Goal: Information Seeking & Learning: Check status

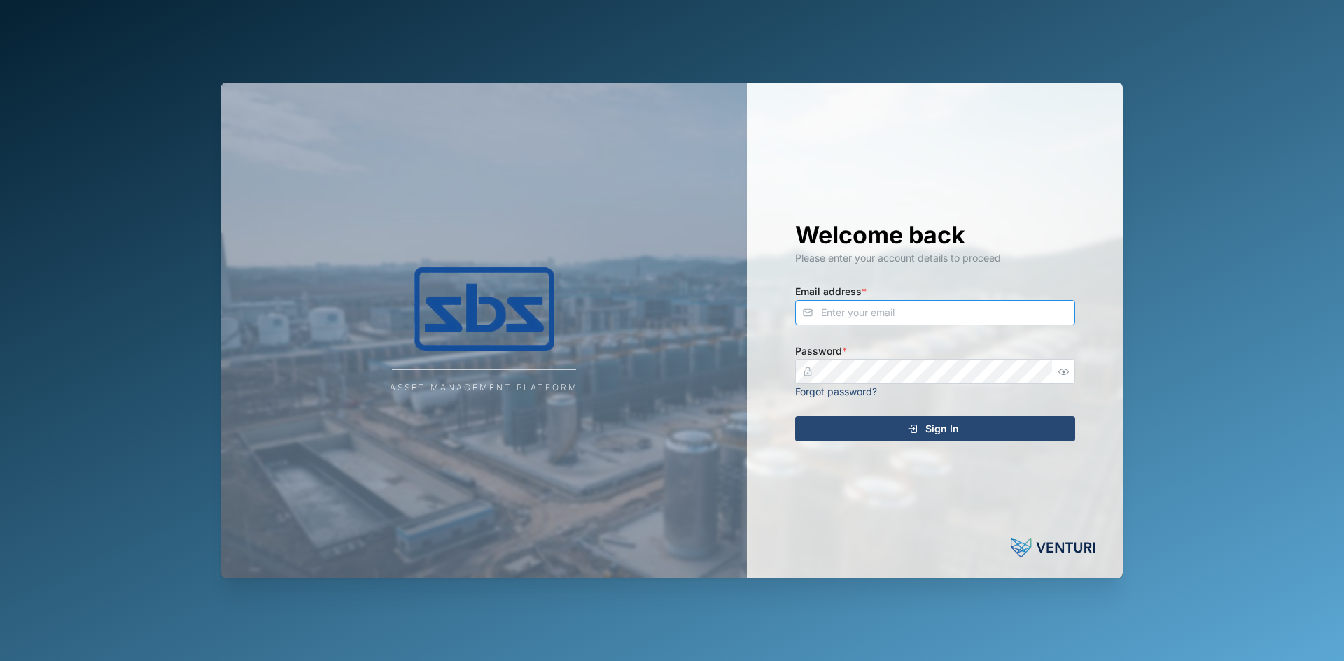
type input "[EMAIL_ADDRESS][DOMAIN_NAME]"
click at [867, 431] on div "Sign In" at bounding box center [933, 429] width 258 height 24
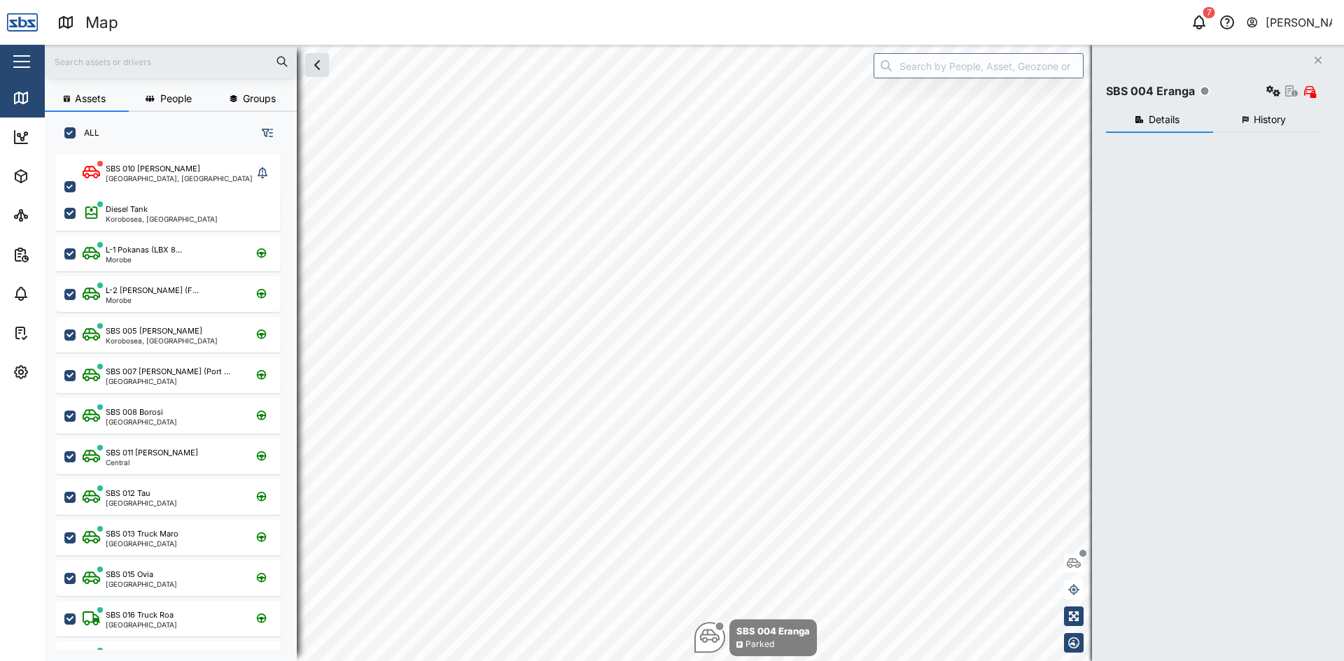
checkbox input "true"
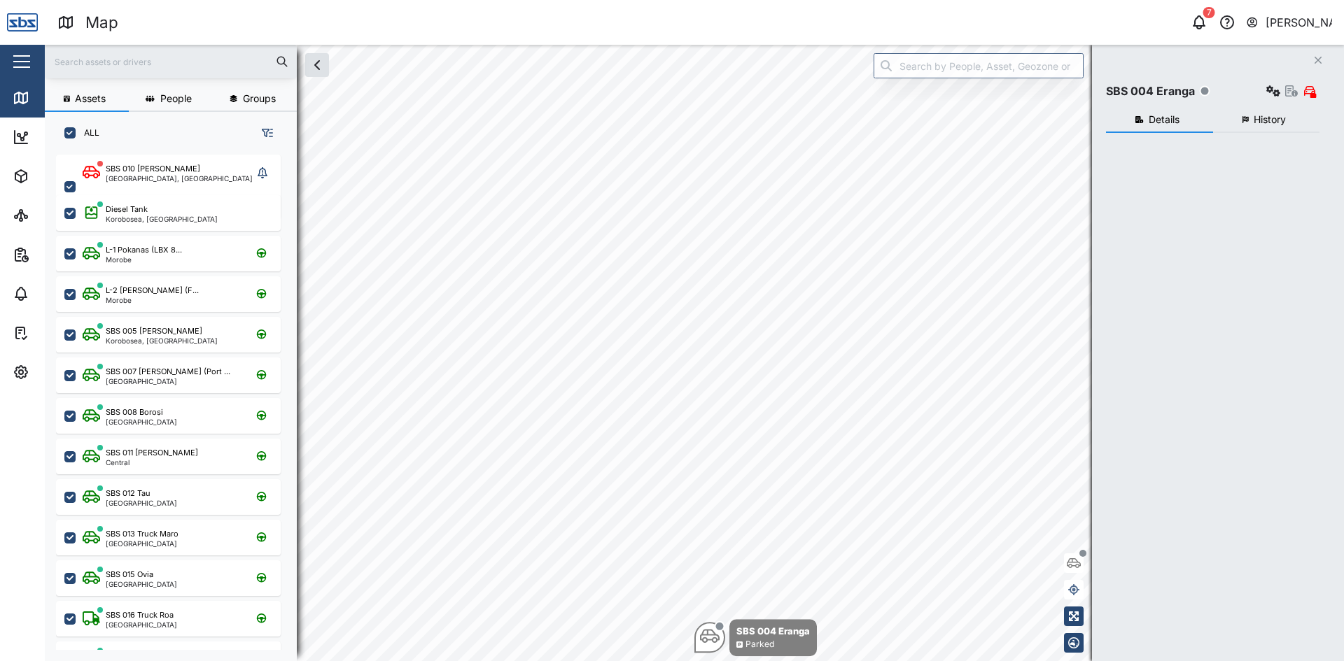
checkbox input "true"
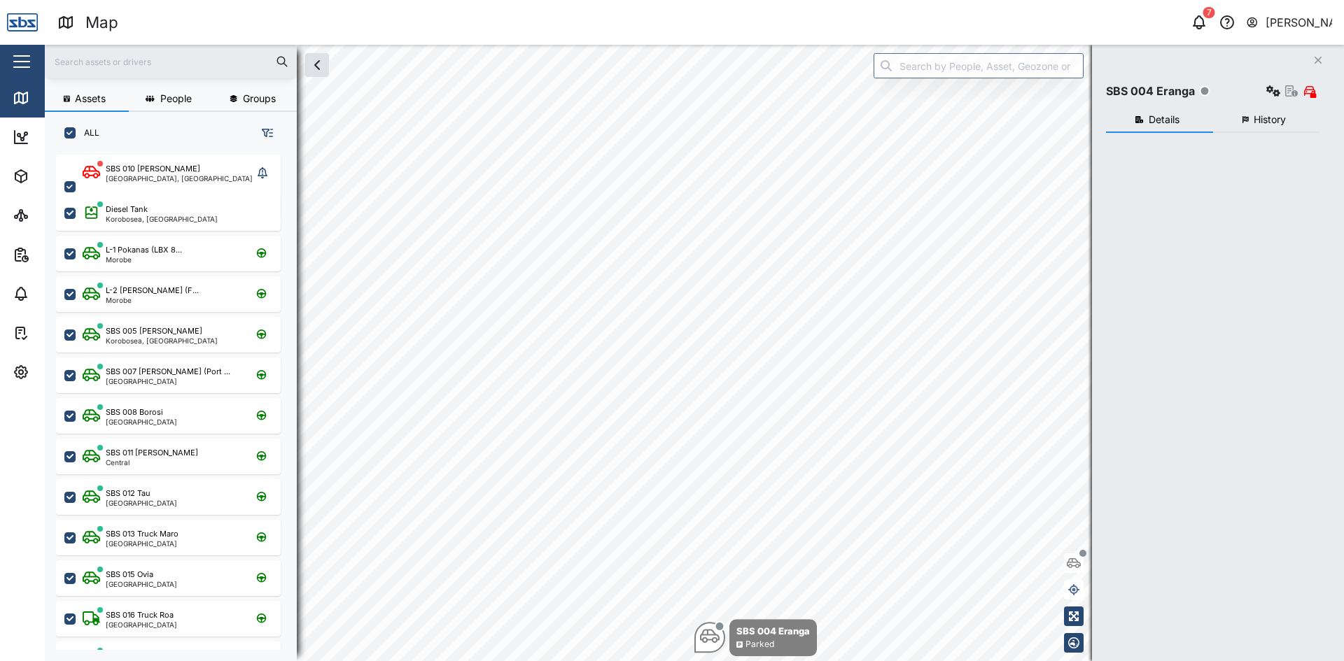
checkbox input "true"
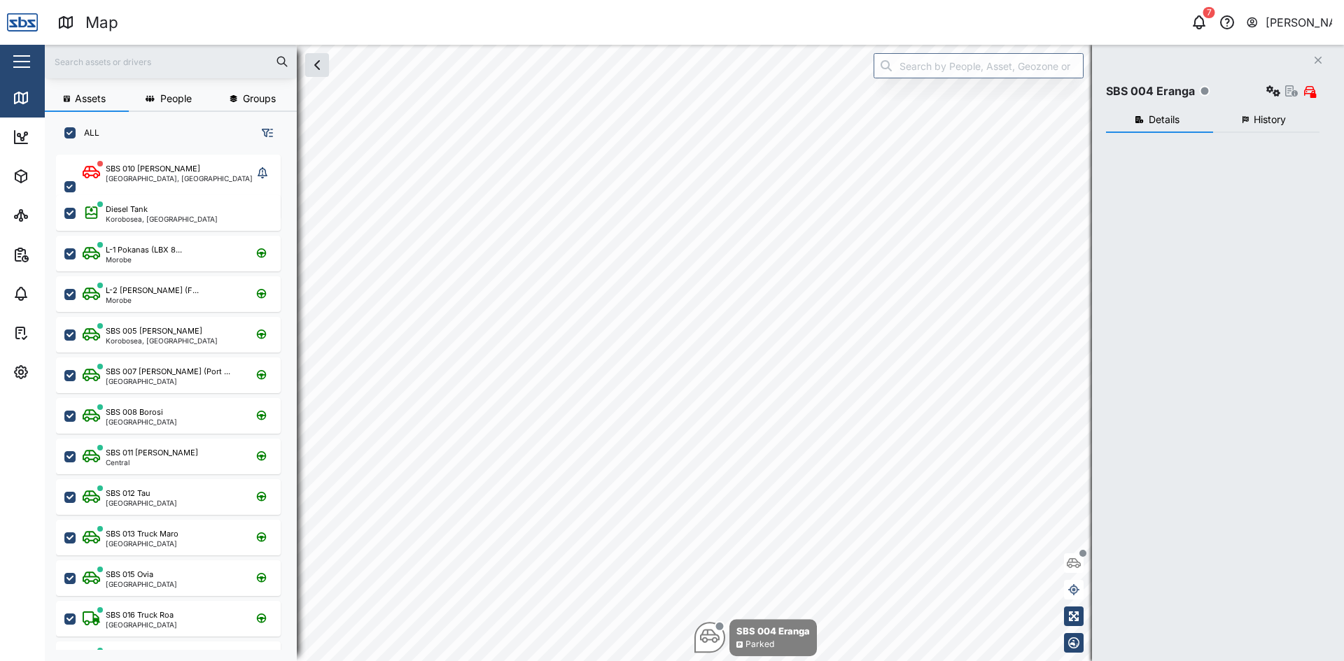
checkbox input "true"
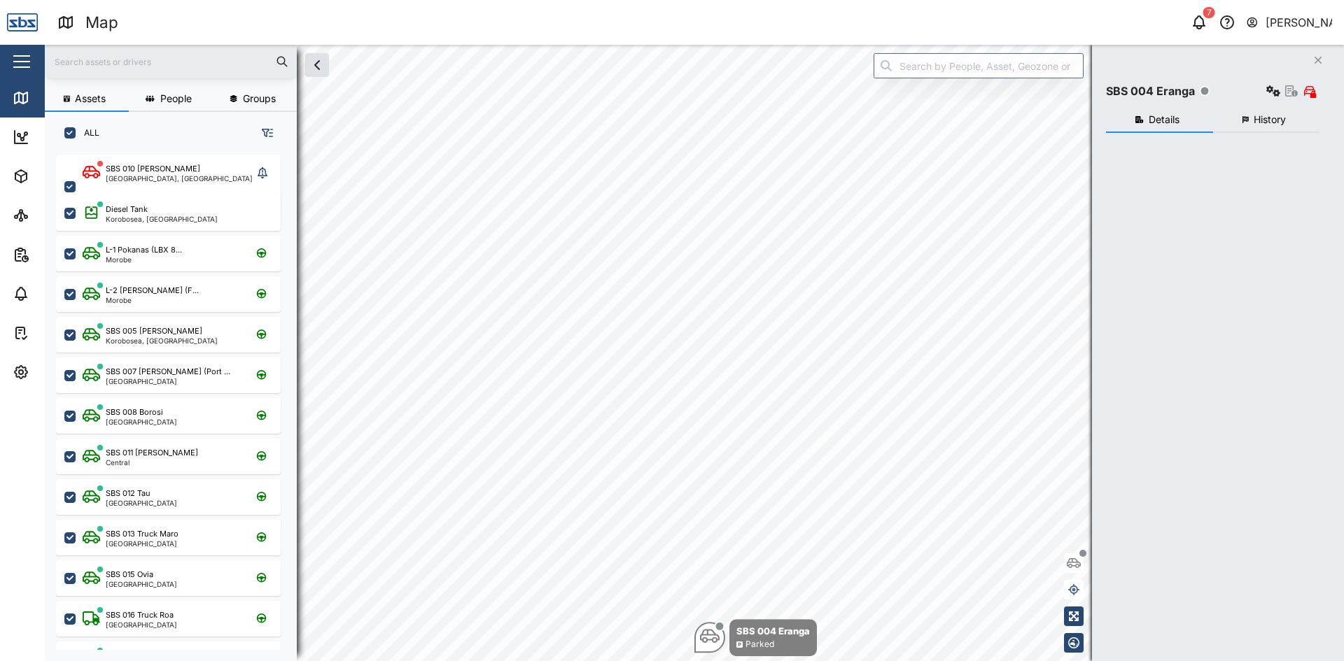
checkbox input "true"
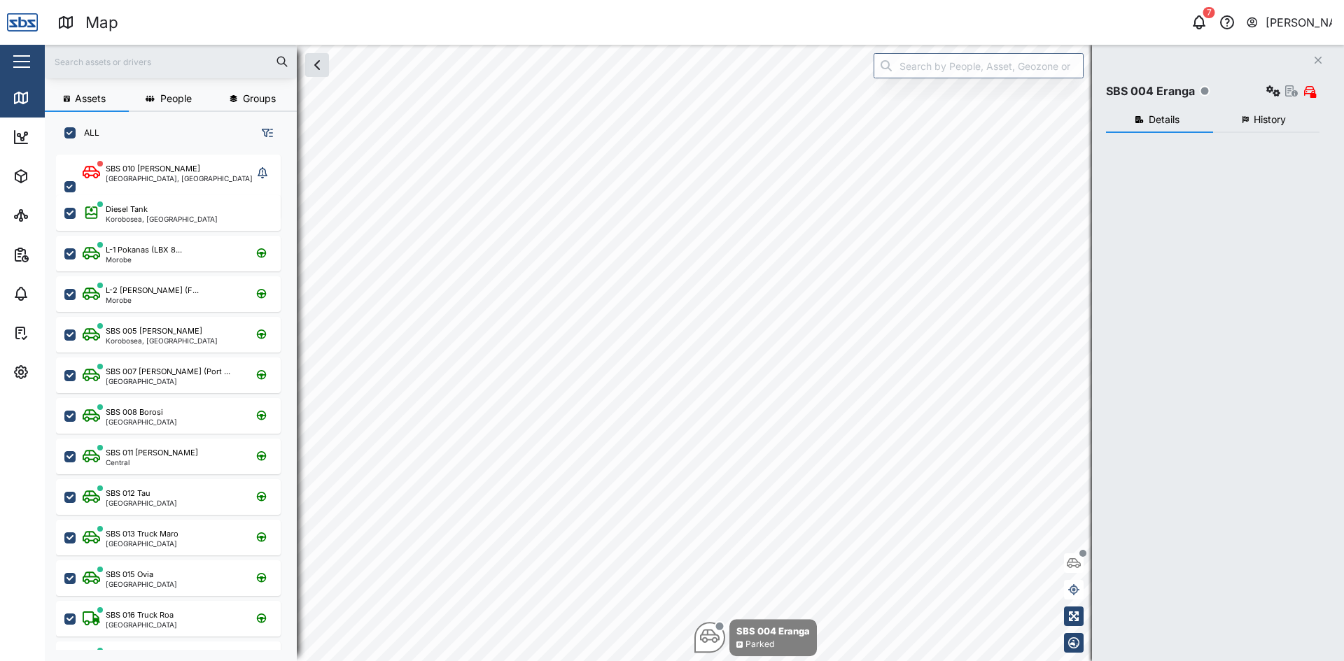
checkbox input "true"
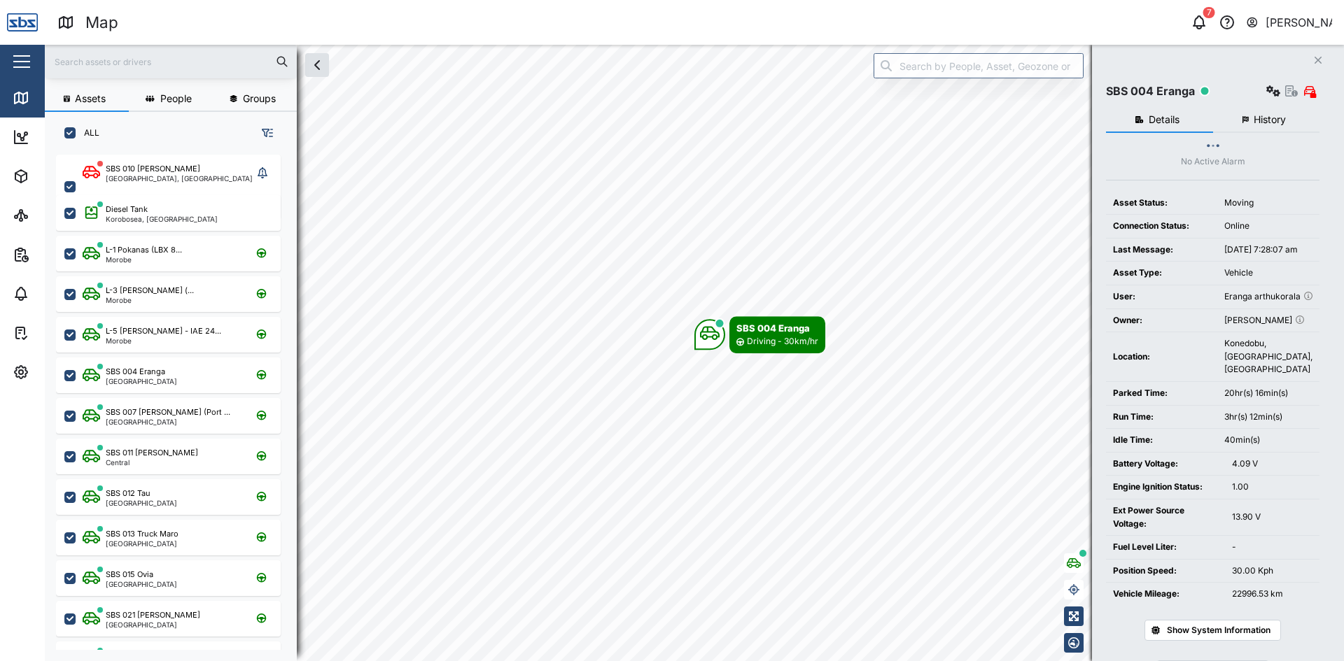
scroll to position [490, 219]
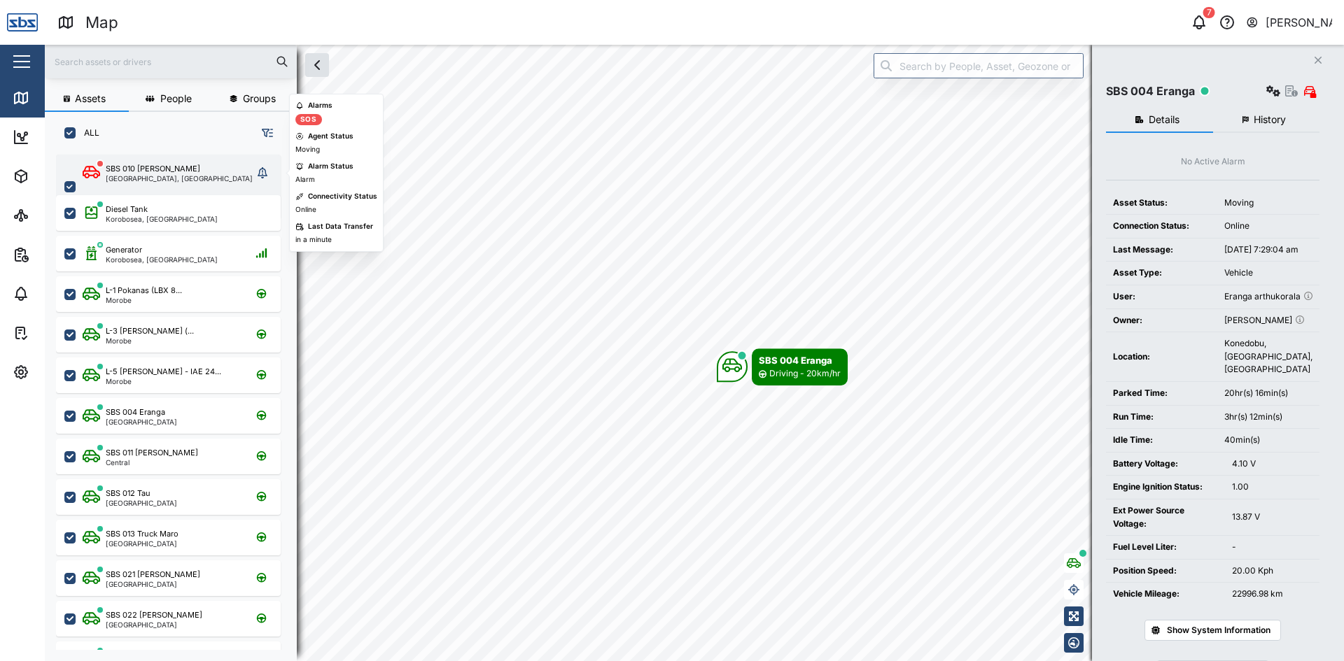
click at [148, 173] on div "SBS 010 [PERSON_NAME]" at bounding box center [153, 169] width 94 height 12
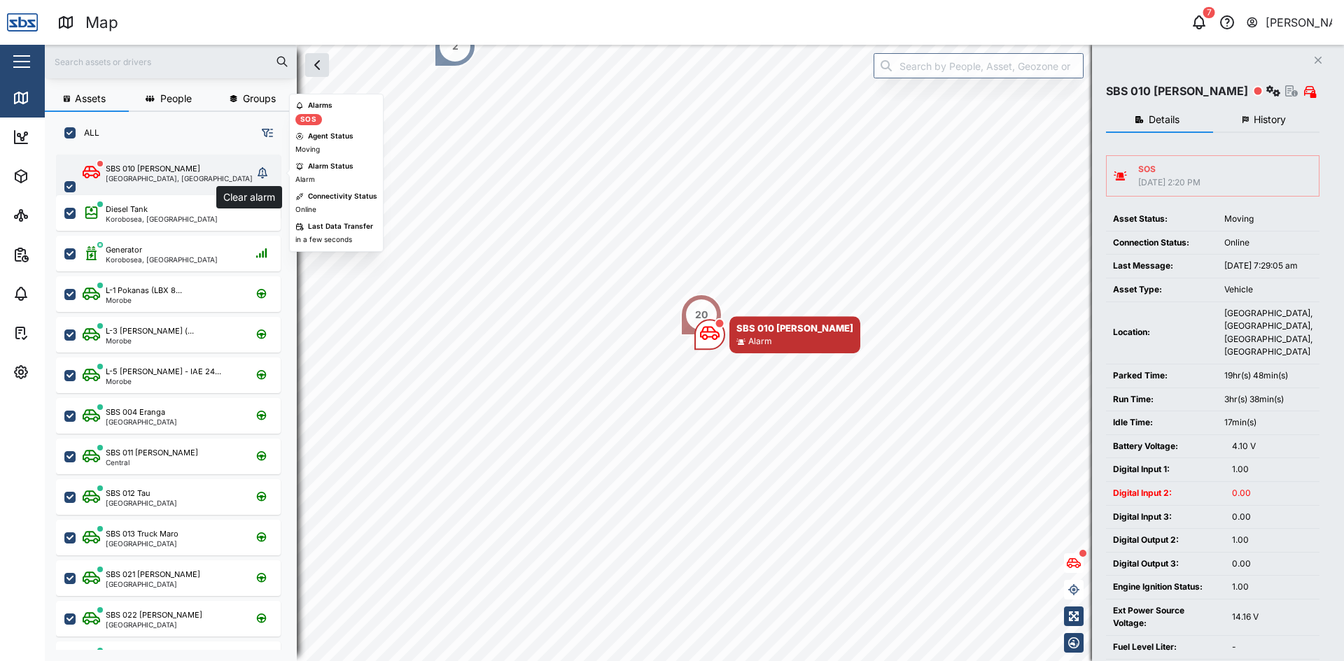
click at [266, 174] on icon "grid" at bounding box center [263, 172] width 10 height 11
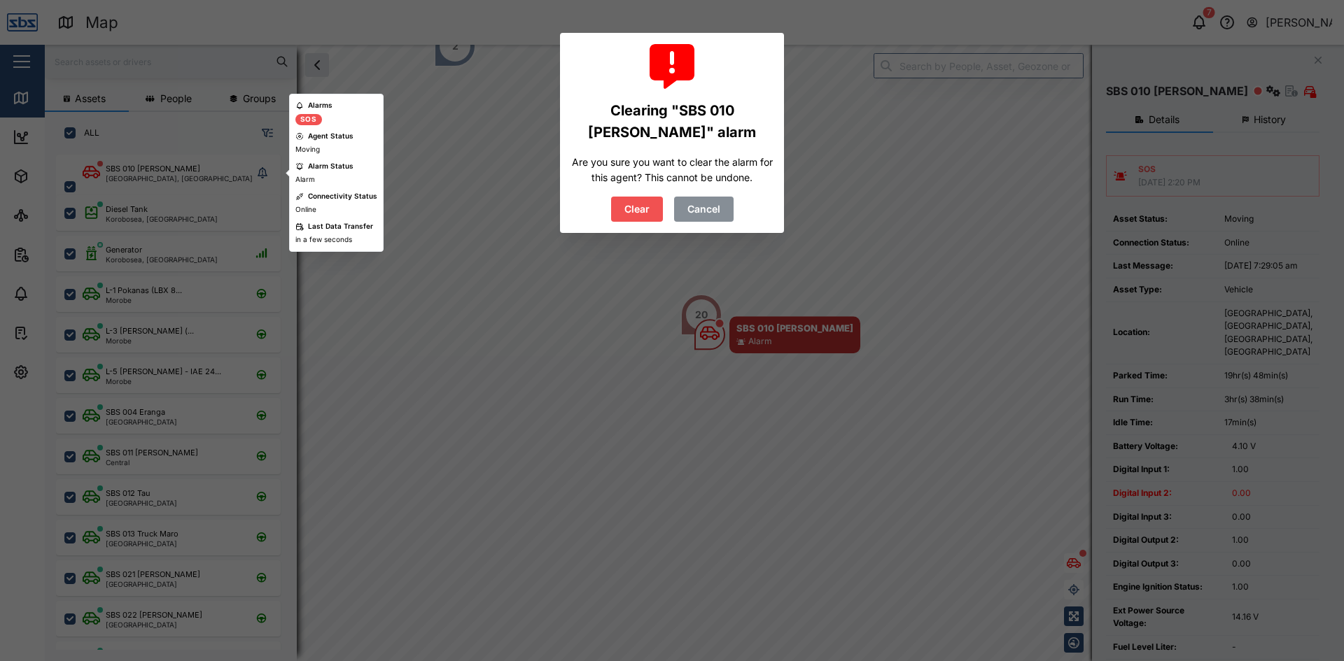
click at [641, 203] on span "Clear" at bounding box center [636, 209] width 25 height 24
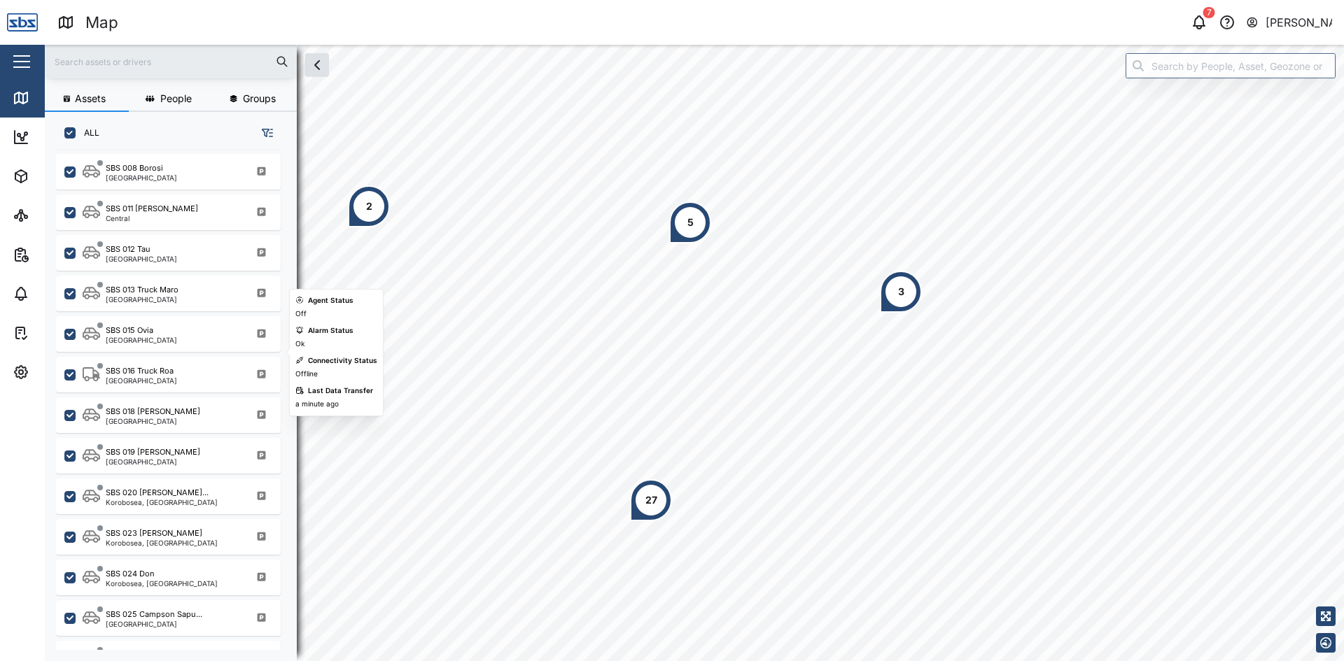
scroll to position [1120, 0]
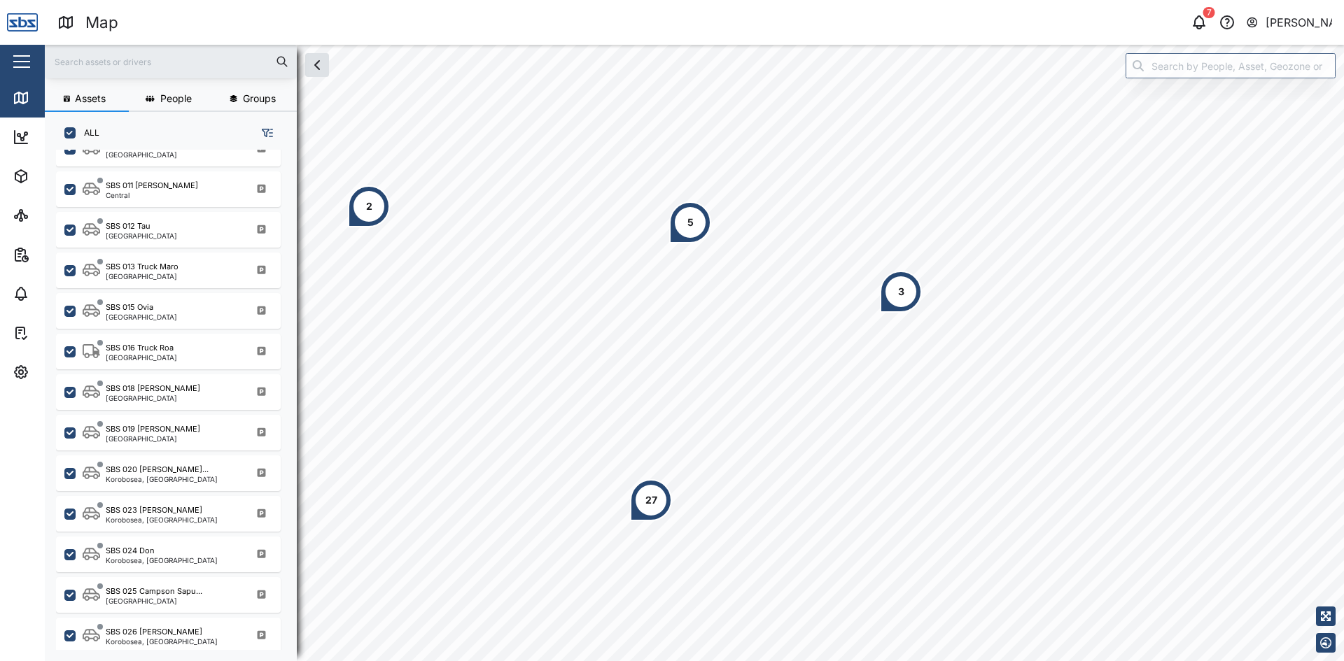
click at [110, 66] on input "text" at bounding box center [170, 61] width 235 height 21
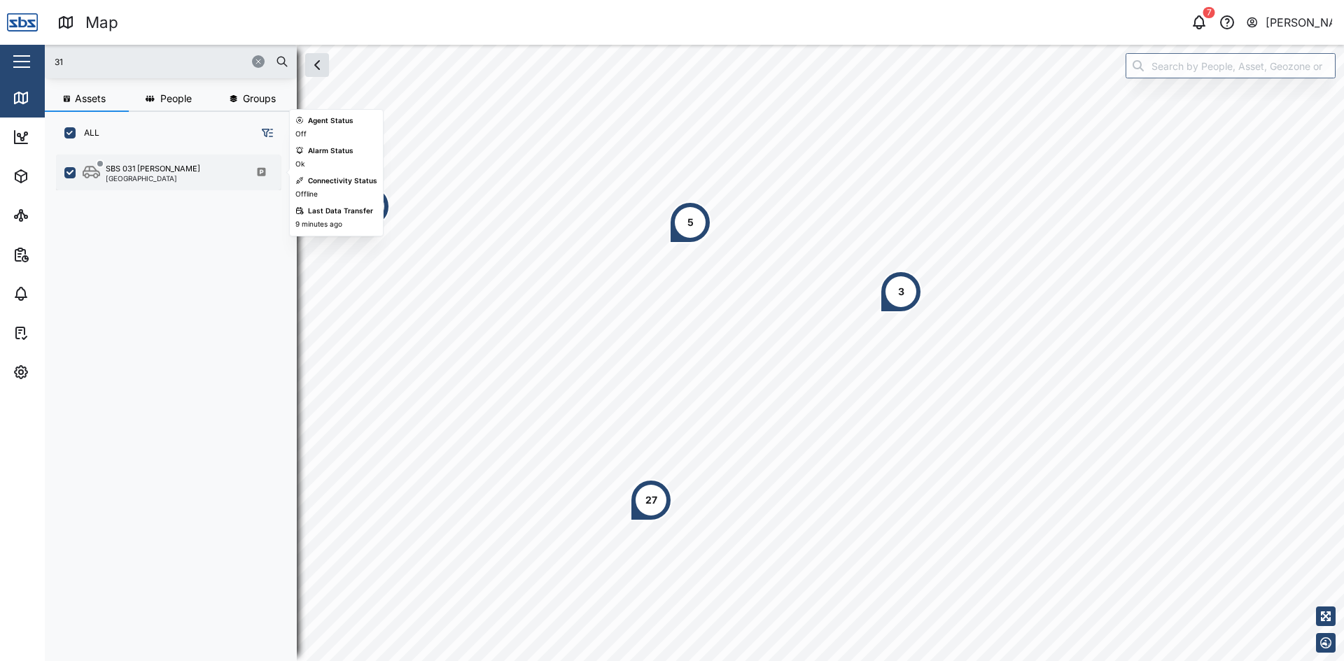
type input "31"
click at [142, 164] on div "SBS 031 [PERSON_NAME]" at bounding box center [153, 169] width 94 height 12
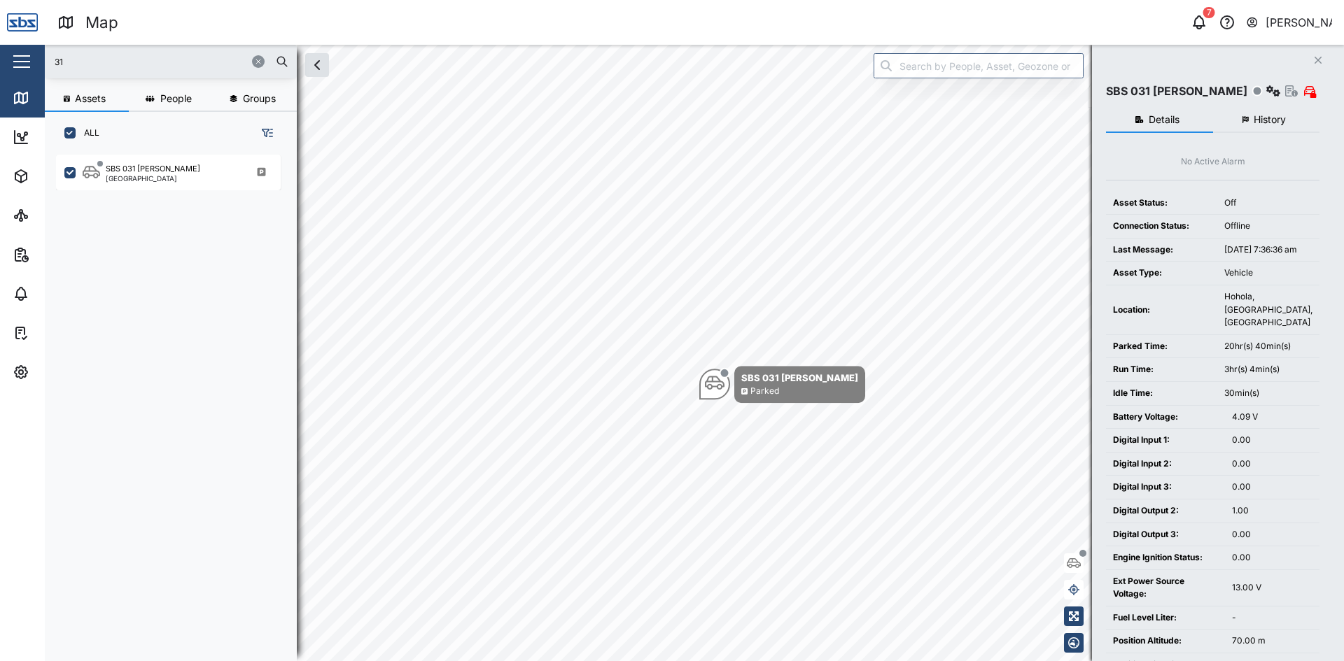
click at [1317, 57] on icon "Close" at bounding box center [1318, 60] width 8 height 11
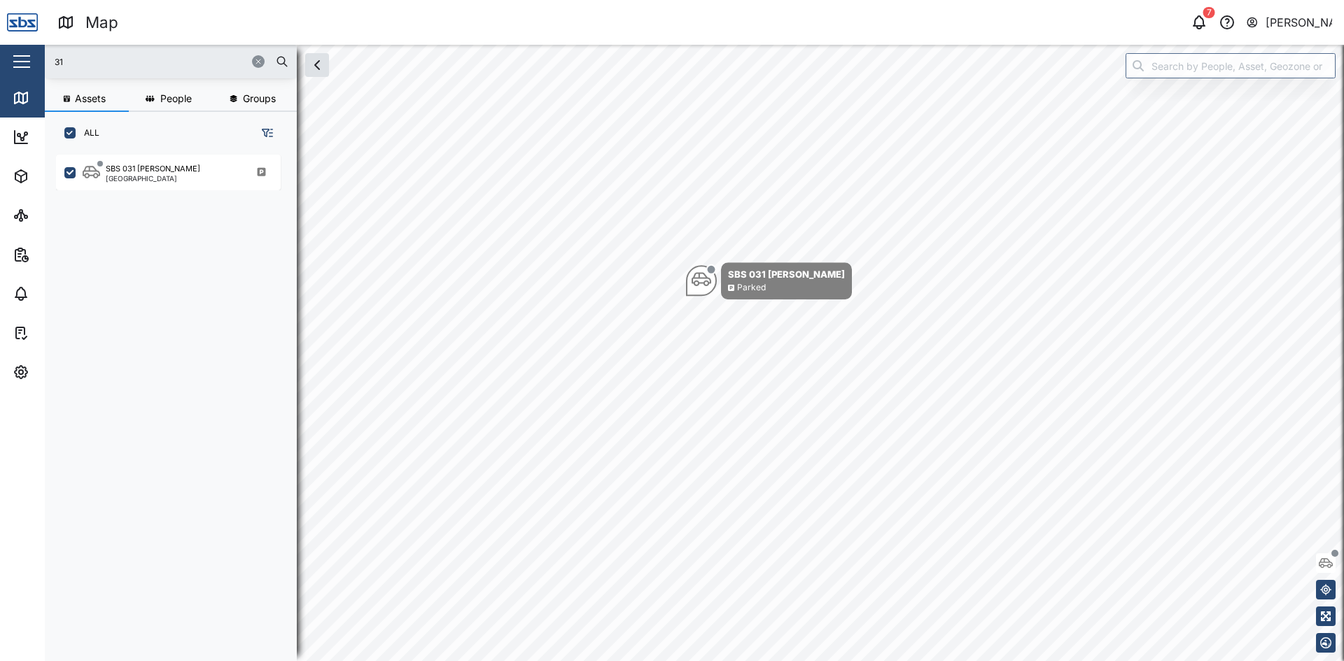
click at [255, 60] on icon "button" at bounding box center [258, 61] width 8 height 8
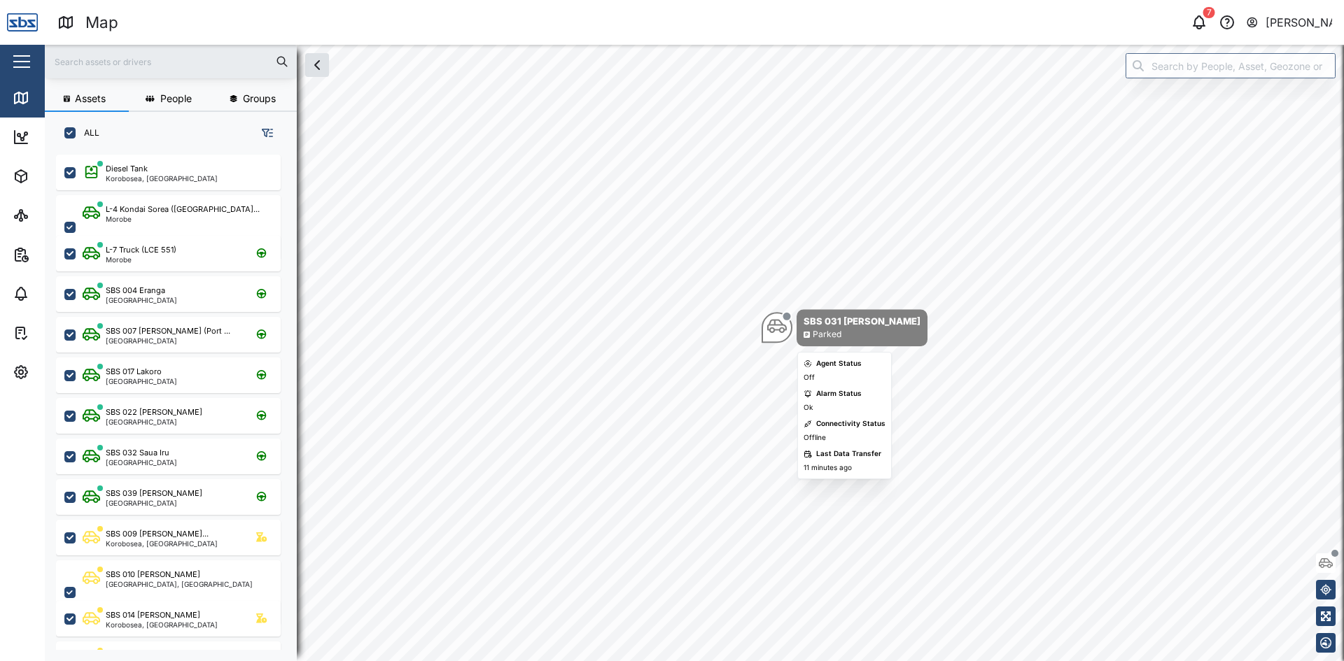
click at [775, 327] on icon "Map marker" at bounding box center [777, 326] width 20 height 20
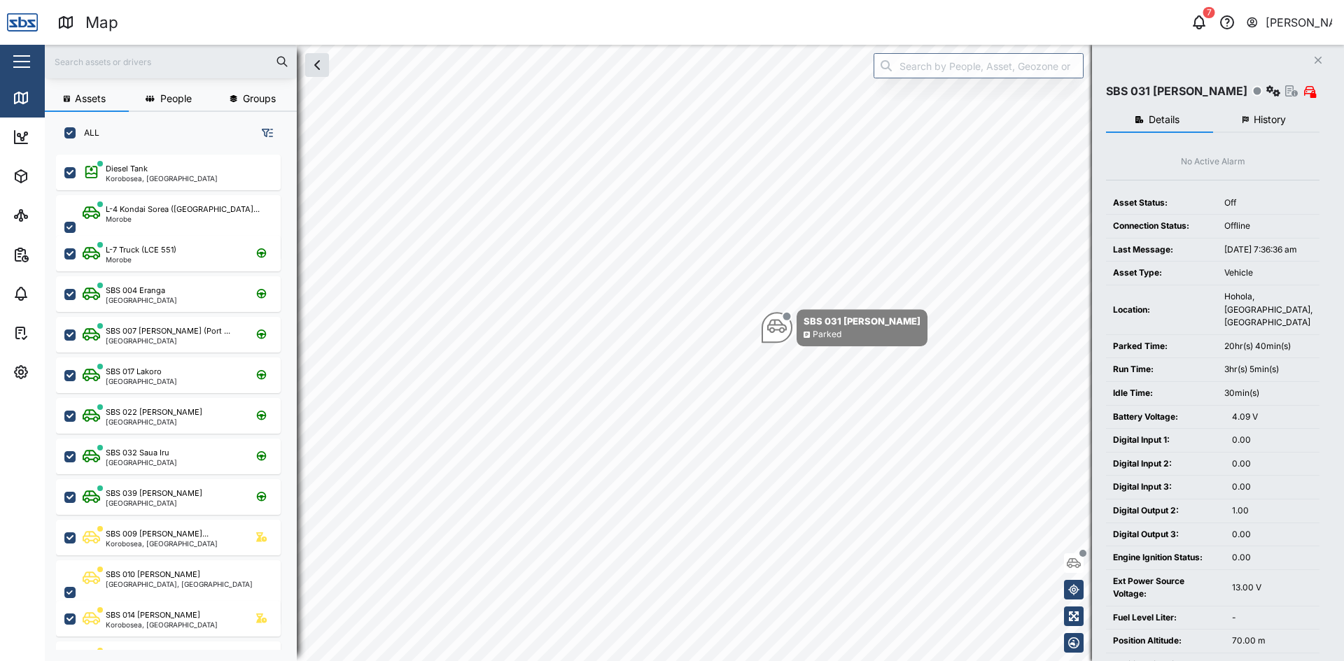
click at [1267, 107] on div "Details History No Active Alarm Asset Status: Off Connection Status: Offline La…" at bounding box center [1212, 487] width 213 height 773
click at [1266, 123] on span "History" at bounding box center [1269, 120] width 32 height 10
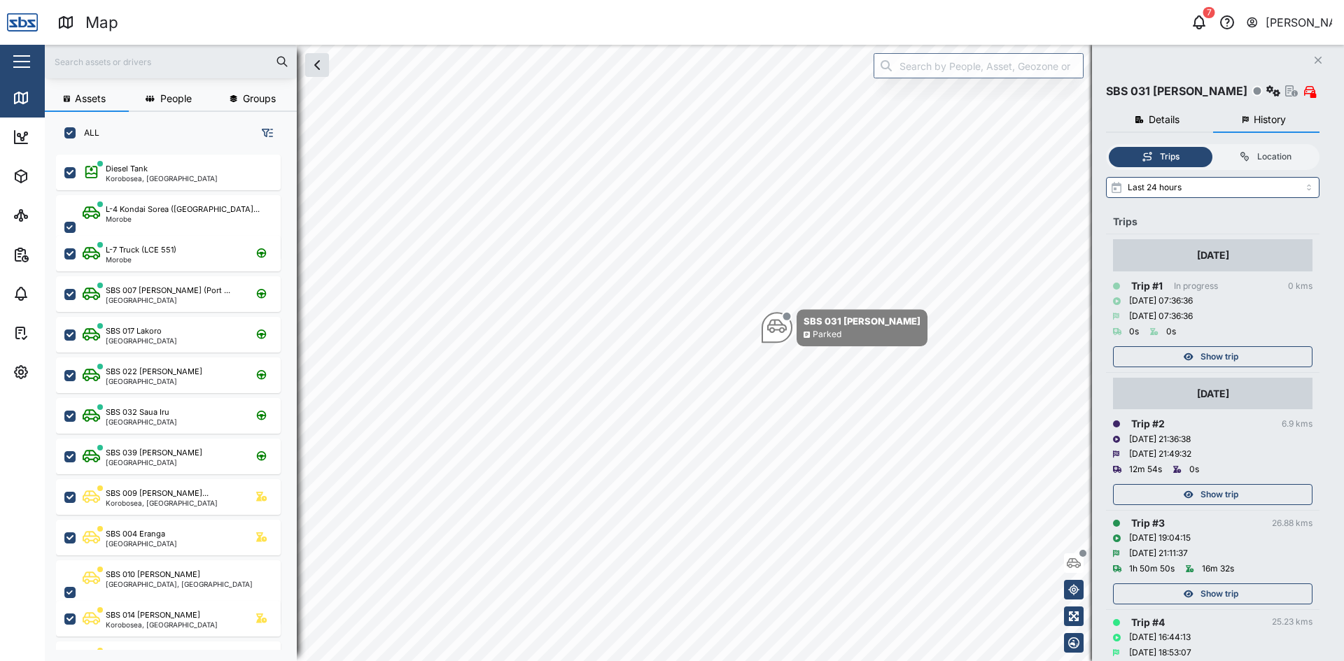
click at [1223, 491] on span "Show trip" at bounding box center [1219, 495] width 38 height 20
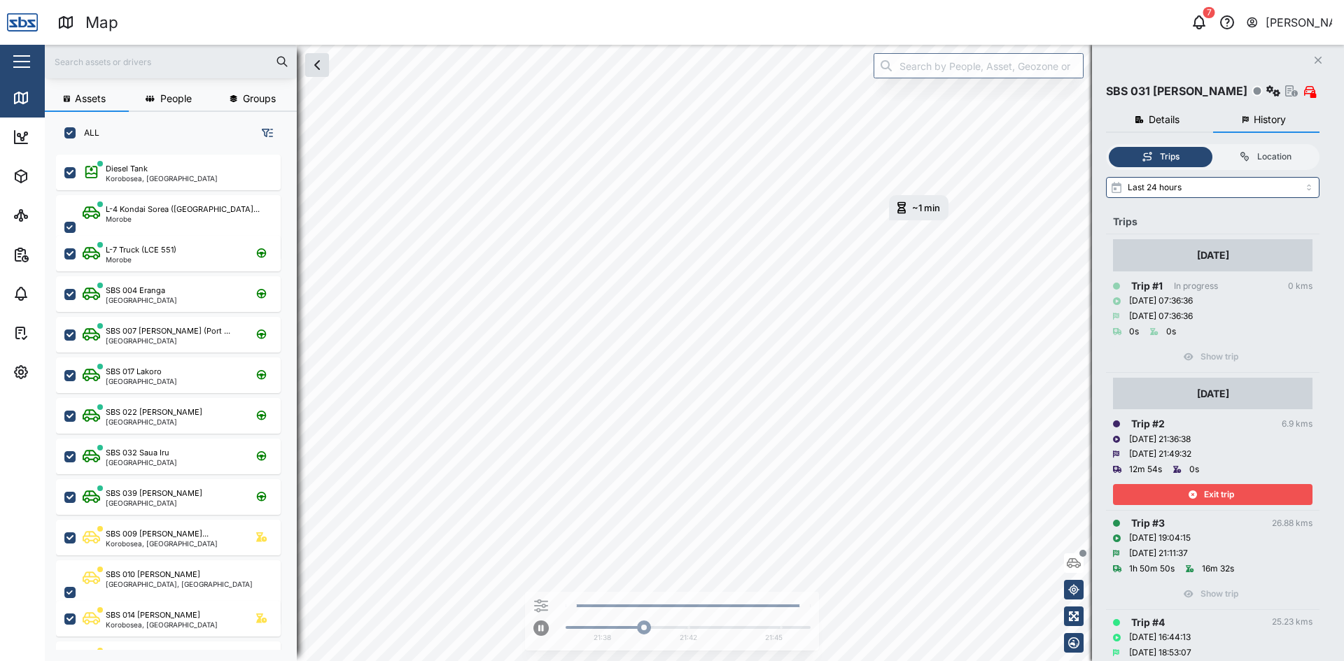
click at [1224, 500] on span "Exit trip" at bounding box center [1219, 495] width 30 height 20
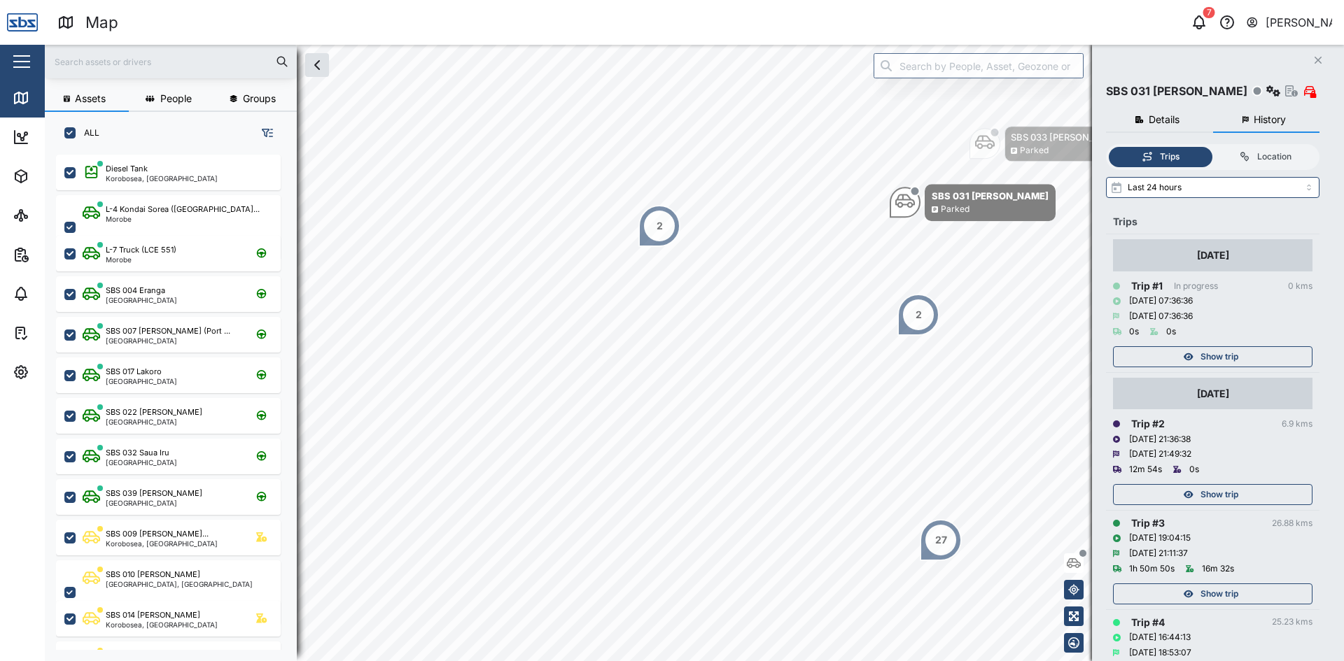
click at [1199, 598] on div "Show trip" at bounding box center [1211, 594] width 182 height 20
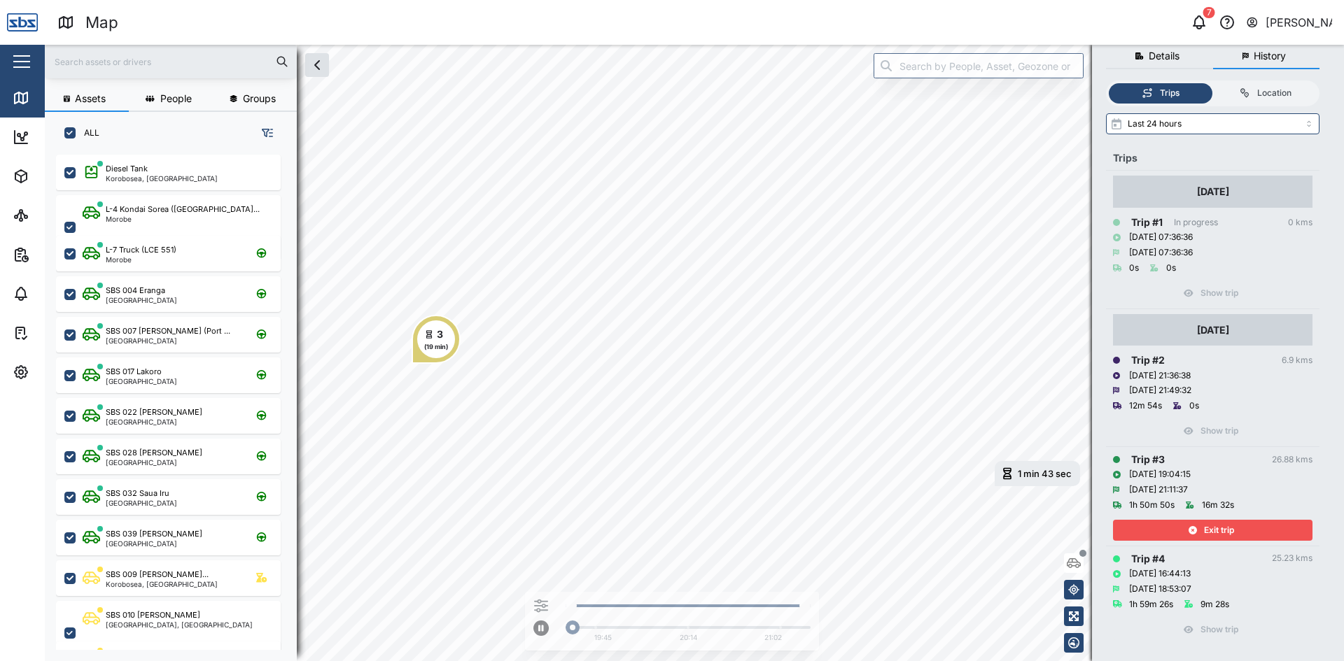
scroll to position [76, 0]
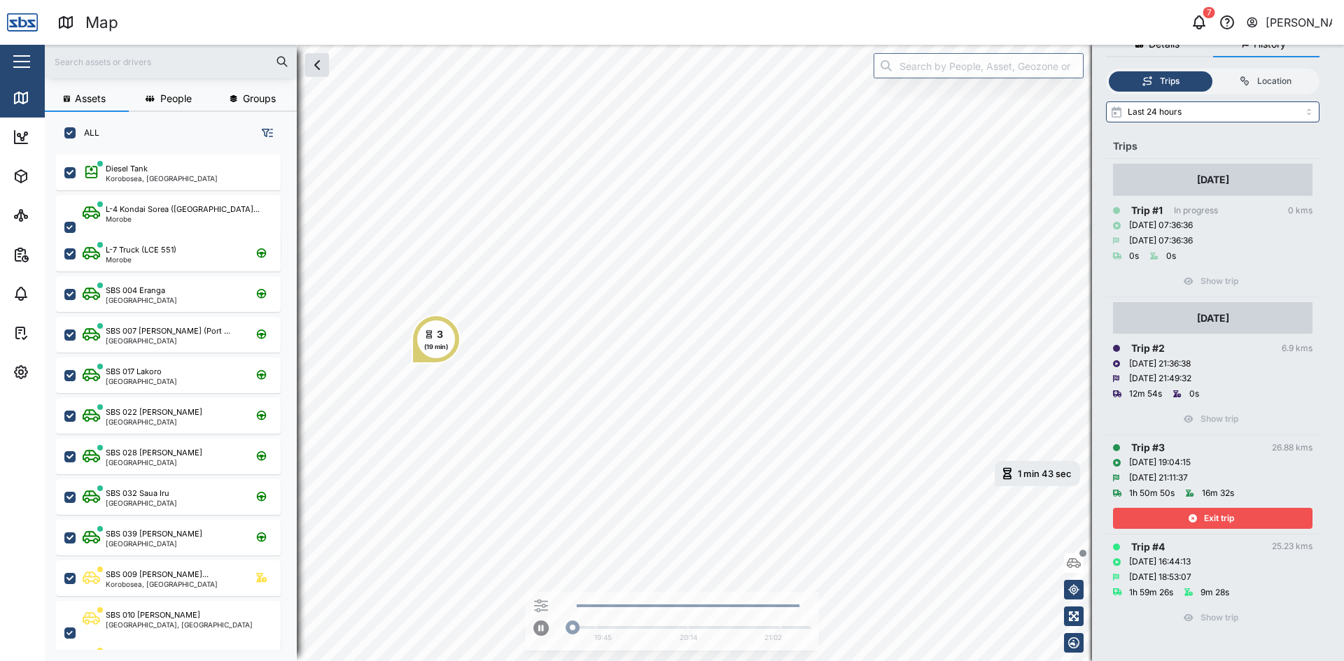
click at [1215, 511] on span "Exit trip" at bounding box center [1219, 519] width 30 height 20
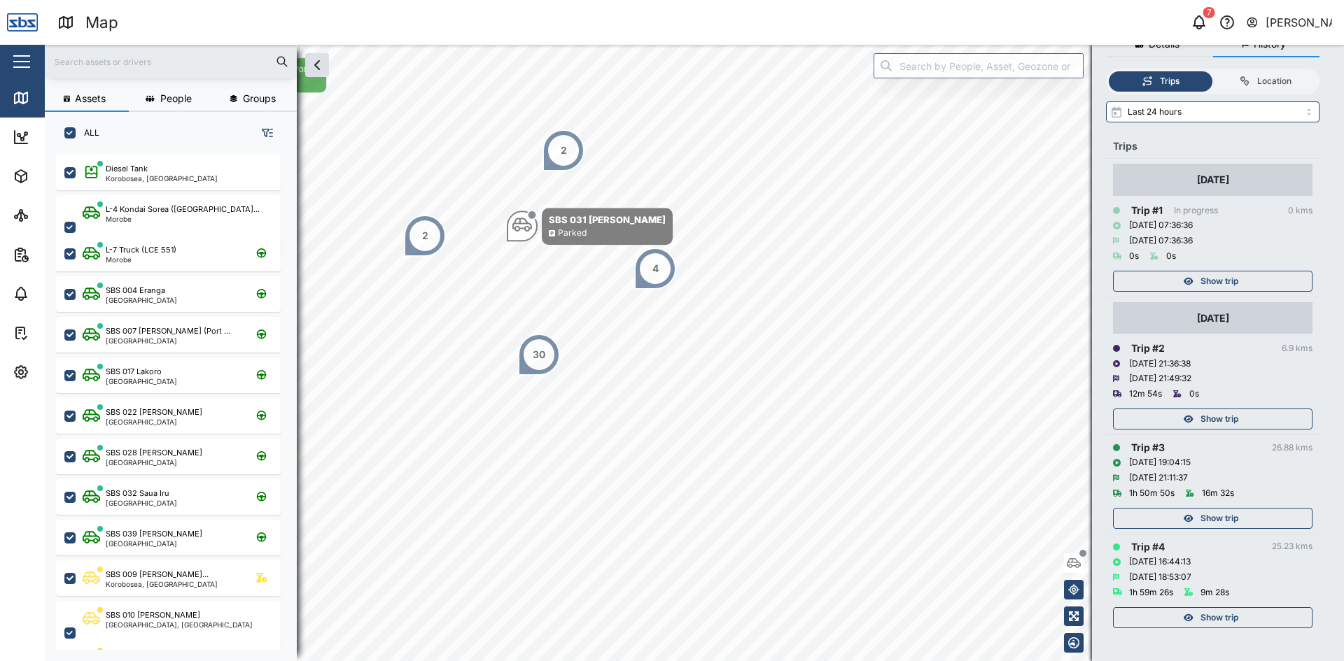
click at [1210, 608] on span "Show trip" at bounding box center [1219, 618] width 38 height 20
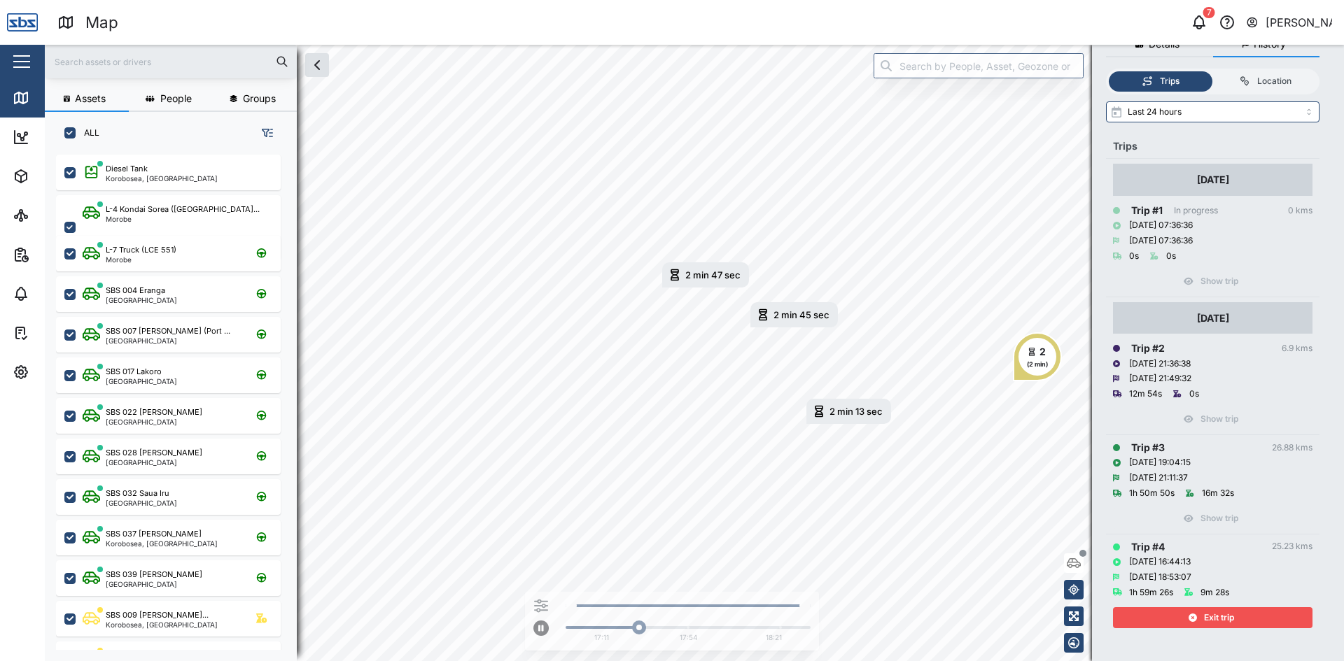
click at [1225, 612] on span "Exit trip" at bounding box center [1219, 618] width 30 height 20
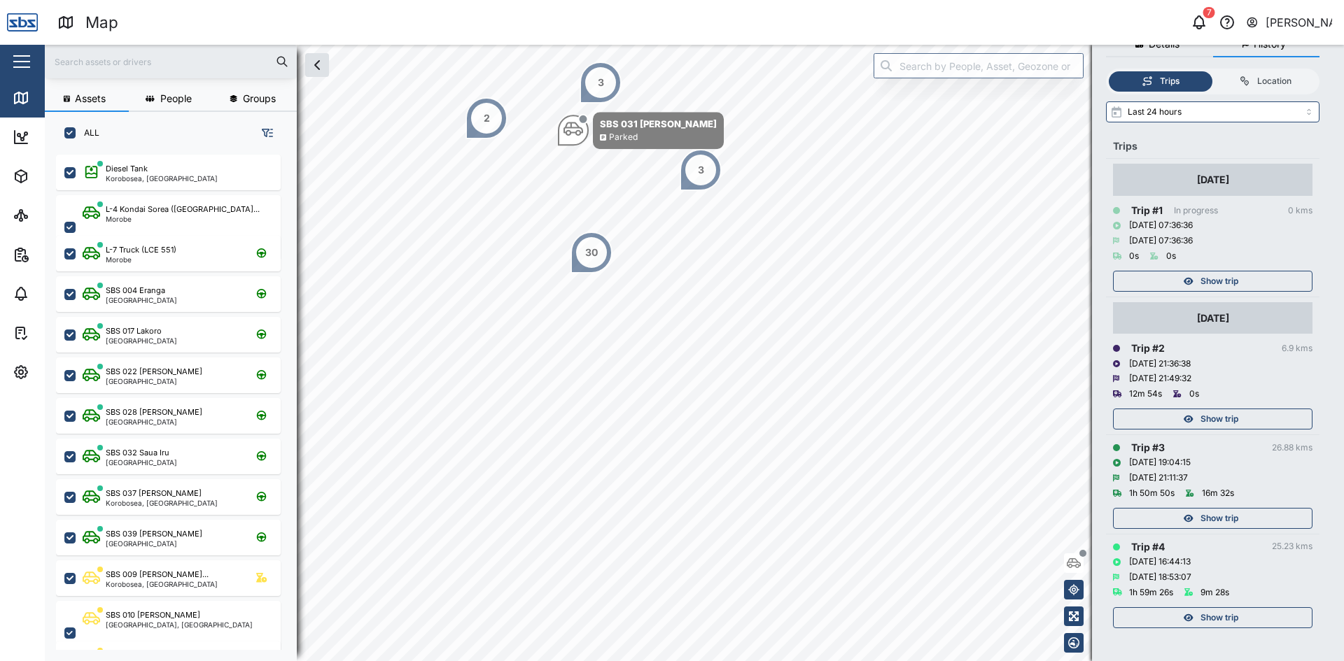
click at [111, 62] on input "text" at bounding box center [170, 61] width 235 height 21
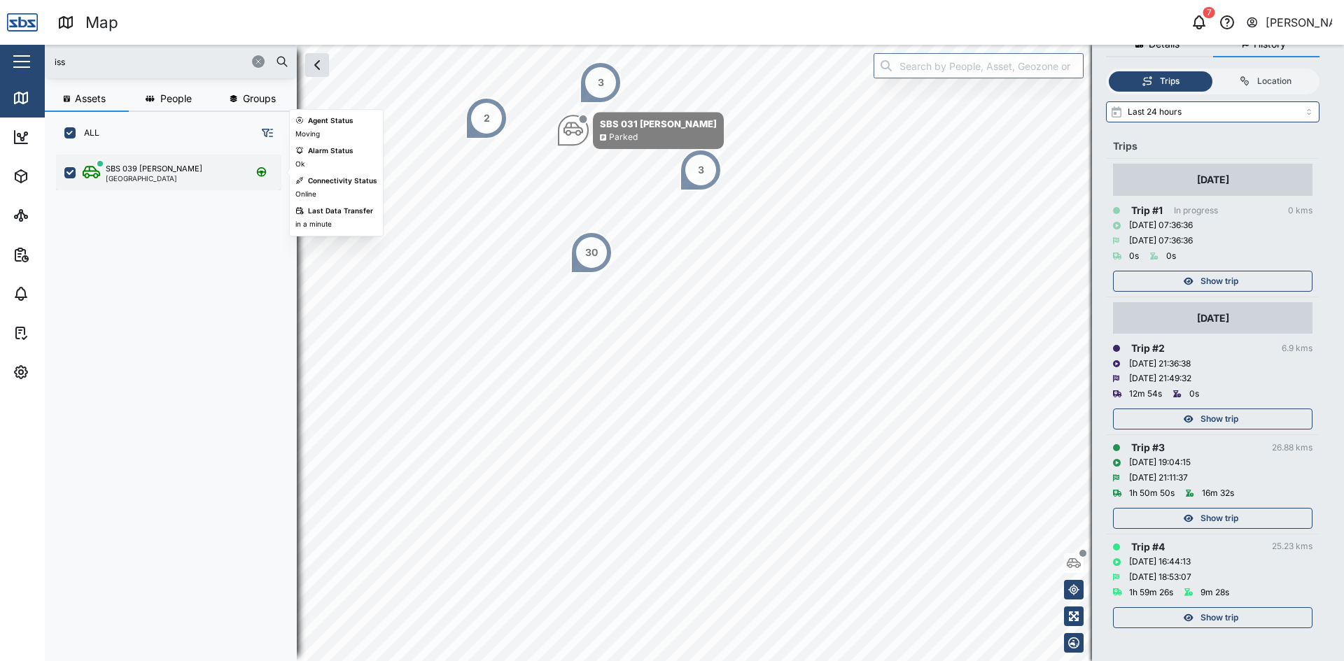
type input "iss"
click at [133, 177] on div "[GEOGRAPHIC_DATA]" at bounding box center [154, 178] width 97 height 7
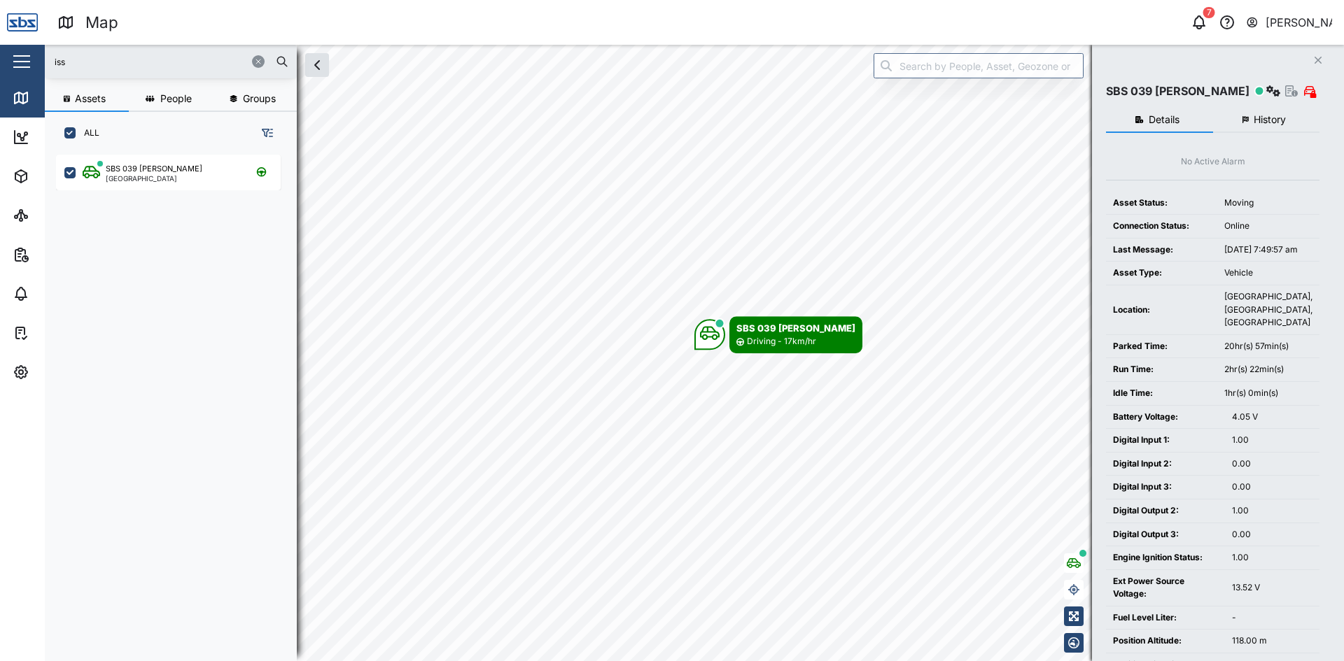
click at [1267, 119] on span "History" at bounding box center [1269, 120] width 32 height 10
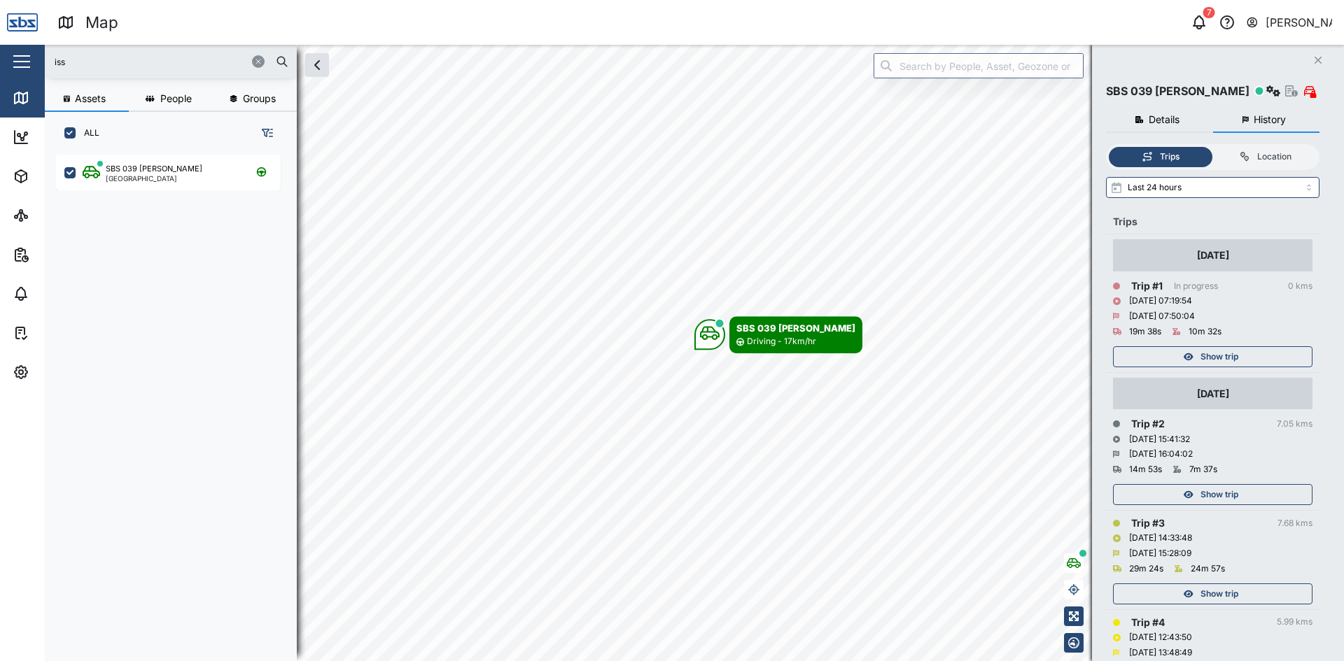
click at [1270, 353] on div "Show trip" at bounding box center [1211, 357] width 182 height 20
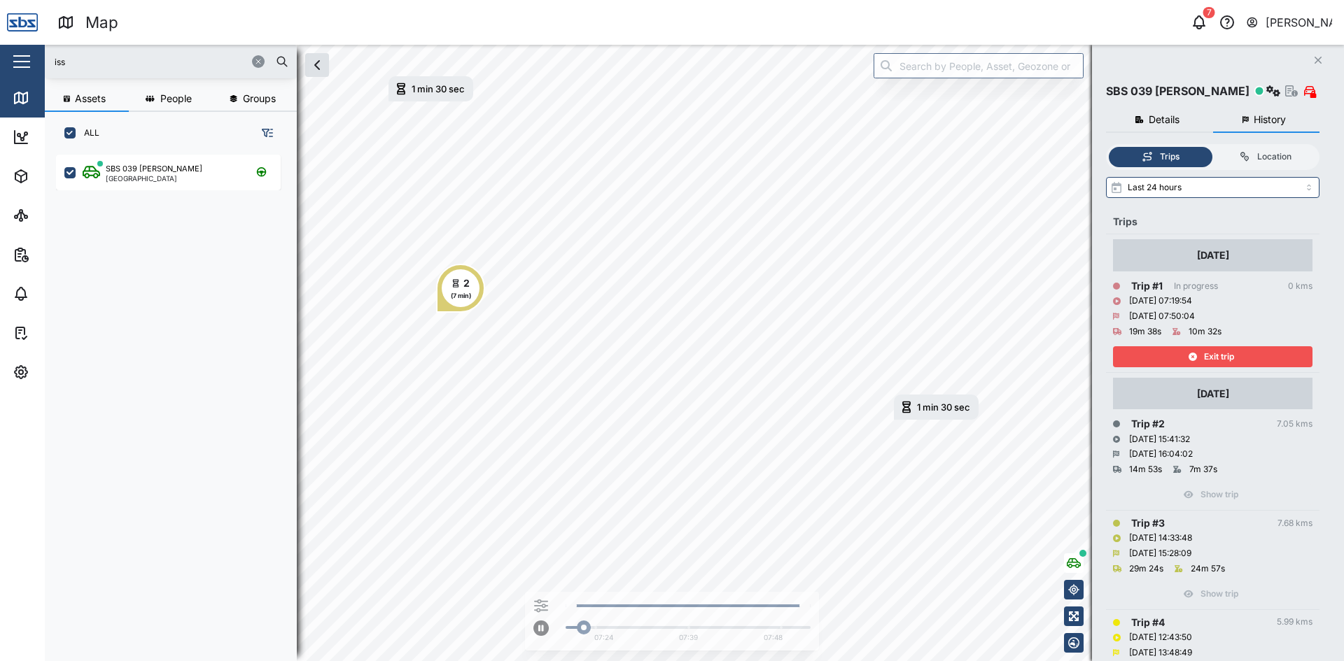
click at [1270, 353] on div "Exit trip" at bounding box center [1211, 357] width 182 height 20
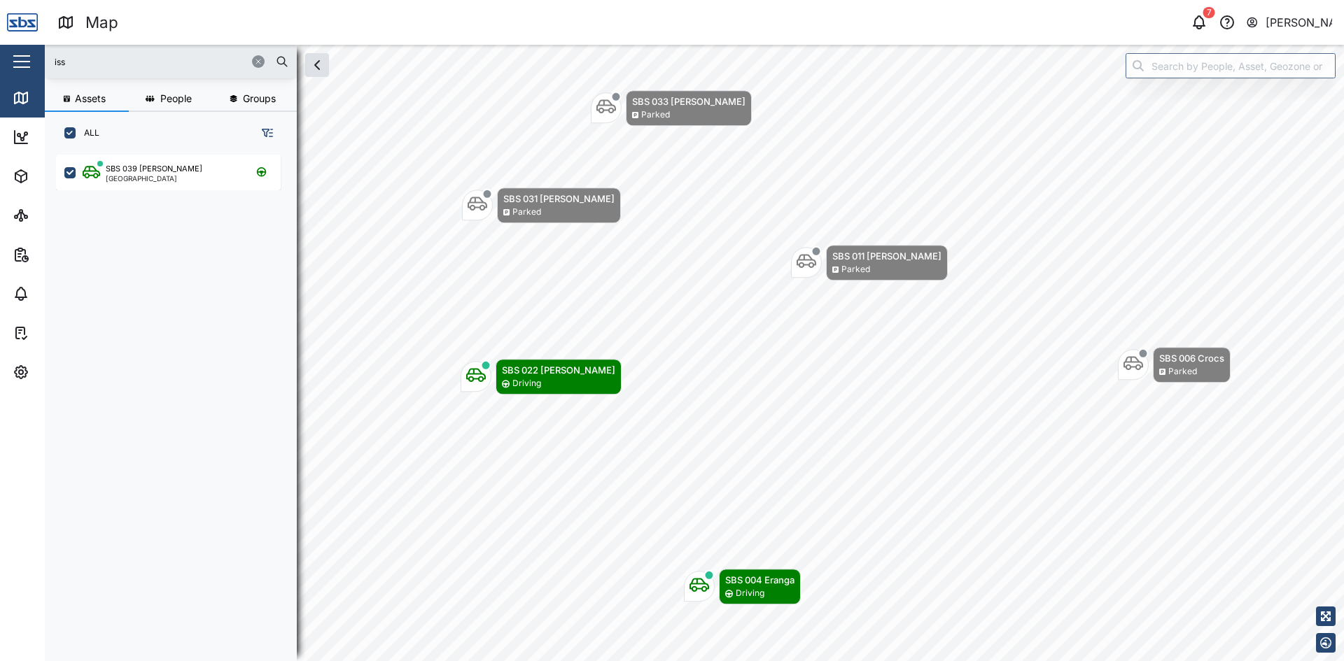
click at [262, 57] on button "button" at bounding box center [258, 61] width 13 height 13
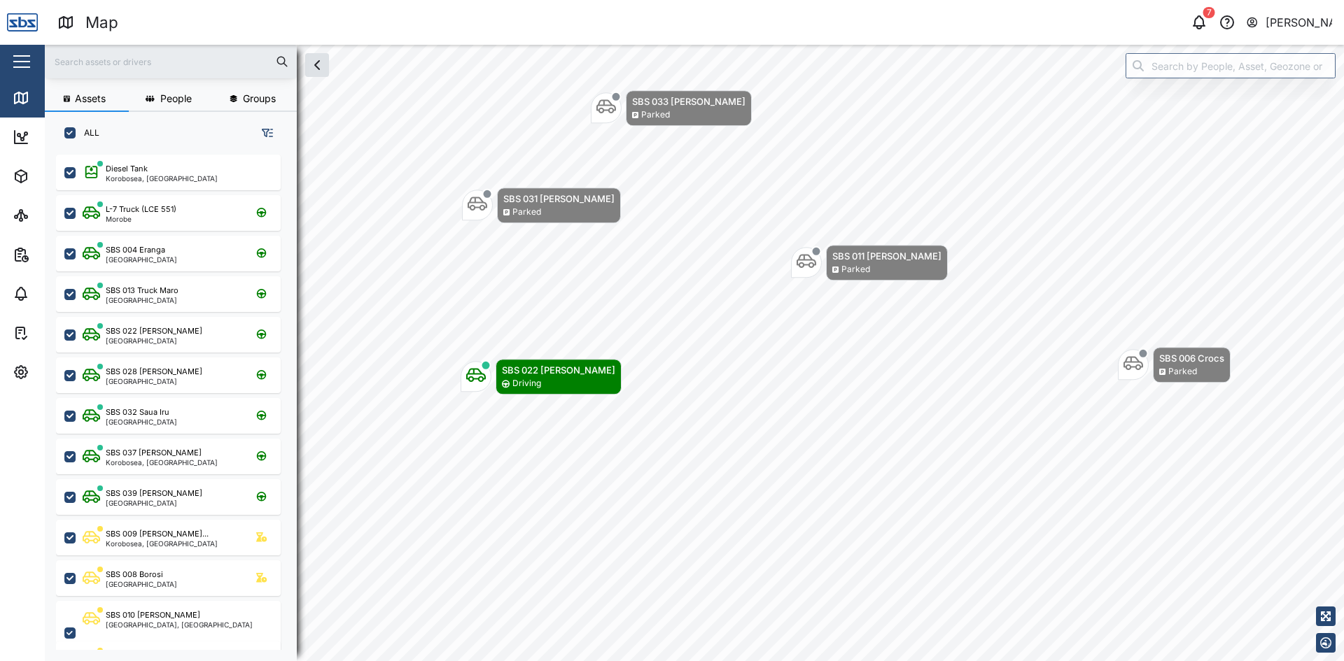
click at [99, 62] on input "text" at bounding box center [170, 61] width 235 height 21
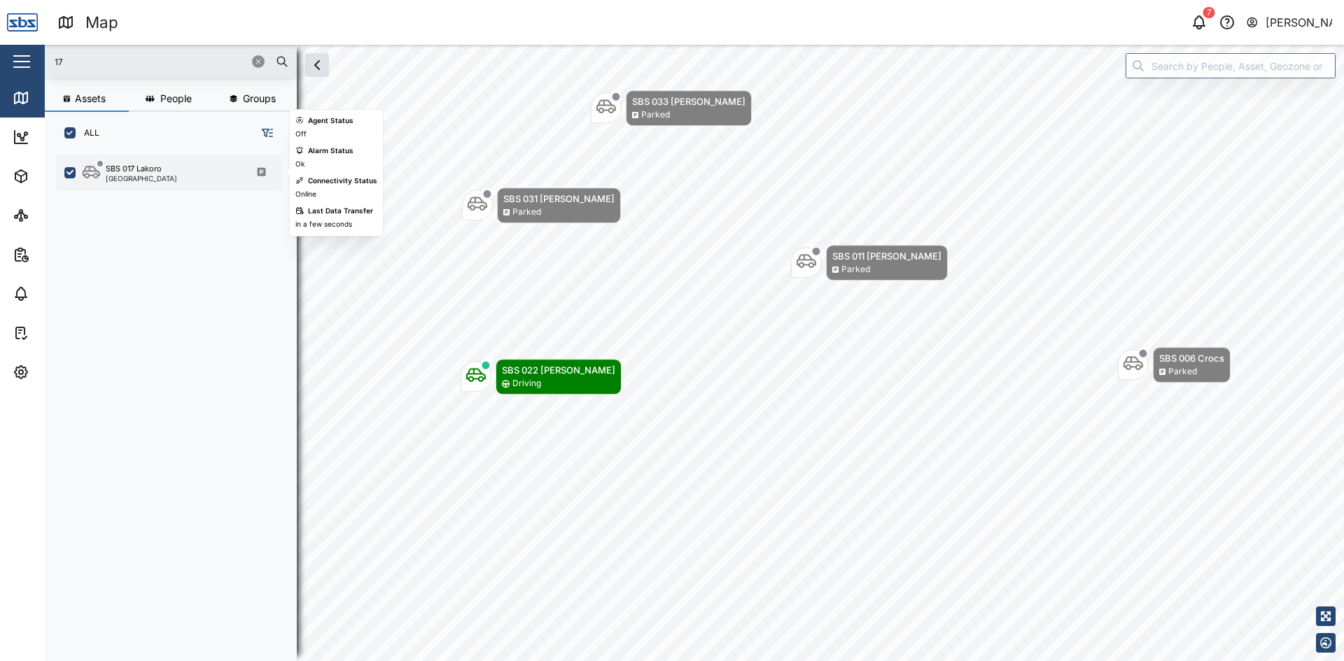
type input "17"
click at [139, 171] on div "SBS 017 Lakoro" at bounding box center [134, 169] width 56 height 12
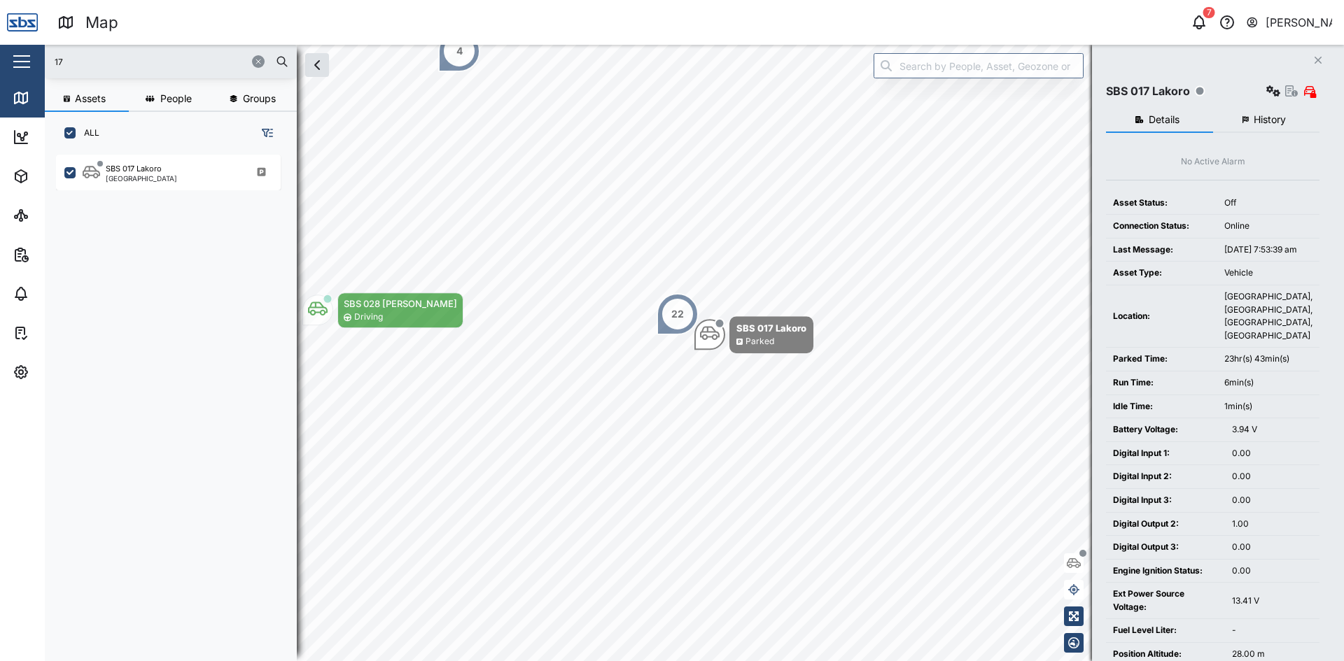
click at [1319, 59] on icon "button" at bounding box center [1317, 60] width 7 height 7
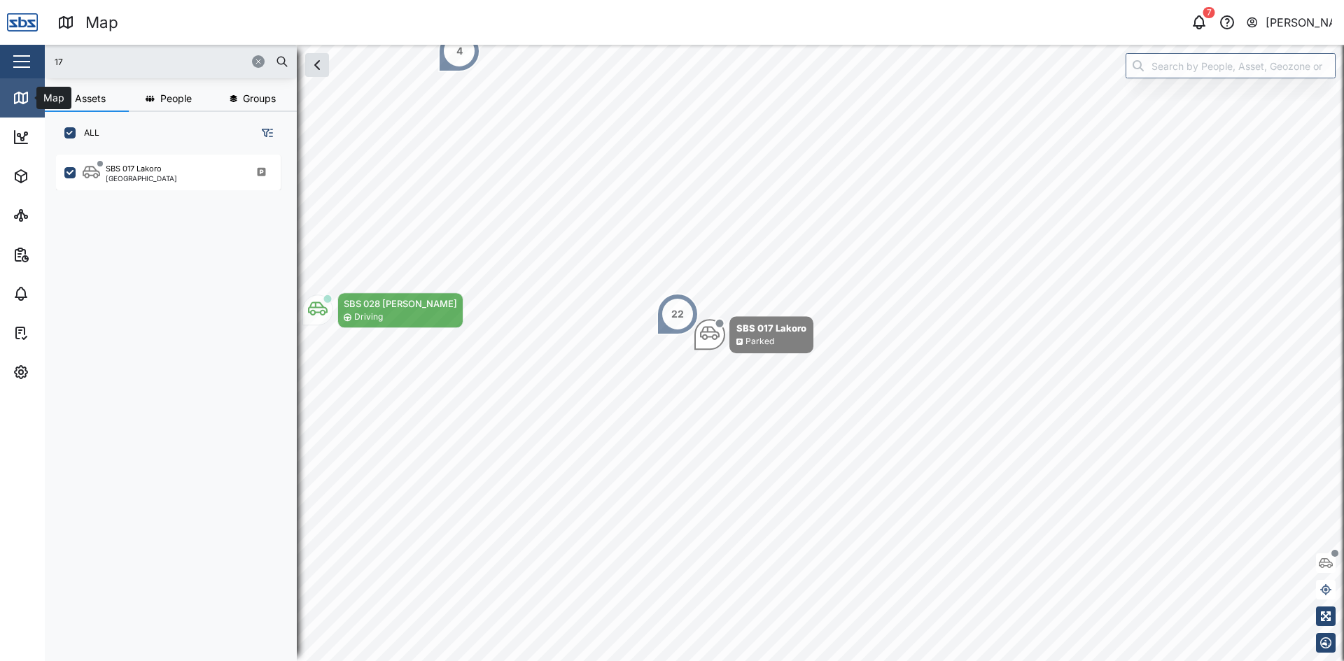
click at [27, 92] on icon at bounding box center [21, 97] width 13 height 11
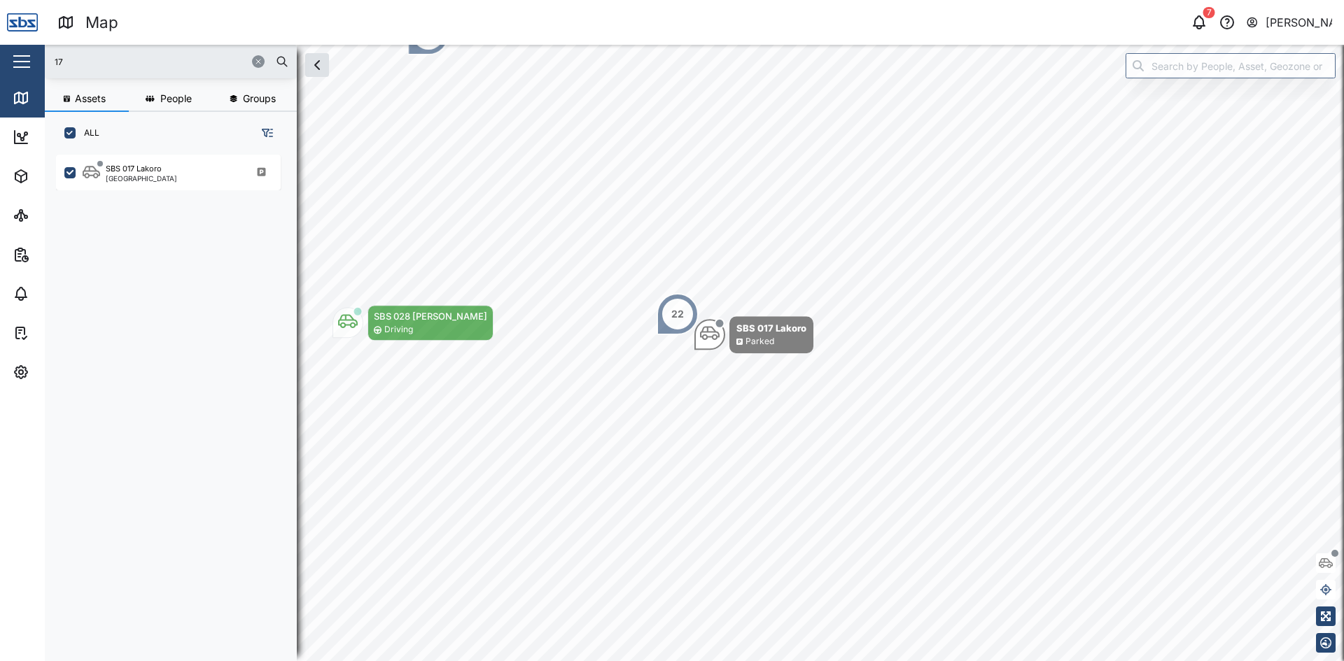
click at [254, 65] on icon "button" at bounding box center [258, 61] width 8 height 8
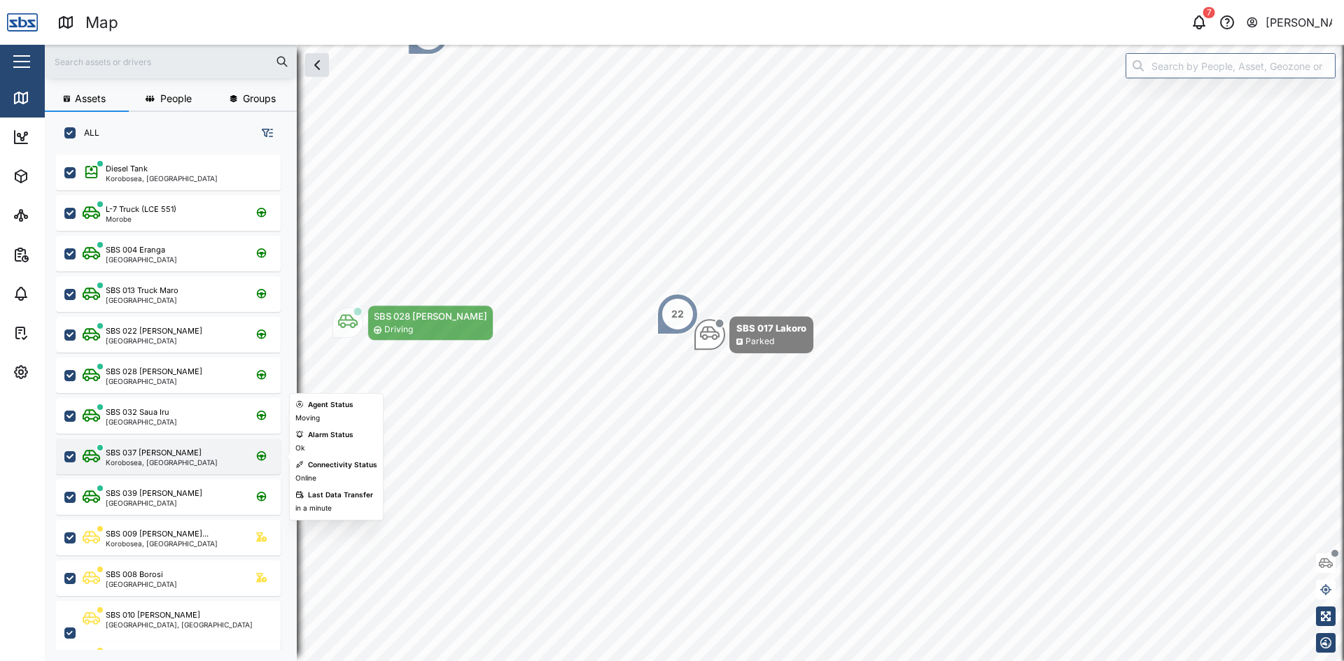
scroll to position [140, 0]
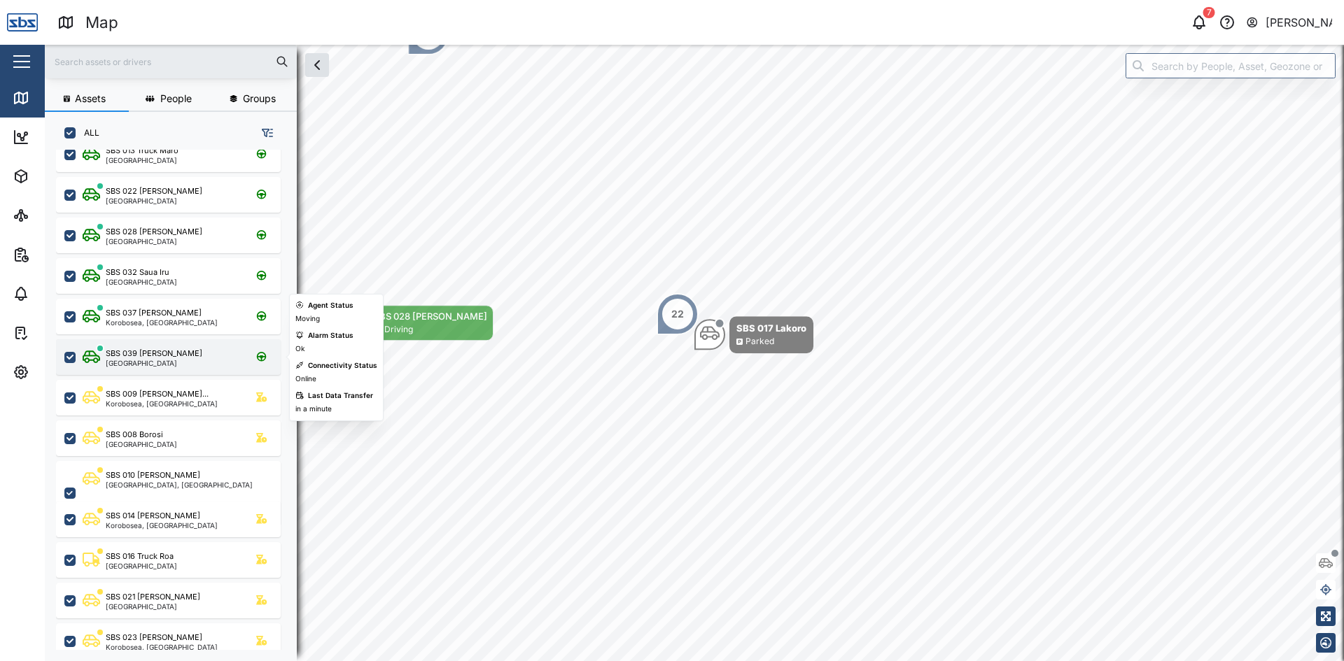
click at [153, 350] on div "SBS 039 [PERSON_NAME]" at bounding box center [154, 354] width 97 height 12
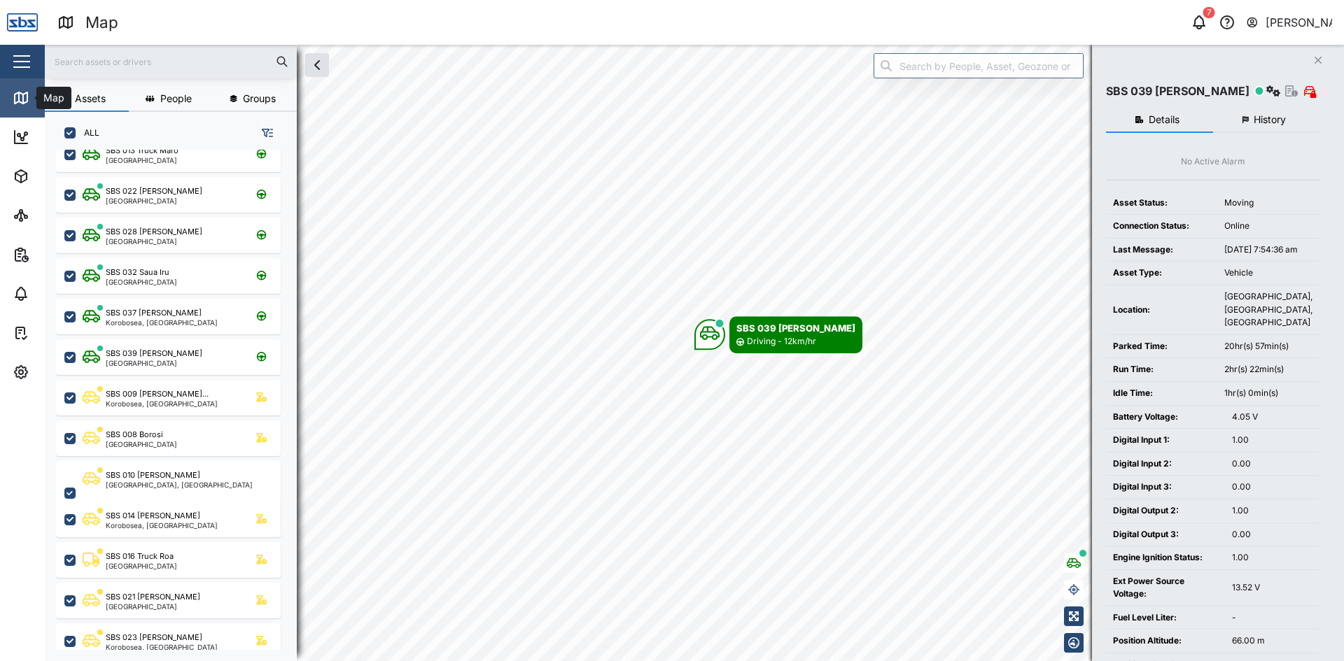
click at [15, 95] on icon at bounding box center [21, 97] width 13 height 11
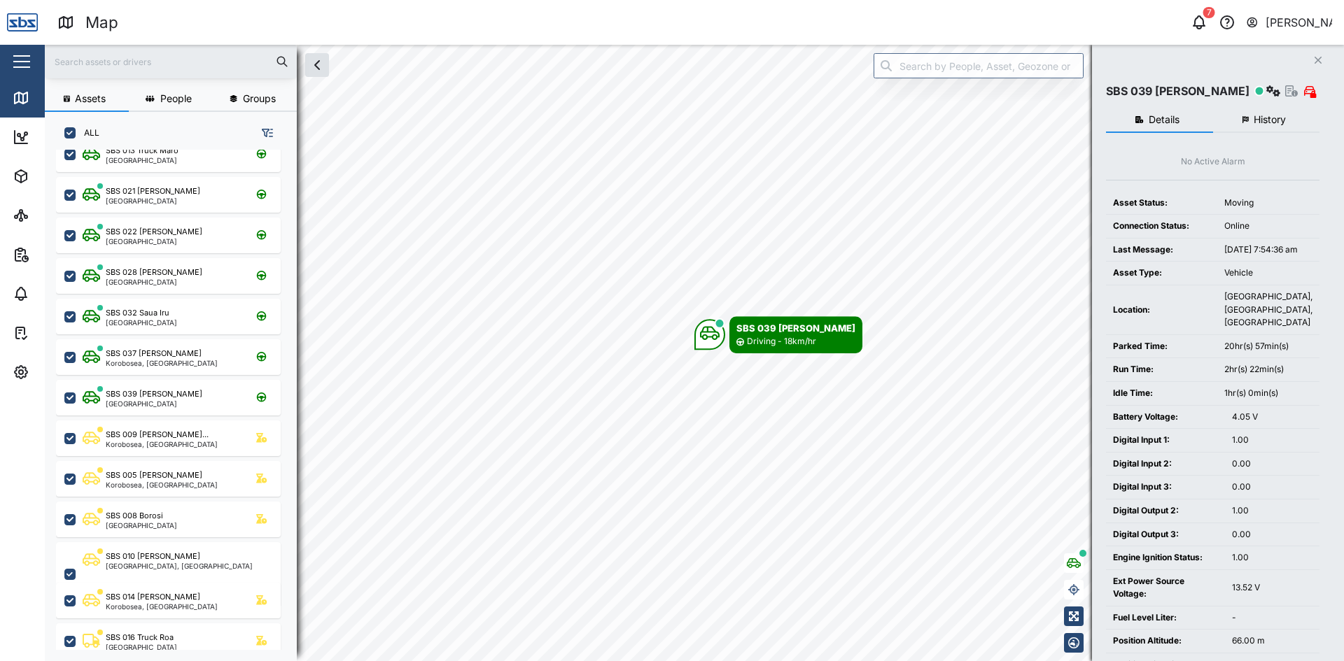
click at [1314, 57] on icon "Close" at bounding box center [1318, 60] width 8 height 11
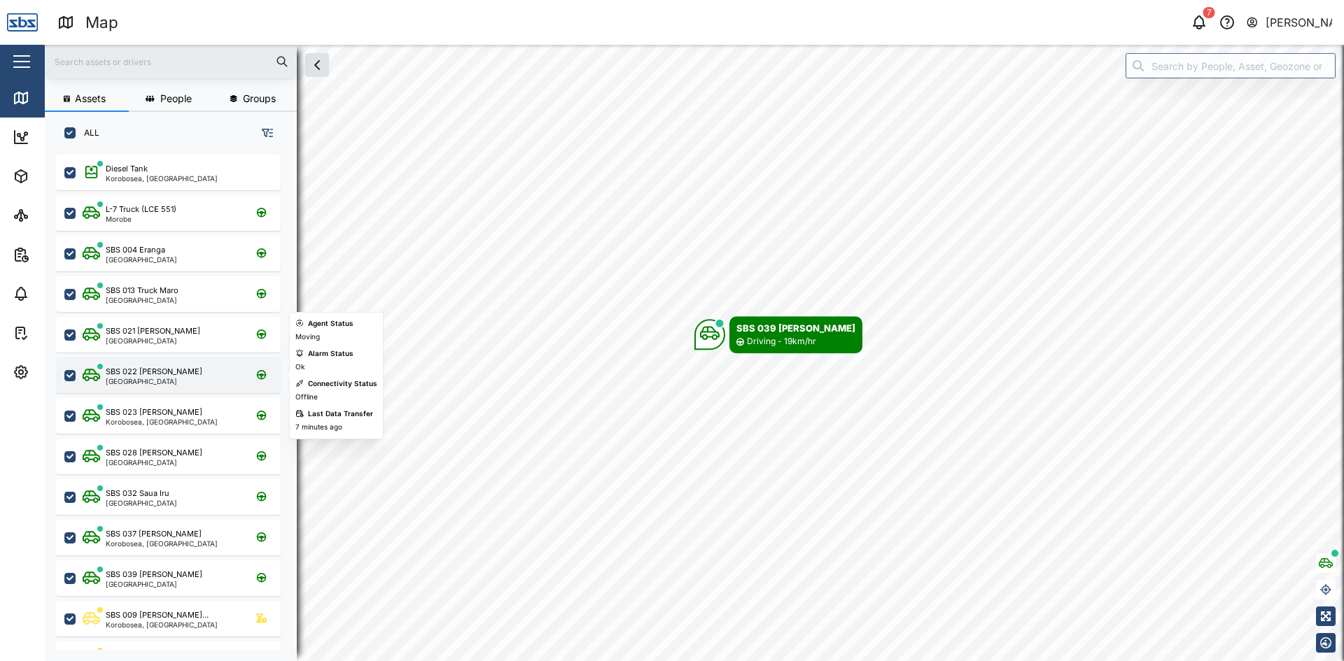
click at [160, 378] on div "SBS 022 [PERSON_NAME][GEOGRAPHIC_DATA]" at bounding box center [178, 375] width 190 height 19
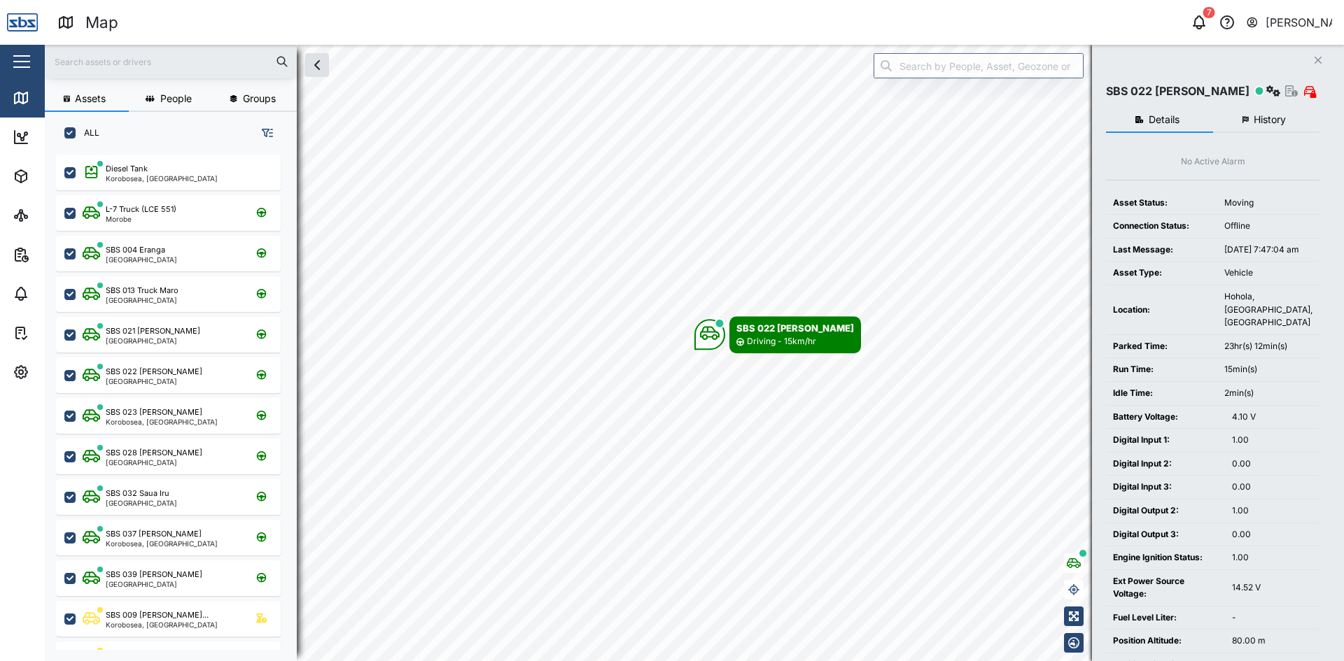
click at [1270, 115] on span "History" at bounding box center [1269, 120] width 32 height 10
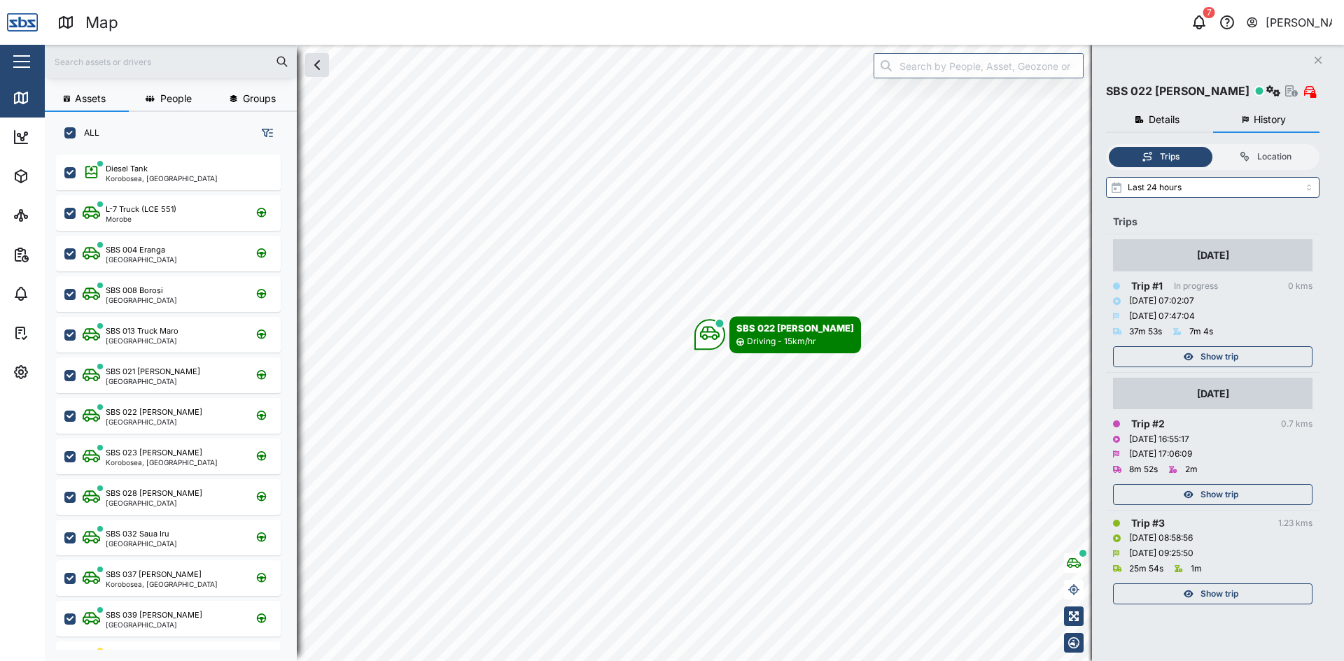
click at [1169, 498] on div "Show trip" at bounding box center [1211, 495] width 182 height 20
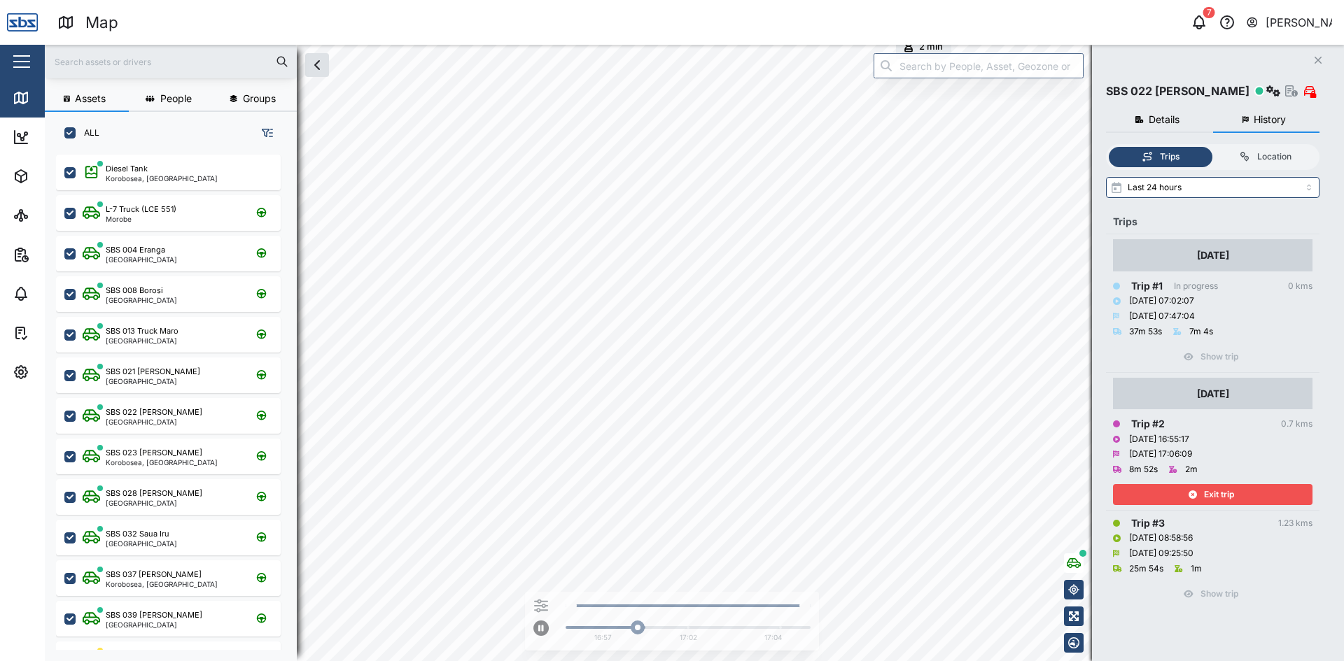
click at [1169, 498] on div "Exit trip" at bounding box center [1211, 495] width 182 height 20
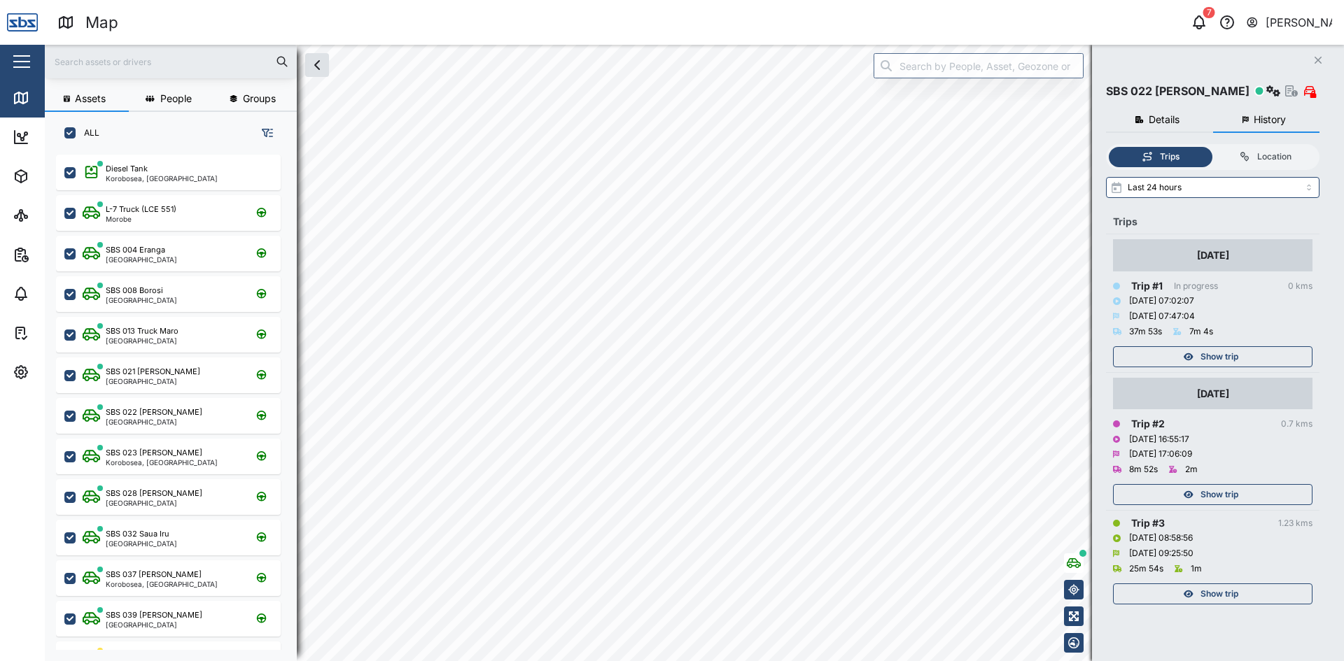
click at [1164, 590] on div "Show trip" at bounding box center [1211, 594] width 182 height 20
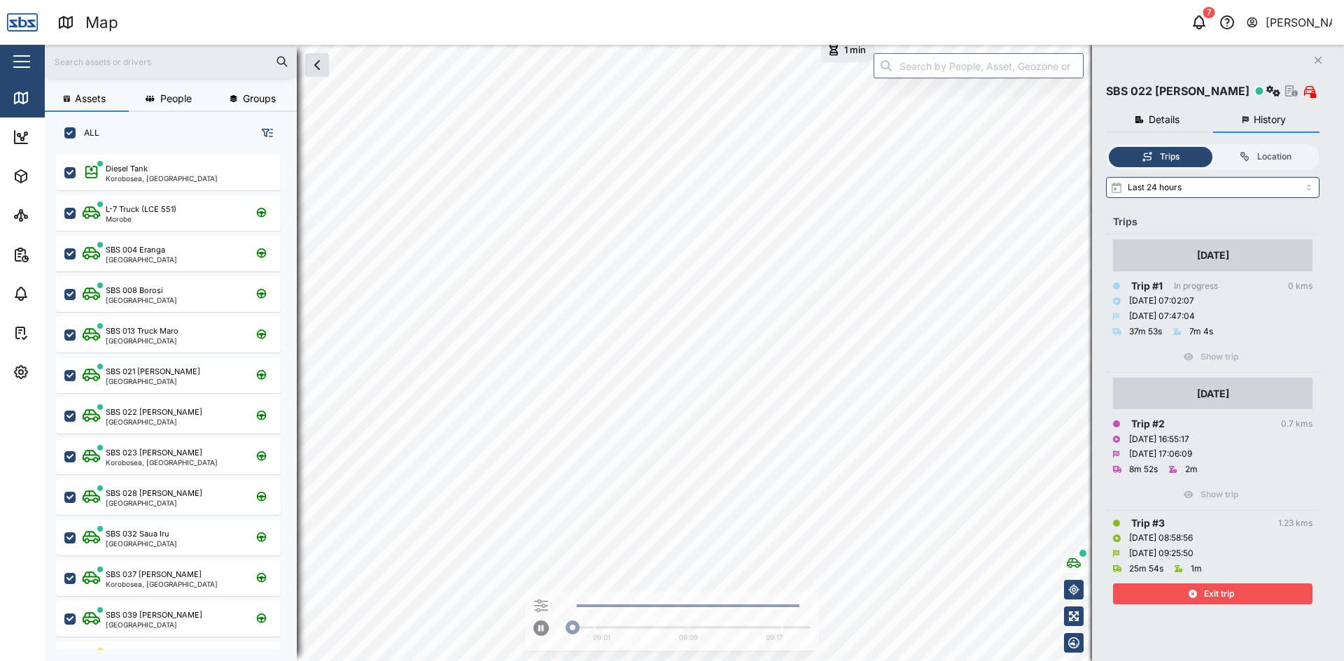
click at [1164, 590] on div "Exit trip" at bounding box center [1211, 594] width 182 height 20
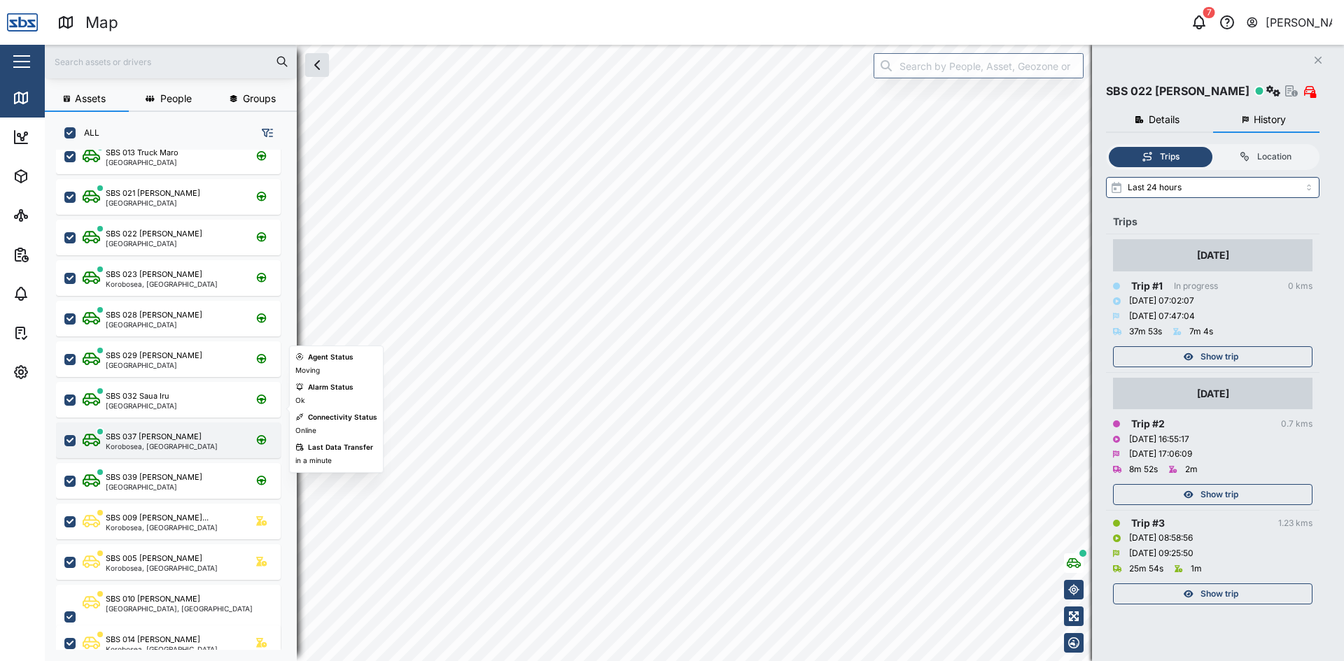
scroll to position [210, 0]
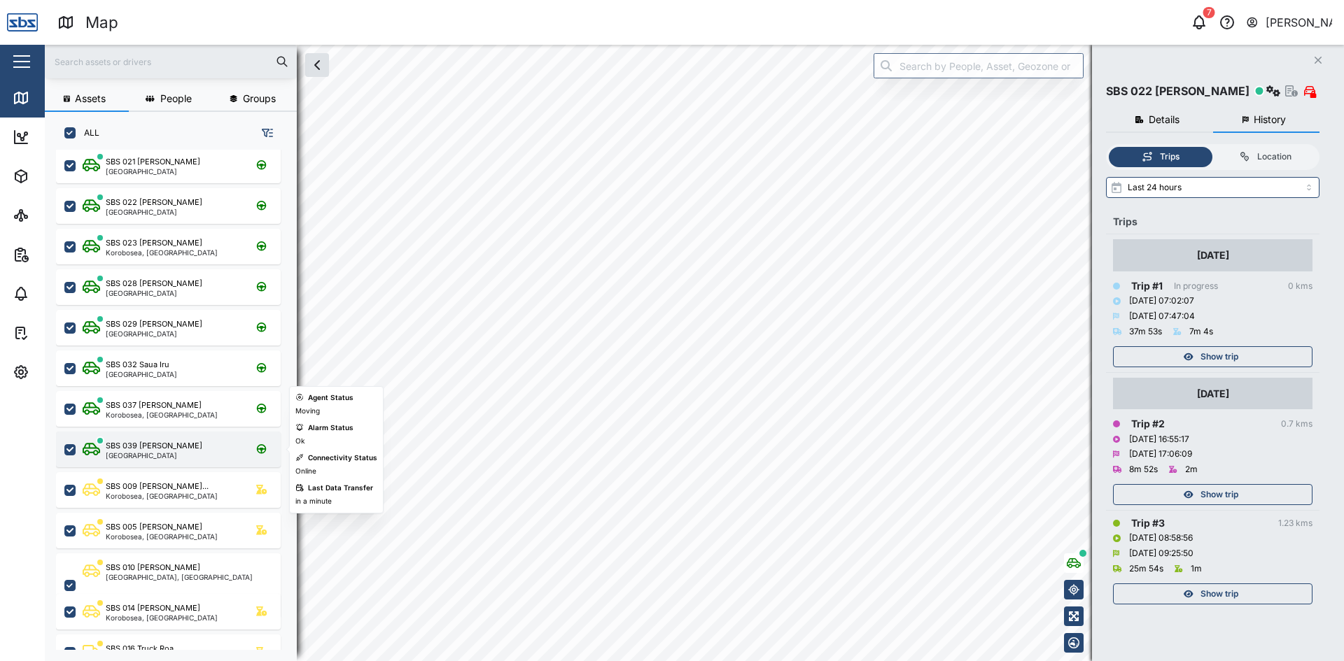
click at [149, 451] on div "SBS 039 [PERSON_NAME]" at bounding box center [154, 446] width 97 height 12
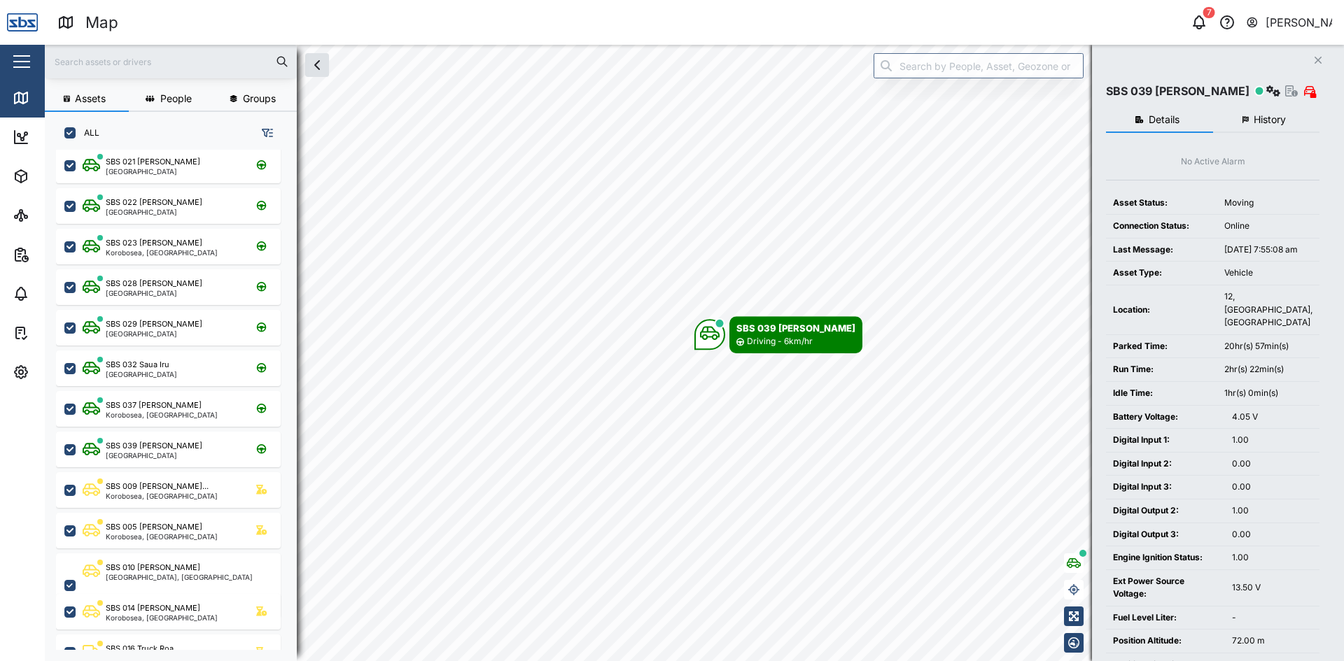
click at [1263, 118] on span "History" at bounding box center [1269, 120] width 32 height 10
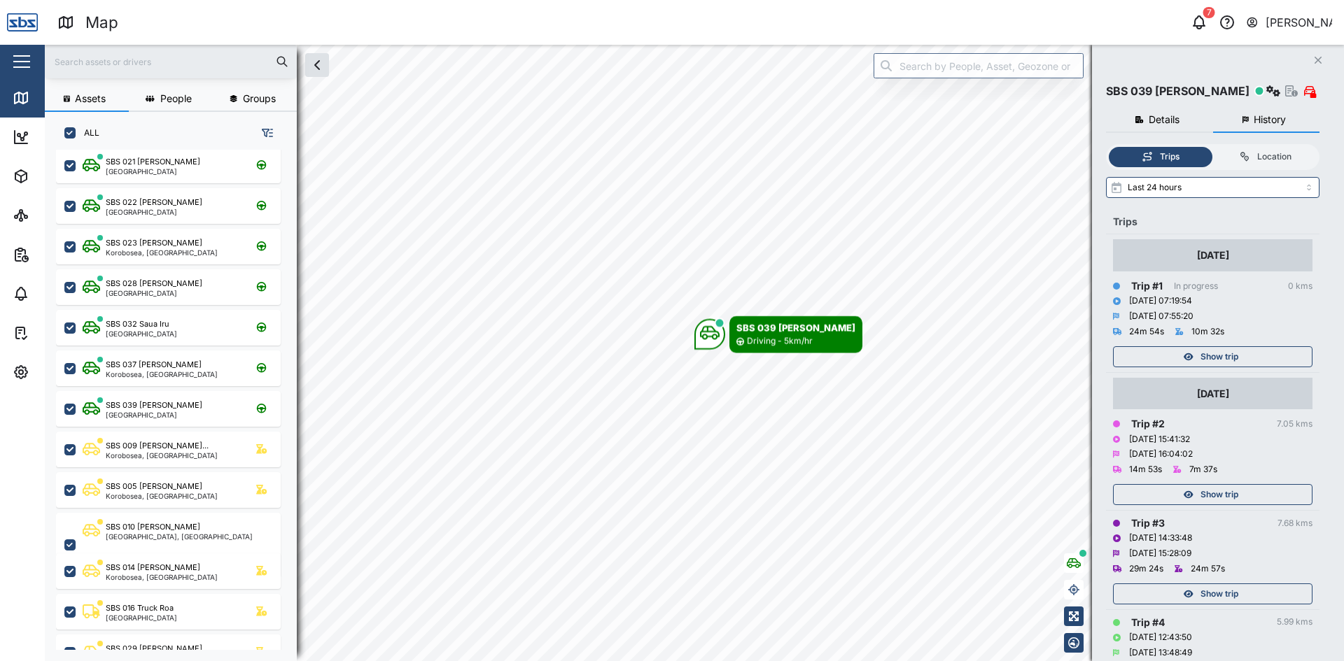
scroll to position [76, 0]
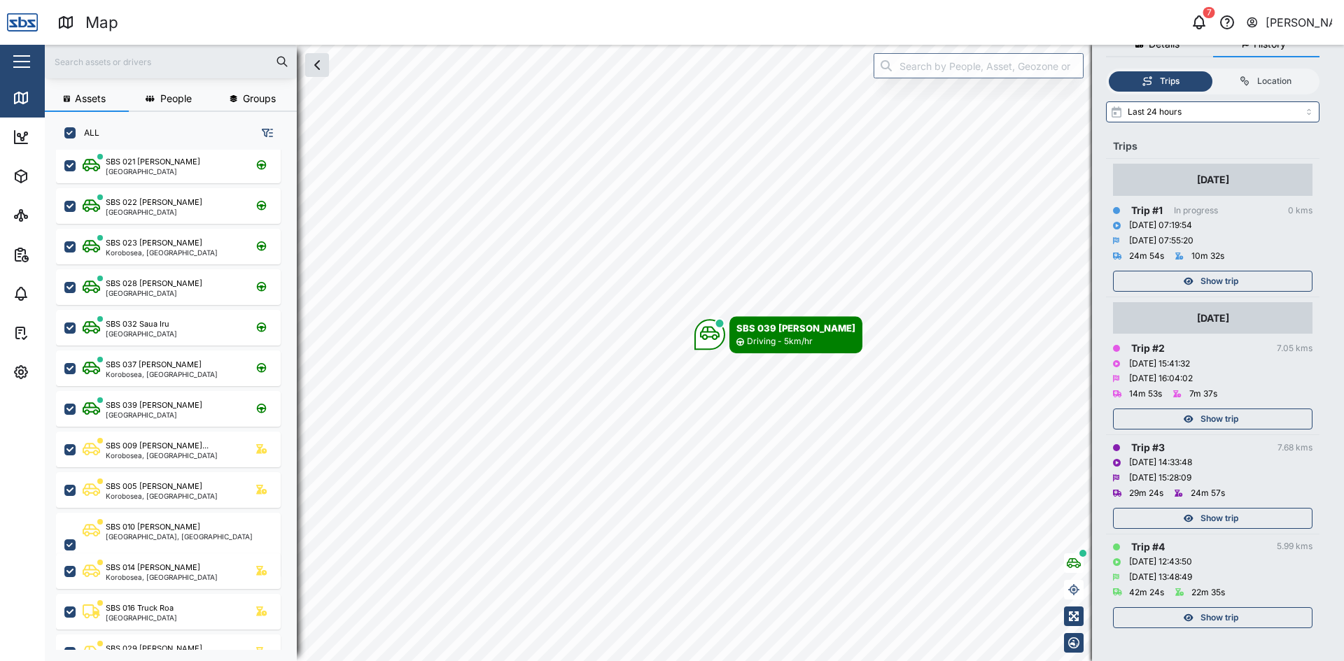
click at [1219, 611] on span "Show trip" at bounding box center [1219, 618] width 38 height 20
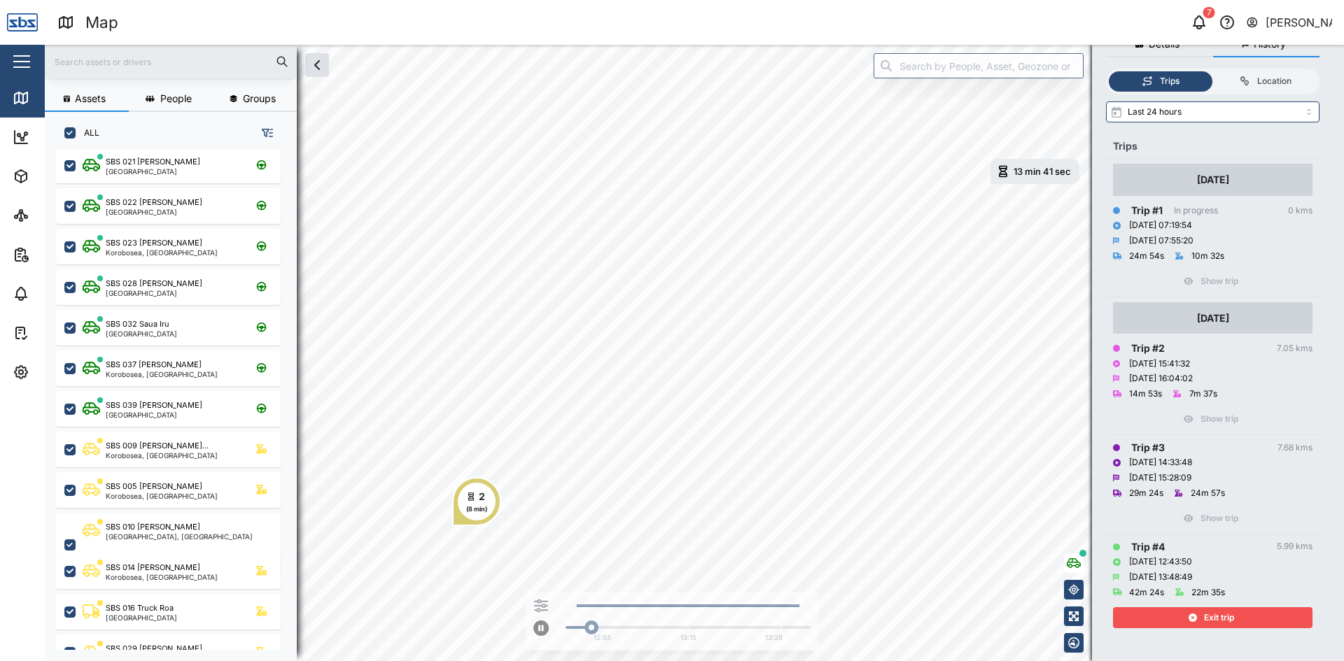
click at [1217, 624] on span "Exit trip" at bounding box center [1219, 618] width 30 height 20
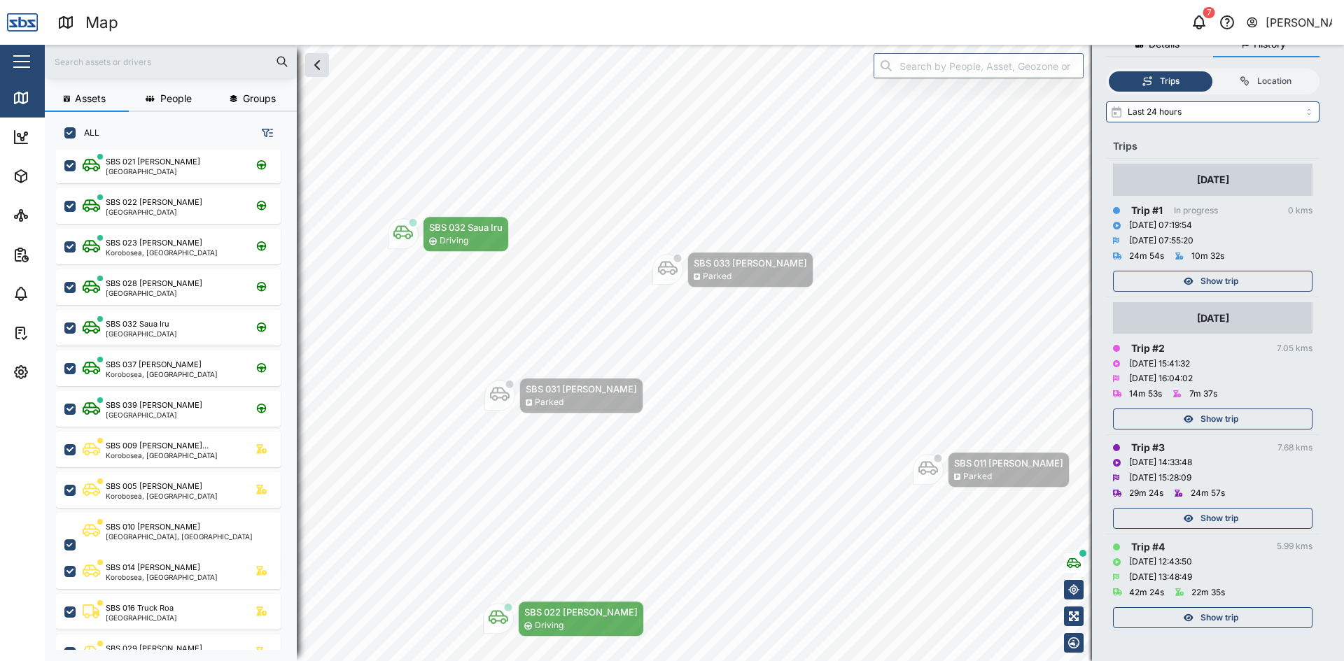
click at [1221, 516] on span "Show trip" at bounding box center [1219, 519] width 38 height 20
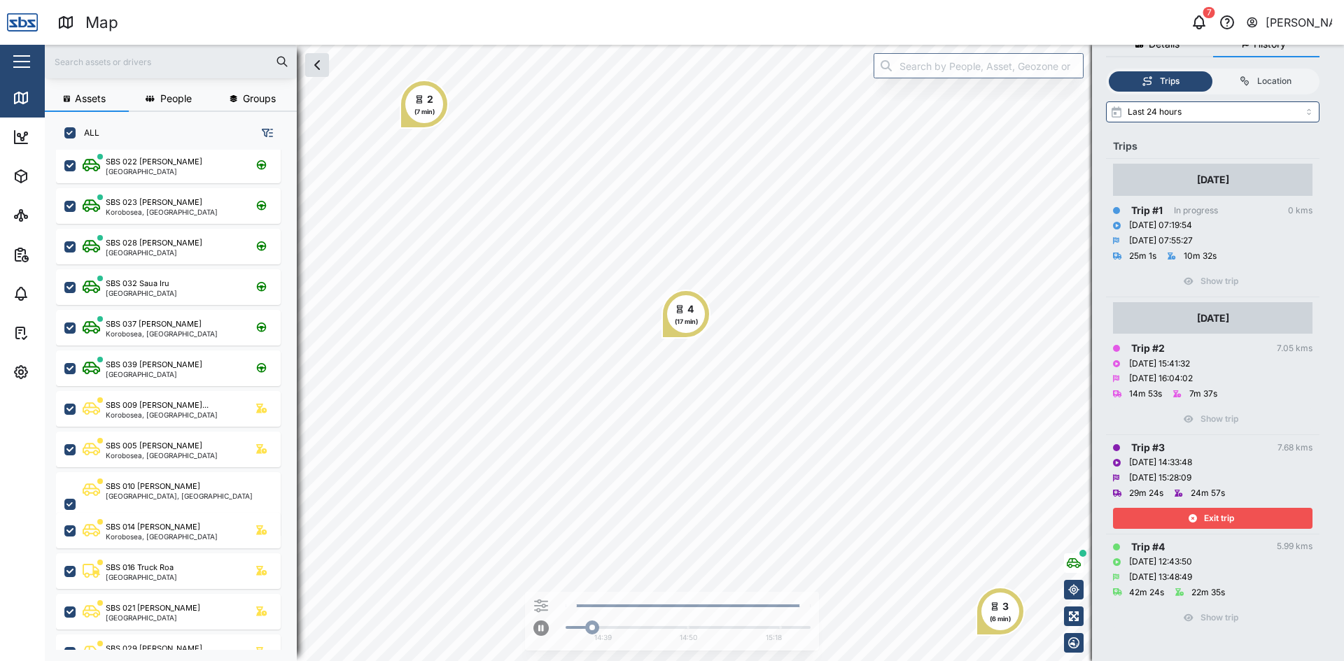
click at [1221, 516] on span "Exit trip" at bounding box center [1219, 519] width 30 height 20
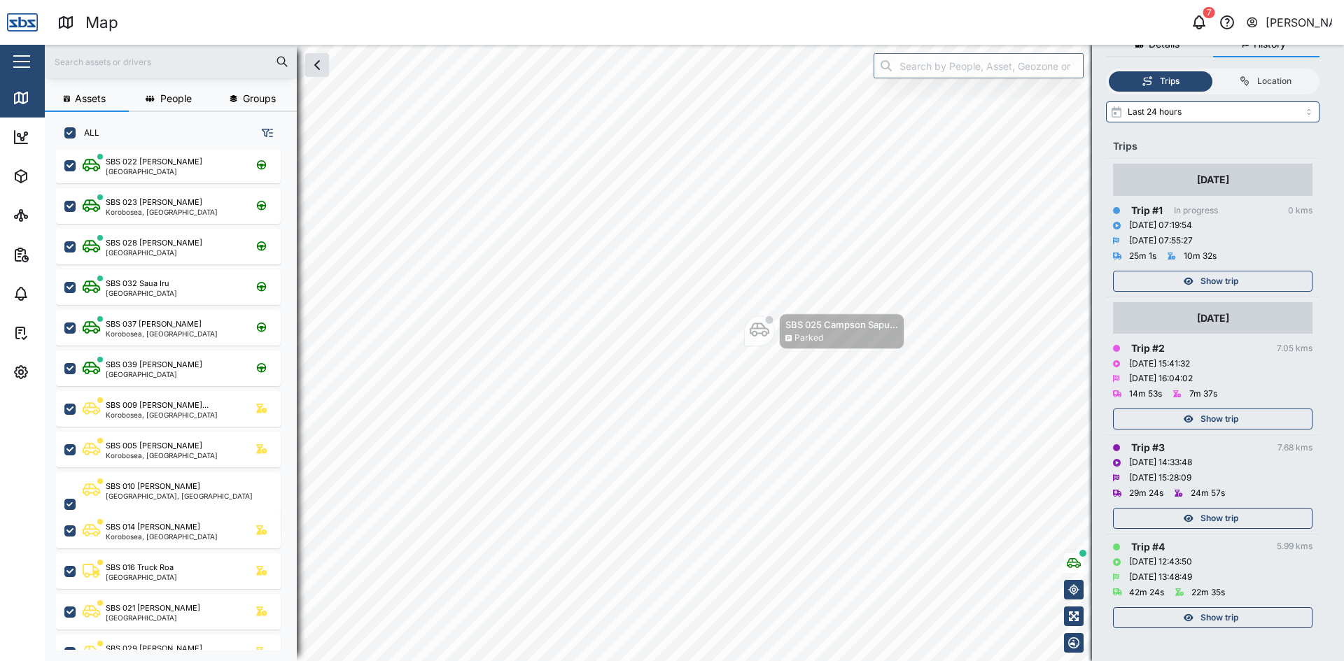
click at [1232, 410] on span "Show trip" at bounding box center [1219, 419] width 38 height 20
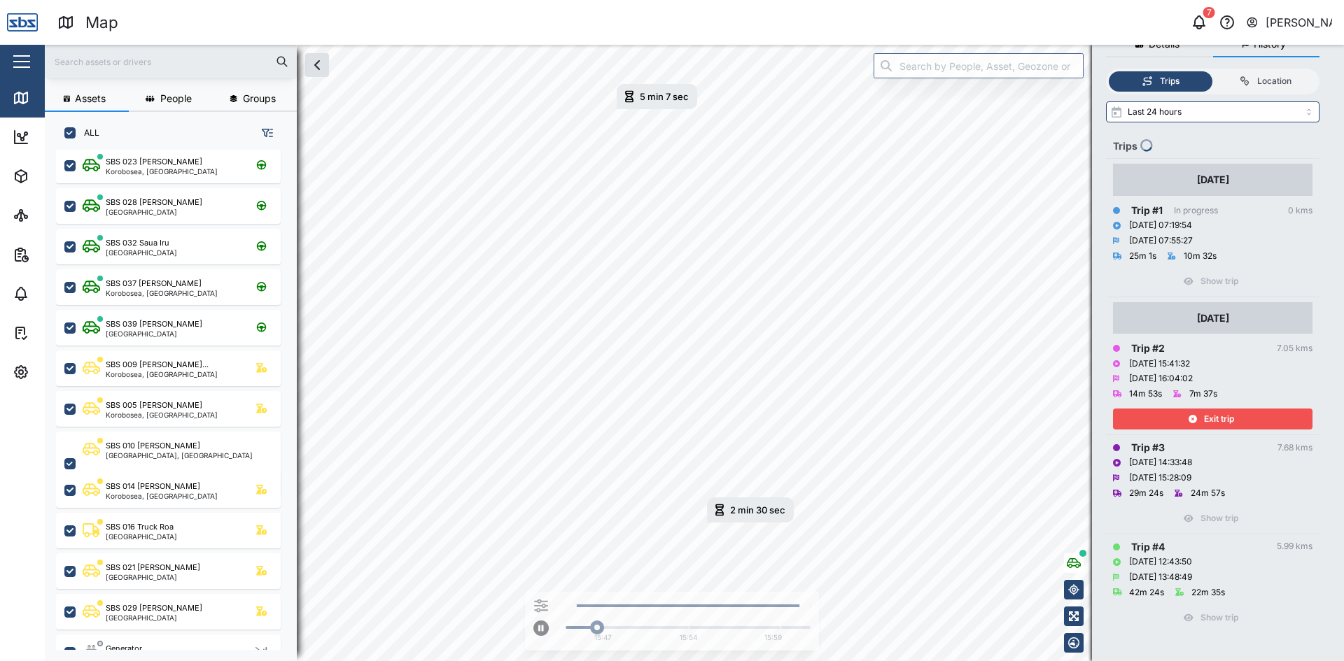
click at [1161, 419] on div "Exit trip" at bounding box center [1211, 419] width 182 height 20
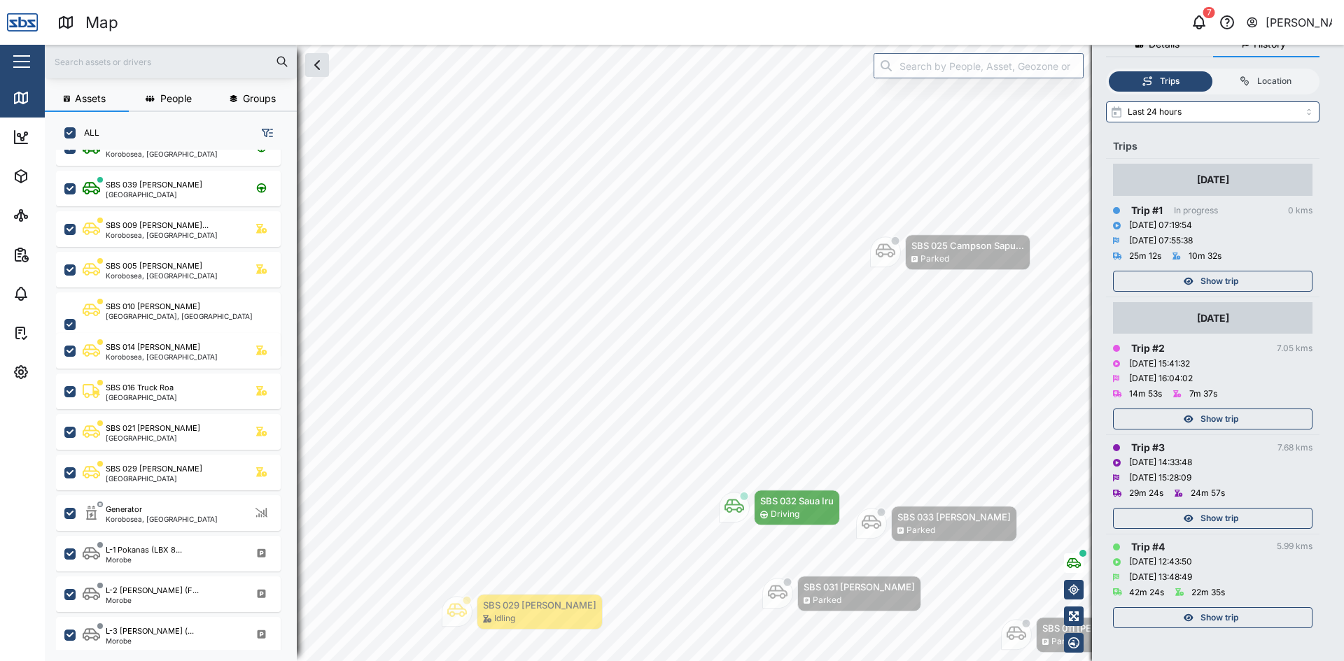
scroll to position [350, 0]
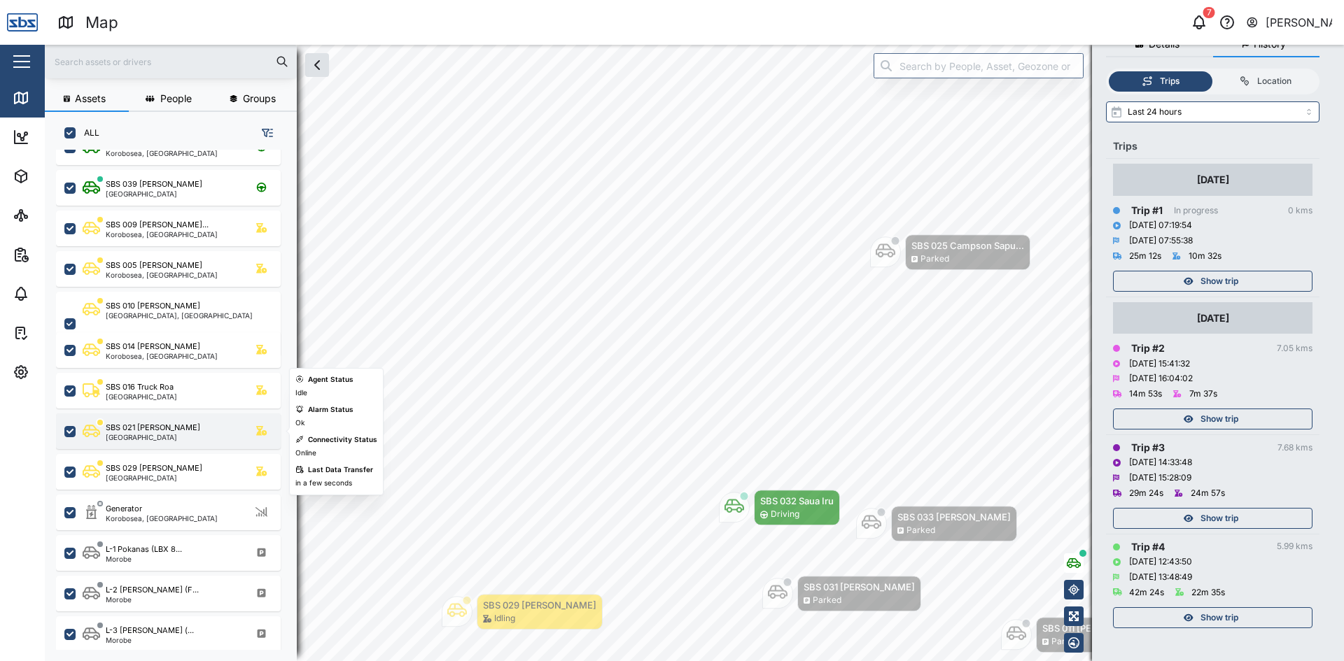
click at [171, 437] on div "[GEOGRAPHIC_DATA]" at bounding box center [153, 437] width 94 height 7
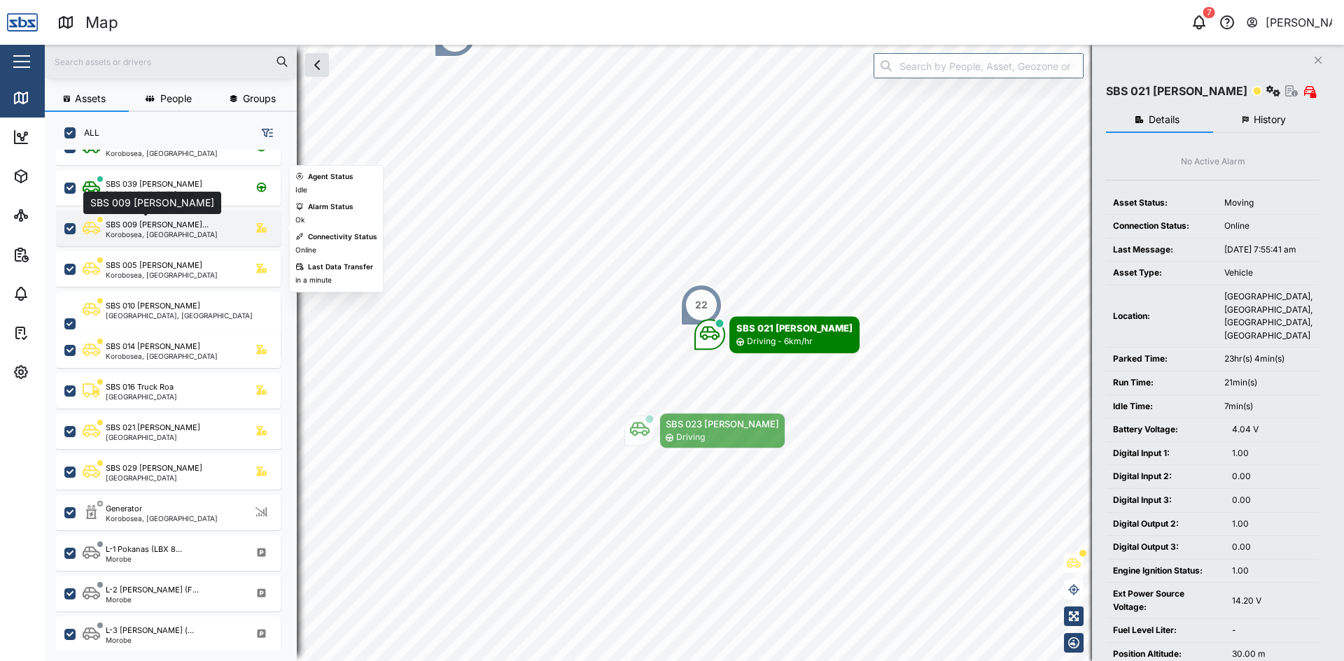
click at [174, 224] on div "SBS 009 [PERSON_NAME]..." at bounding box center [157, 225] width 103 height 12
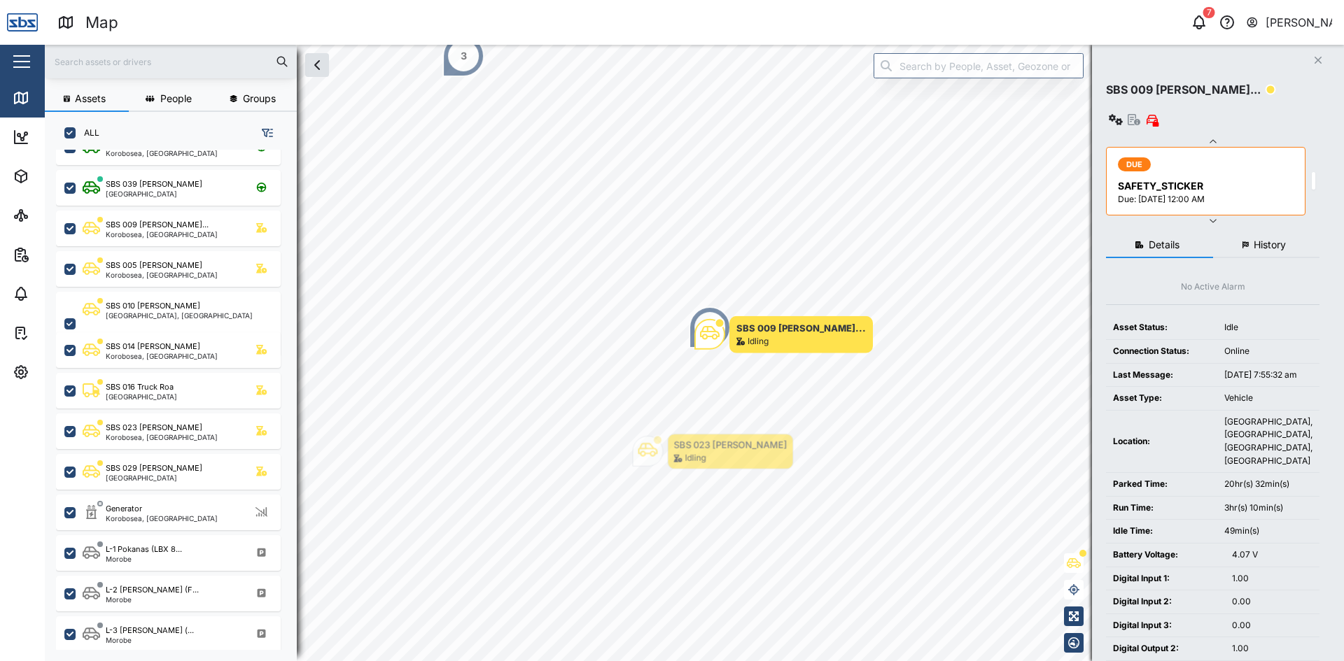
click at [1263, 240] on span "History" at bounding box center [1269, 245] width 32 height 10
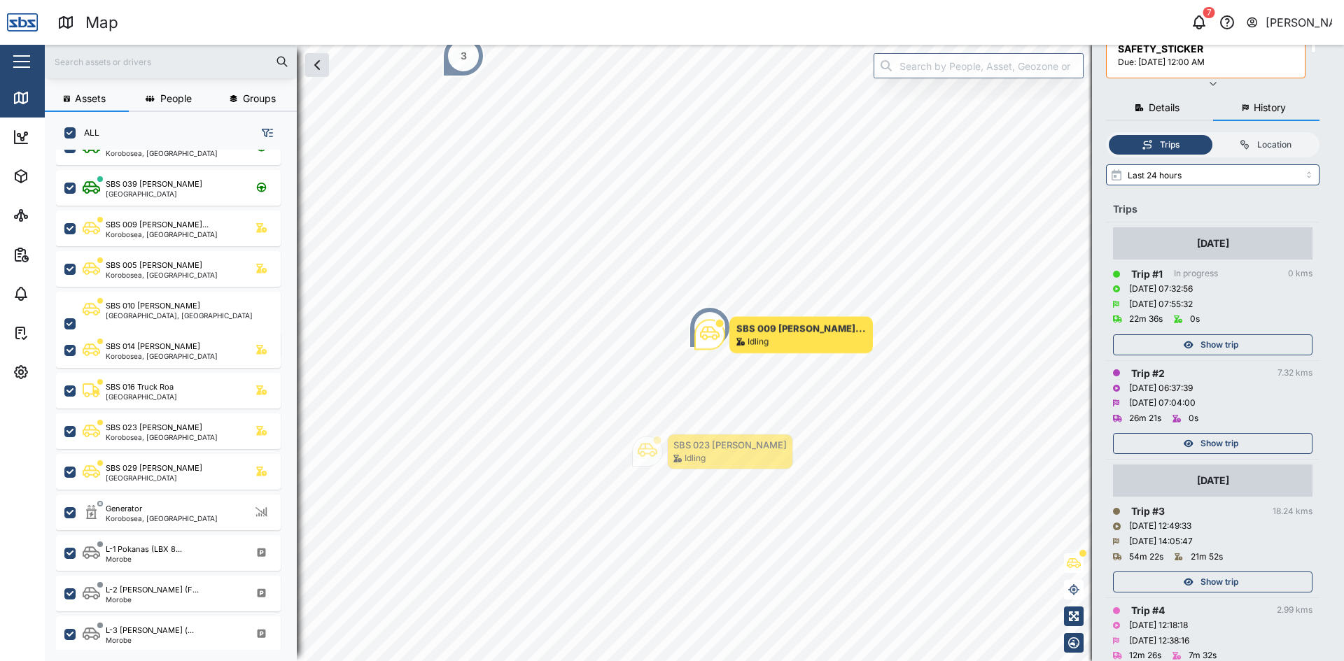
scroll to position [140, 0]
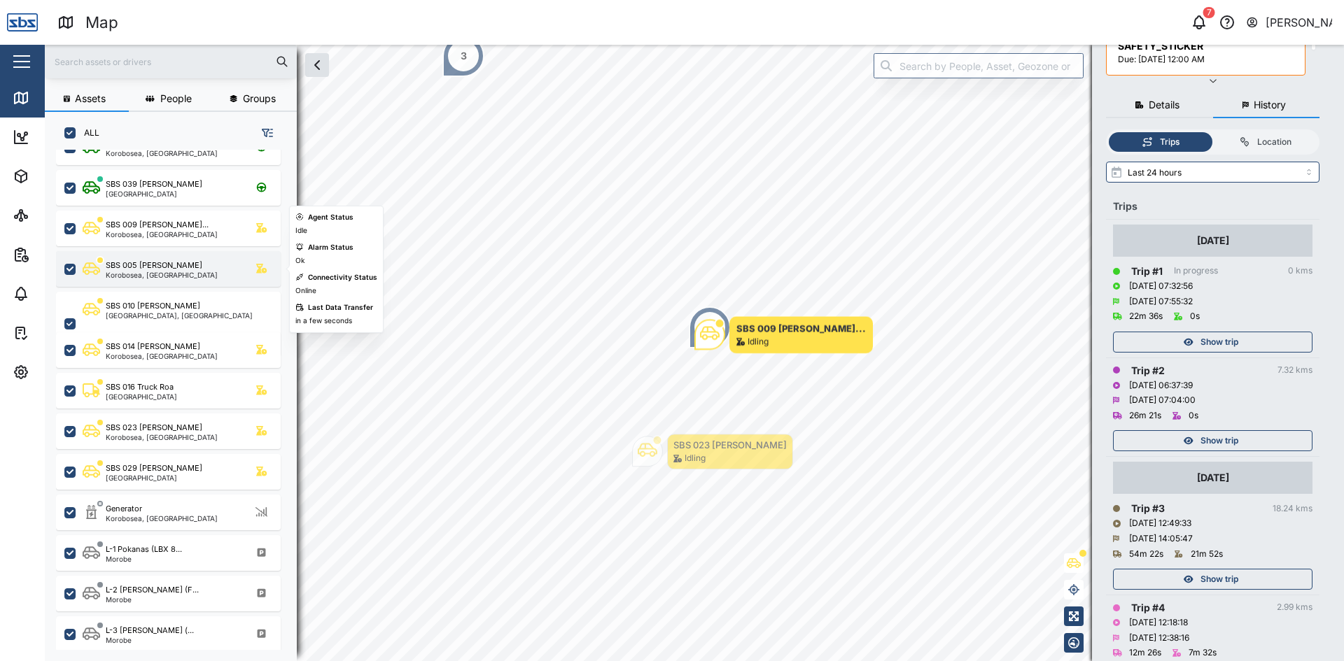
click at [169, 265] on div "SBS 005 [PERSON_NAME]" at bounding box center [154, 266] width 97 height 12
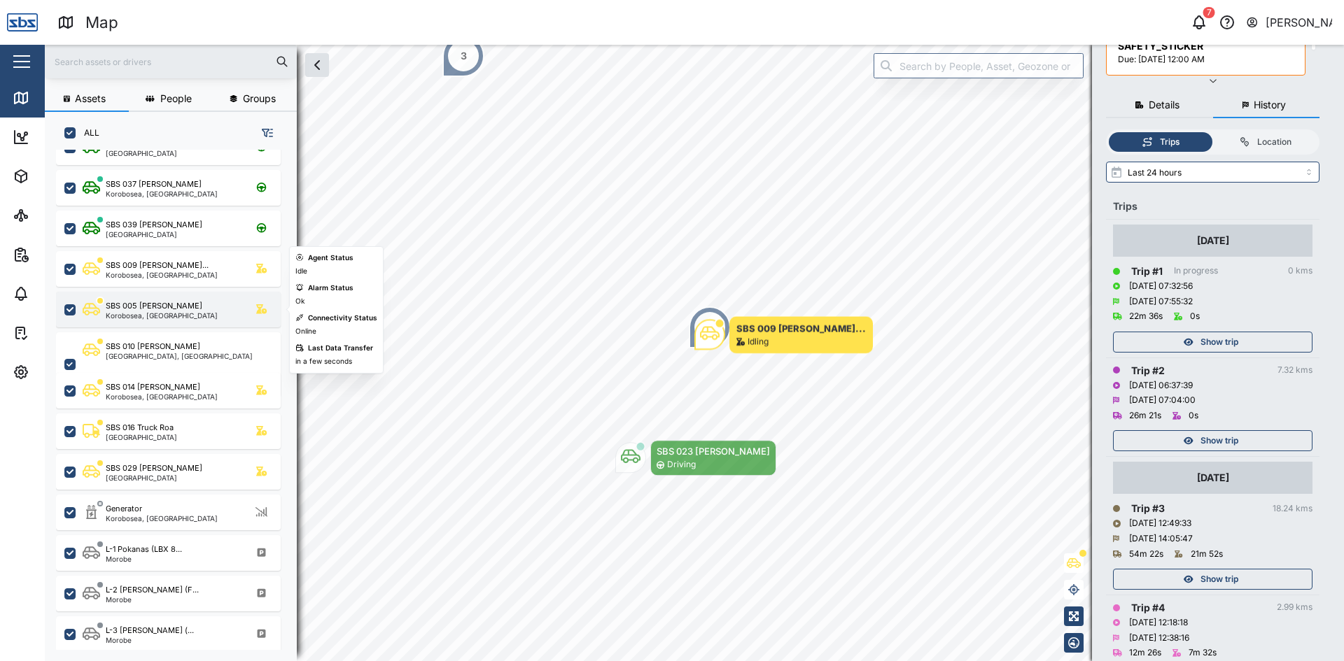
click at [164, 307] on div "SBS 005 [PERSON_NAME]" at bounding box center [154, 306] width 97 height 12
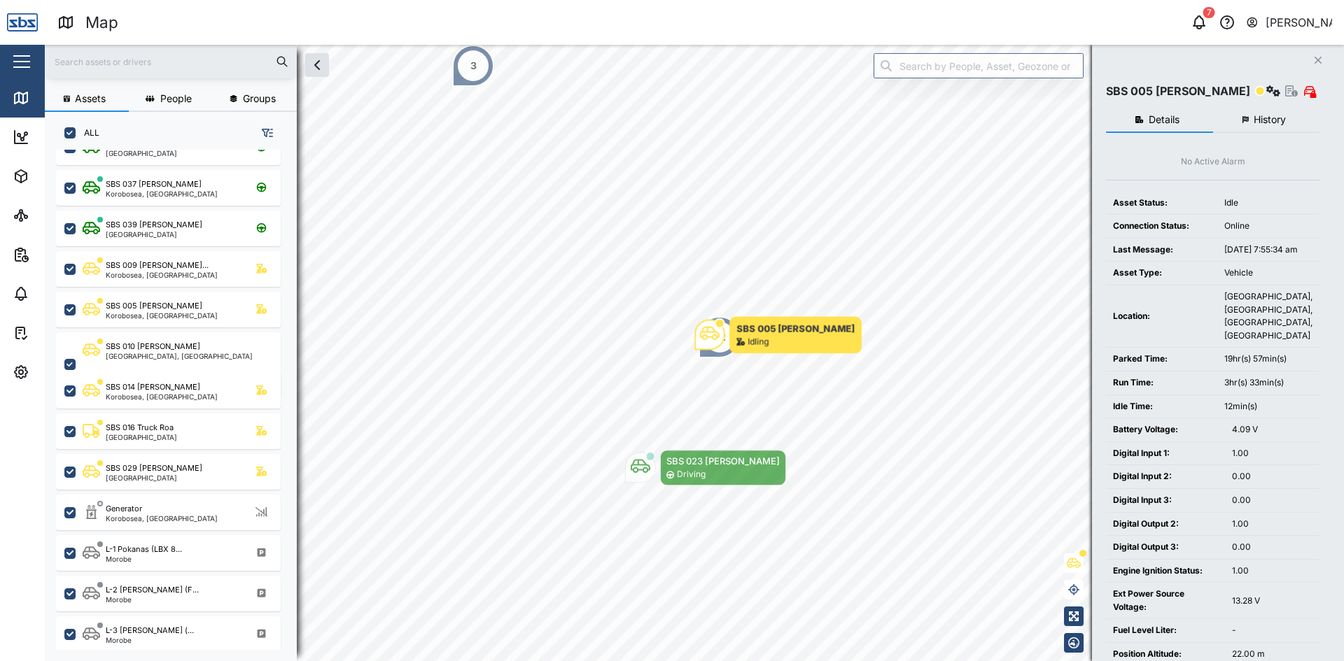
click at [1264, 115] on span "History" at bounding box center [1269, 120] width 32 height 10
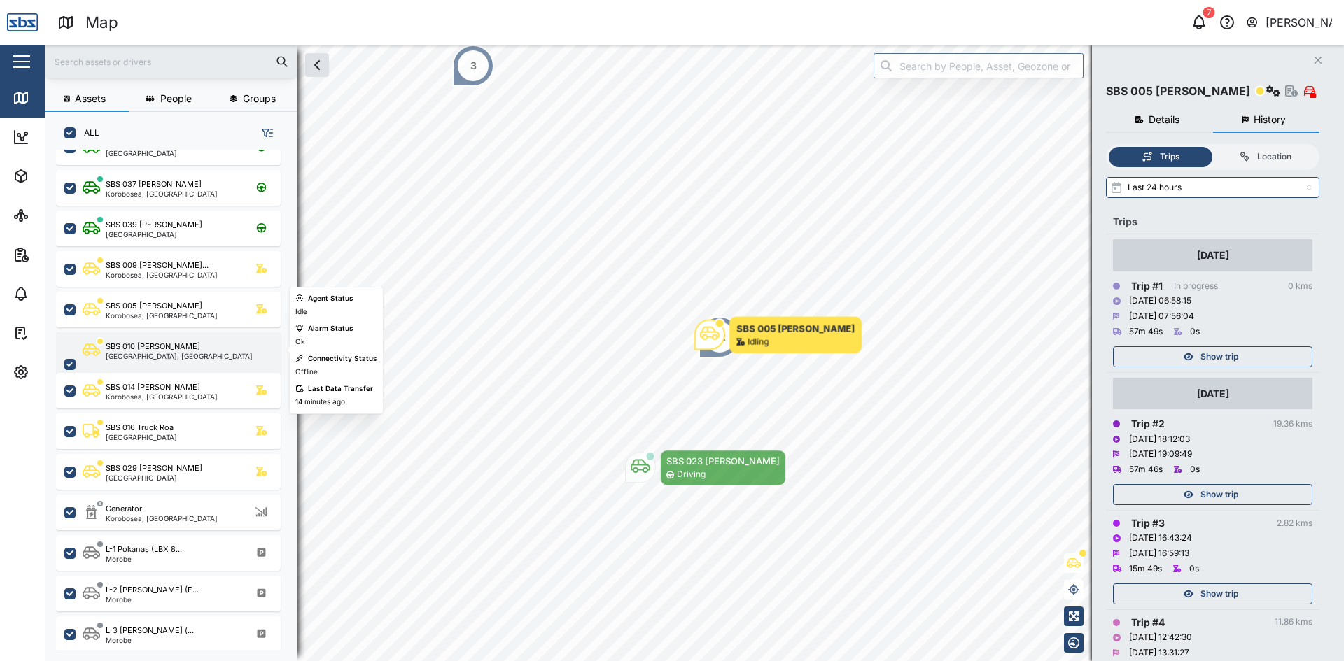
click at [153, 346] on div "SBS 010 [PERSON_NAME]" at bounding box center [153, 347] width 94 height 12
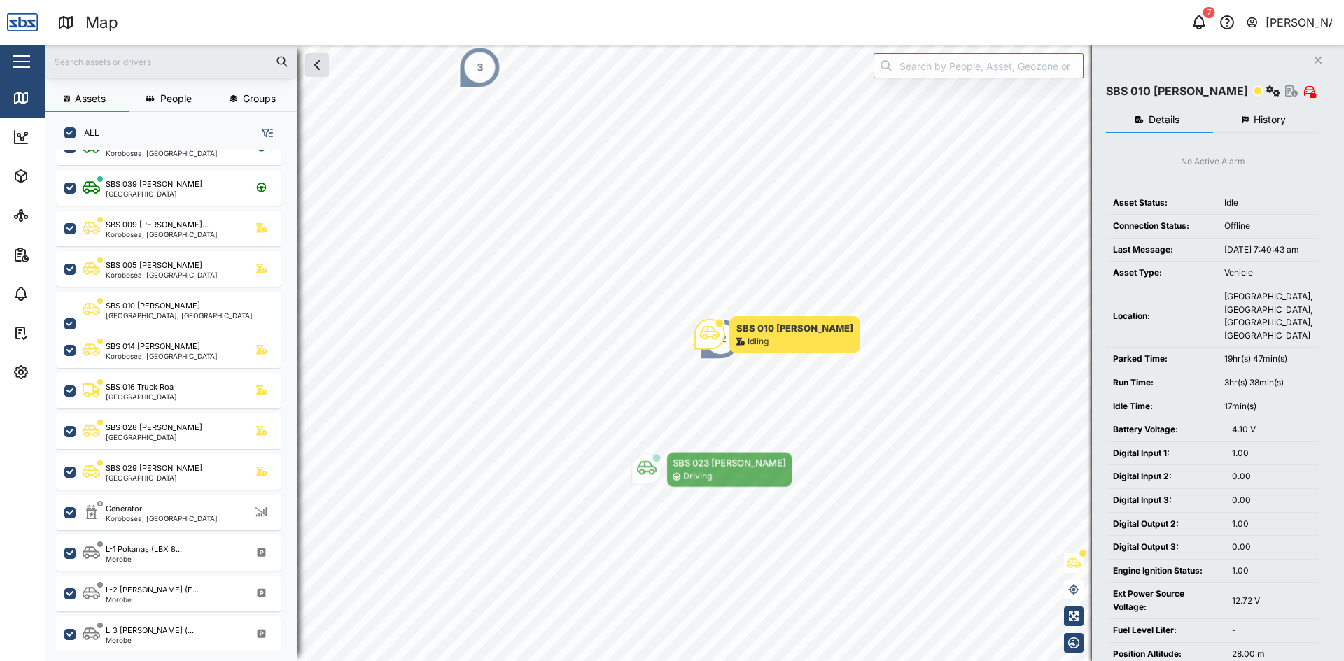
click at [1279, 125] on span "History" at bounding box center [1269, 120] width 32 height 10
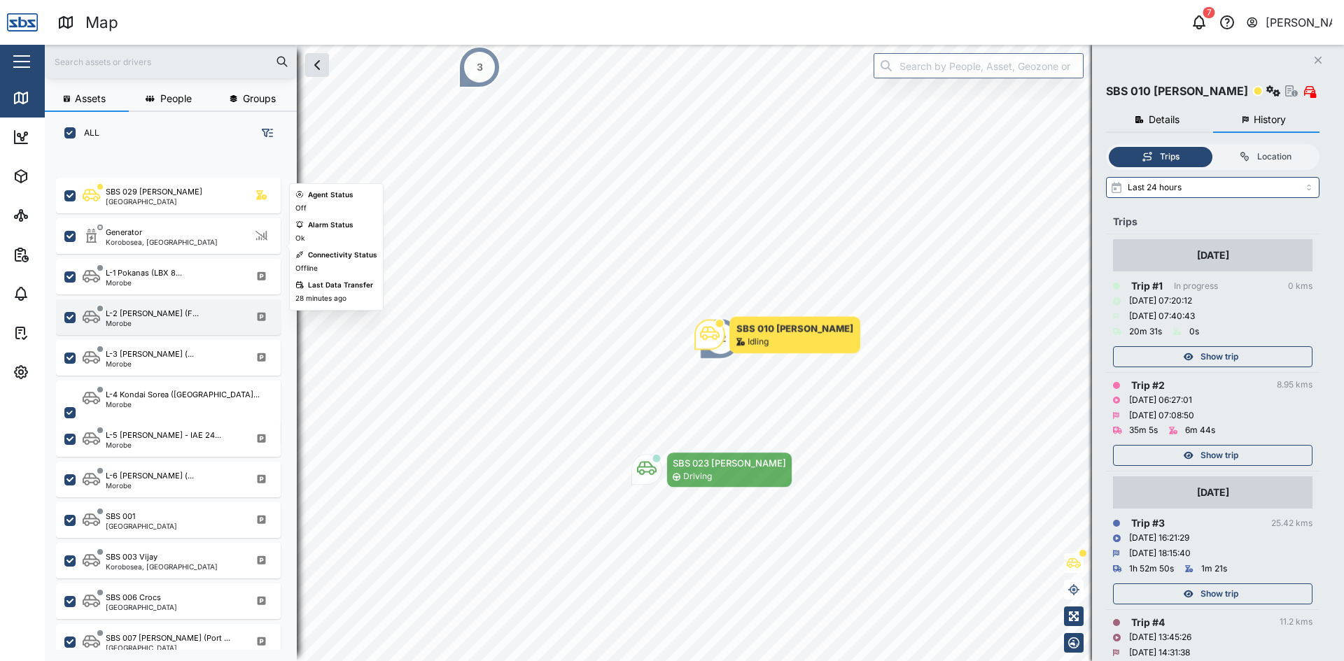
scroll to position [700, 0]
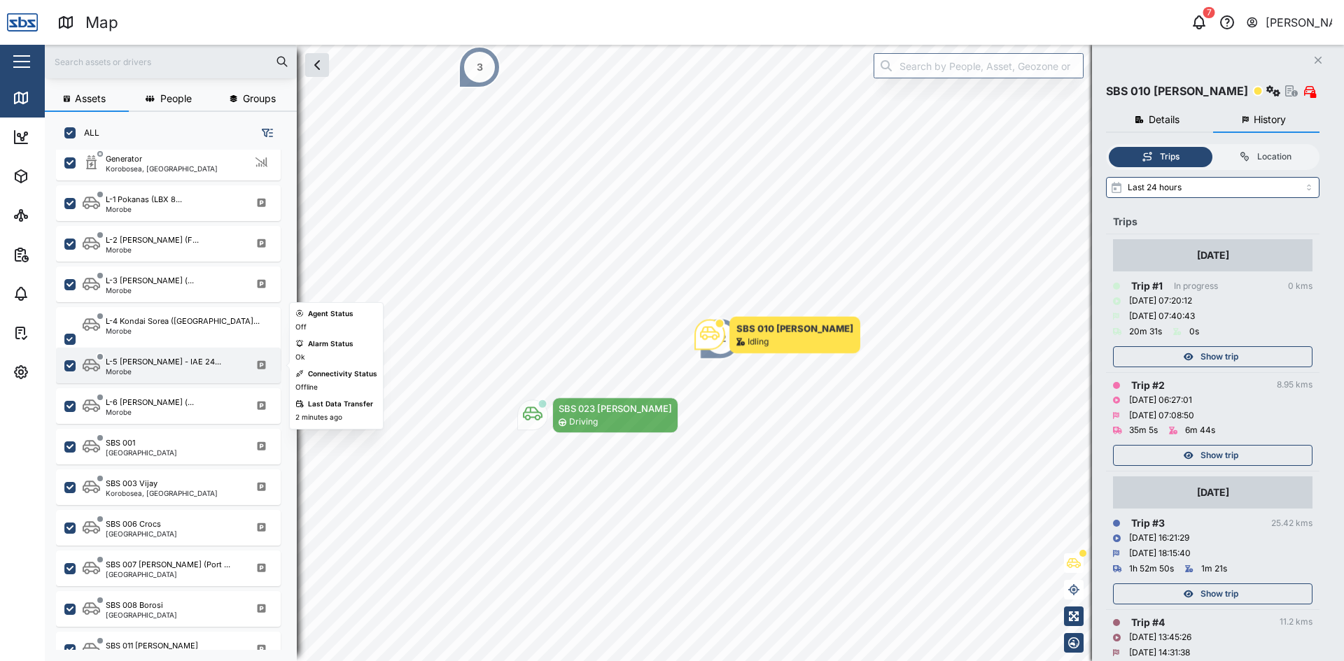
click at [164, 371] on div "Morobe" at bounding box center [163, 371] width 115 height 7
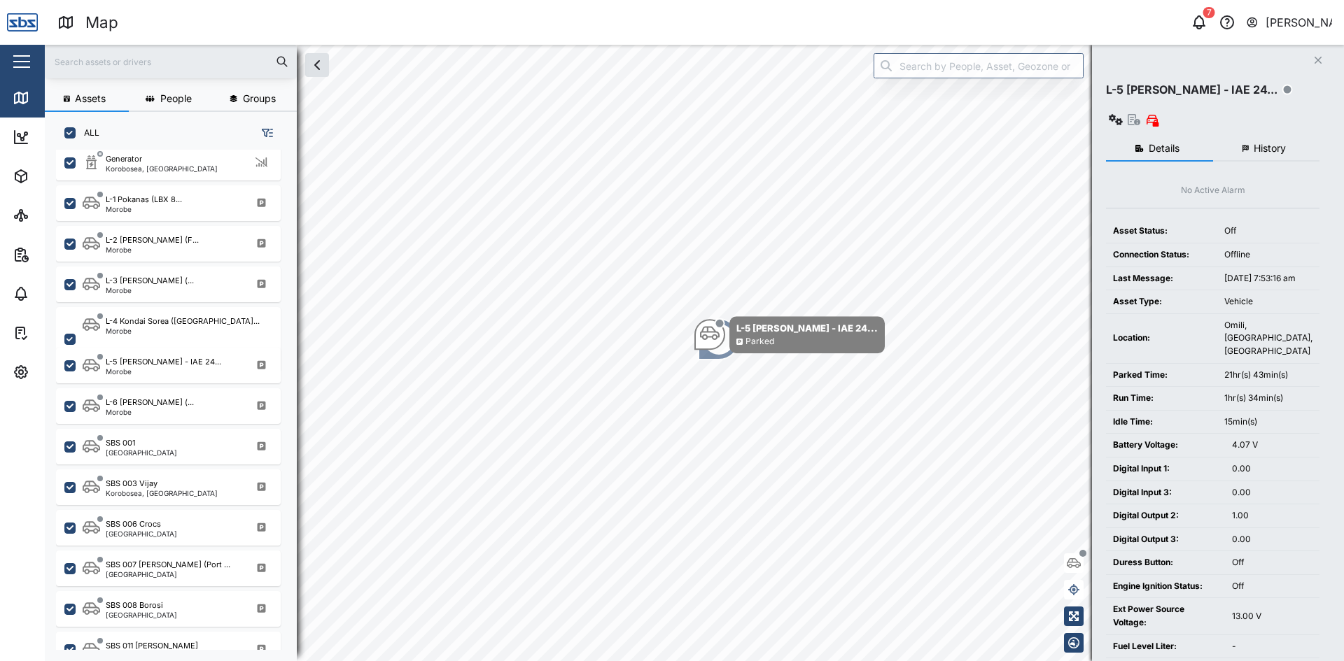
click at [1263, 143] on span "History" at bounding box center [1269, 148] width 32 height 10
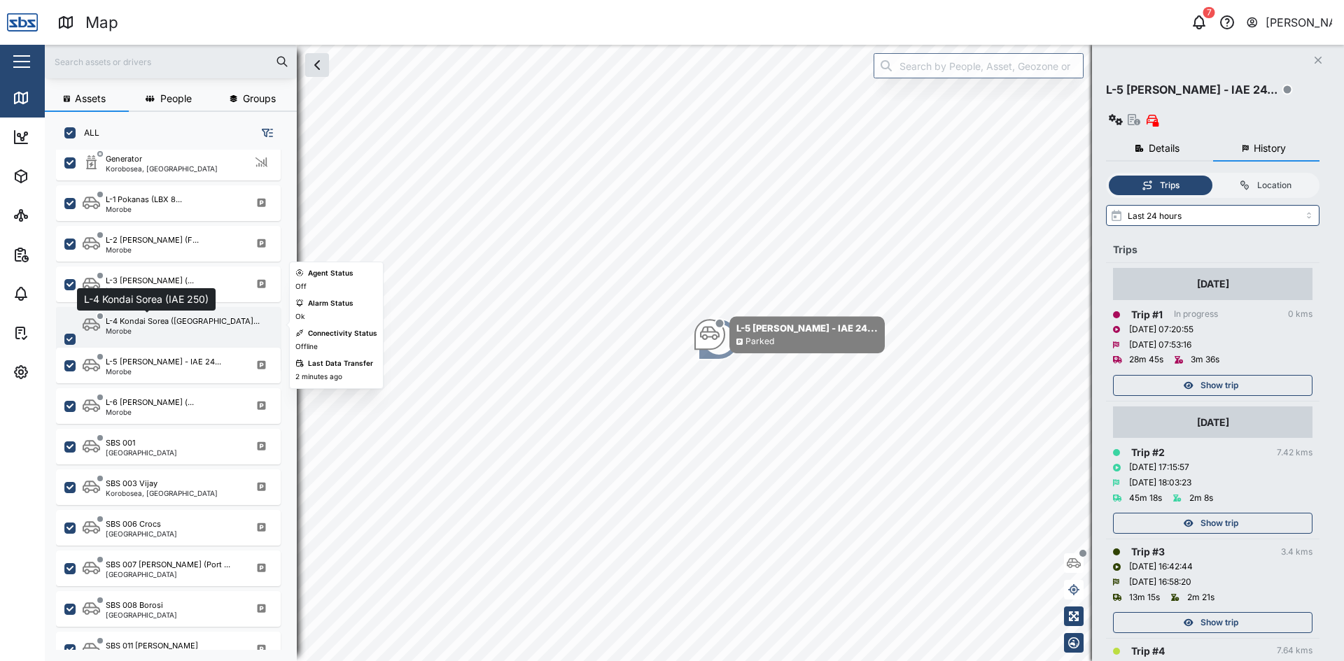
click at [152, 318] on div "L-4 Kondai Sorea ([GEOGRAPHIC_DATA]..." at bounding box center [183, 322] width 154 height 12
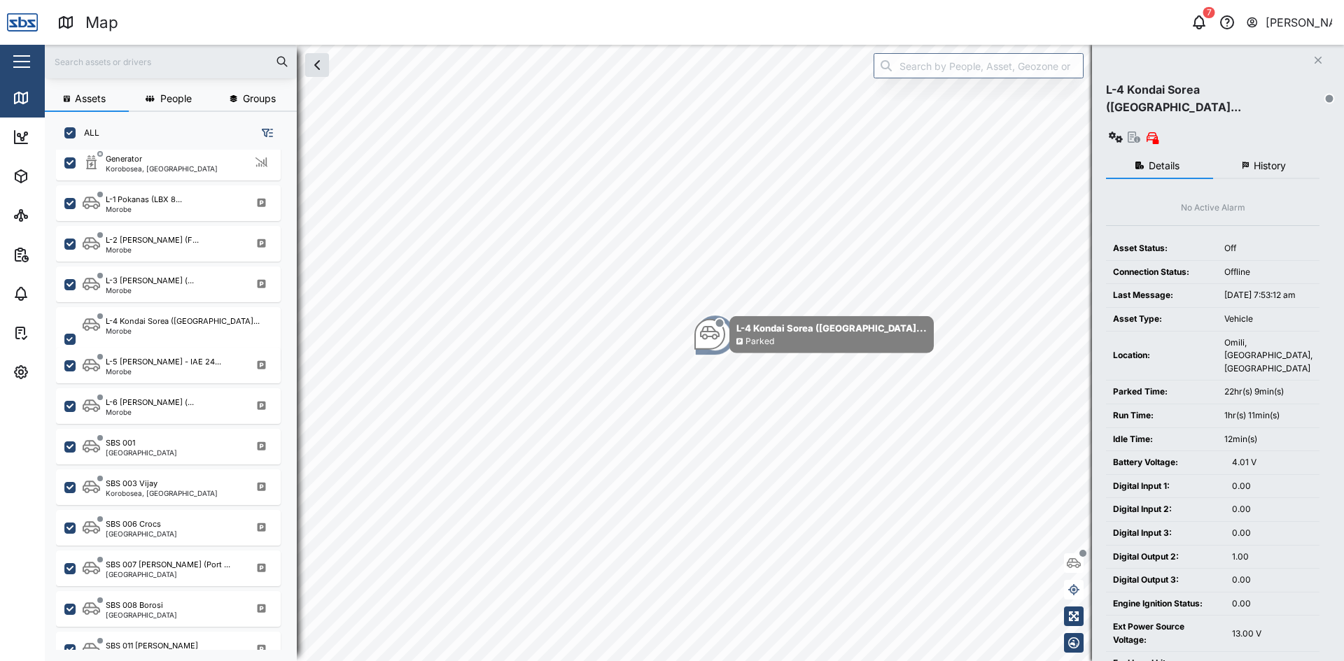
click at [1263, 161] on span "History" at bounding box center [1269, 166] width 32 height 10
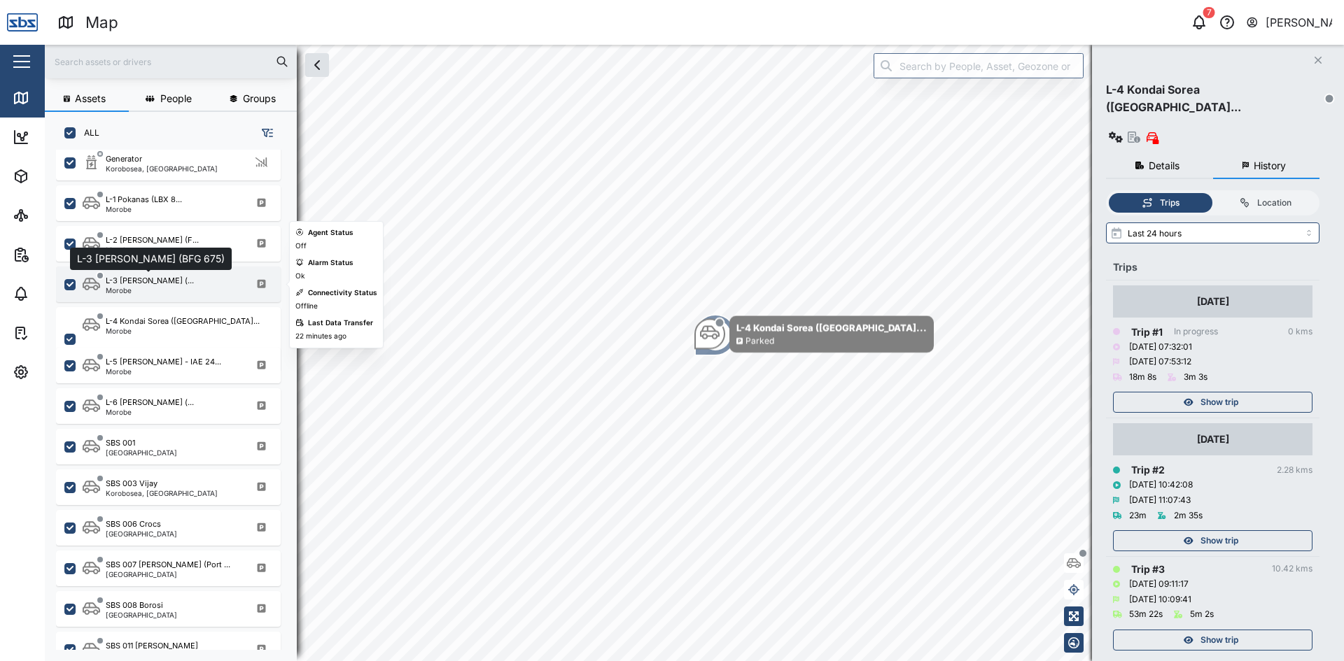
click at [162, 286] on div "L-3 [PERSON_NAME] (..." at bounding box center [150, 281] width 88 height 12
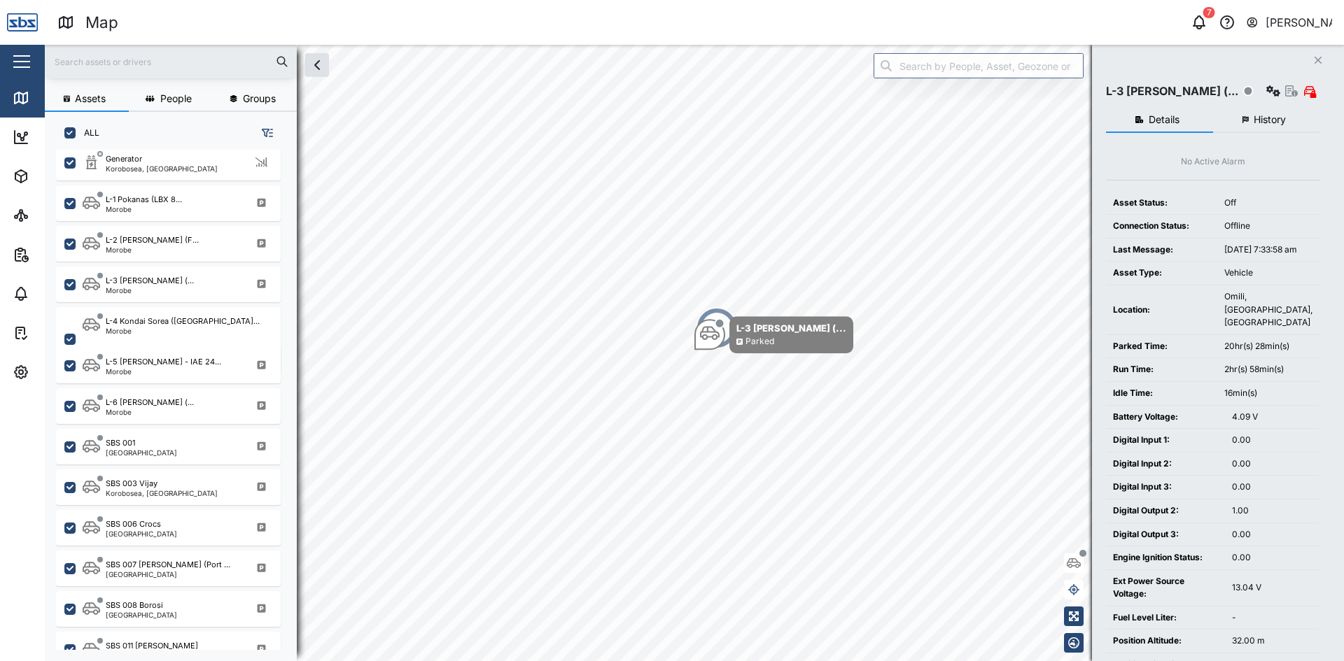
click at [1261, 117] on span "History" at bounding box center [1269, 120] width 32 height 10
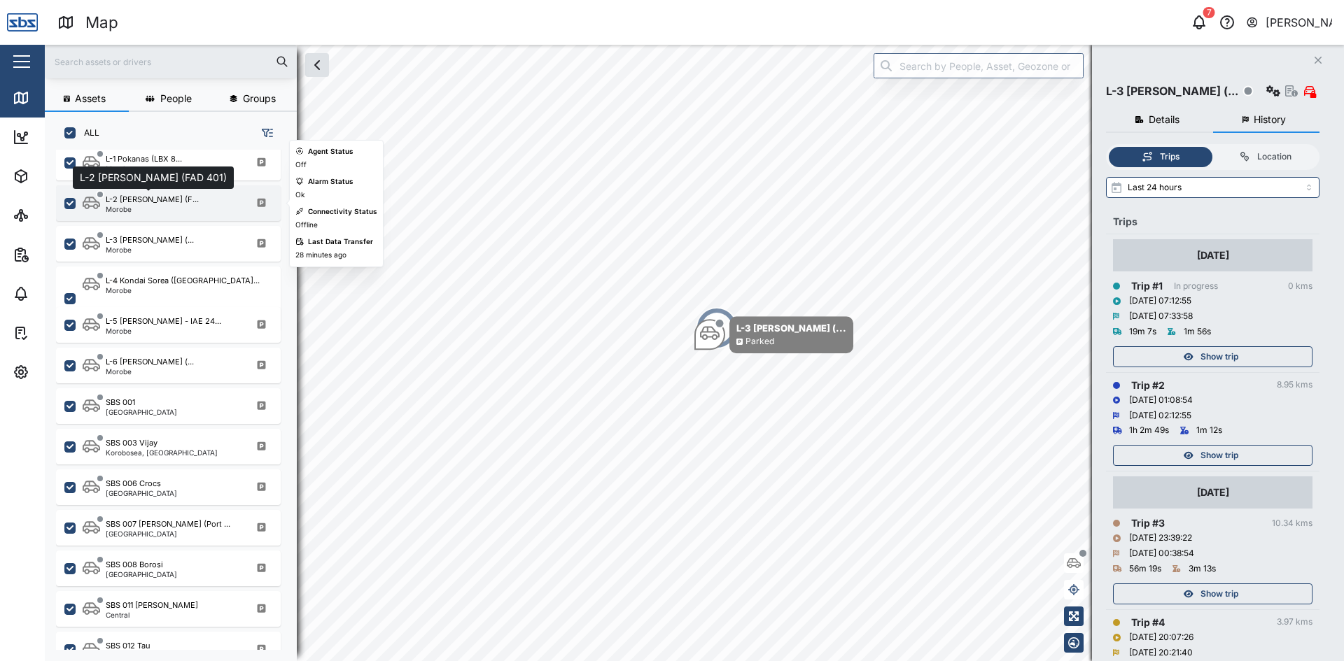
click at [155, 201] on div "L-2 [PERSON_NAME] (F..." at bounding box center [152, 200] width 93 height 12
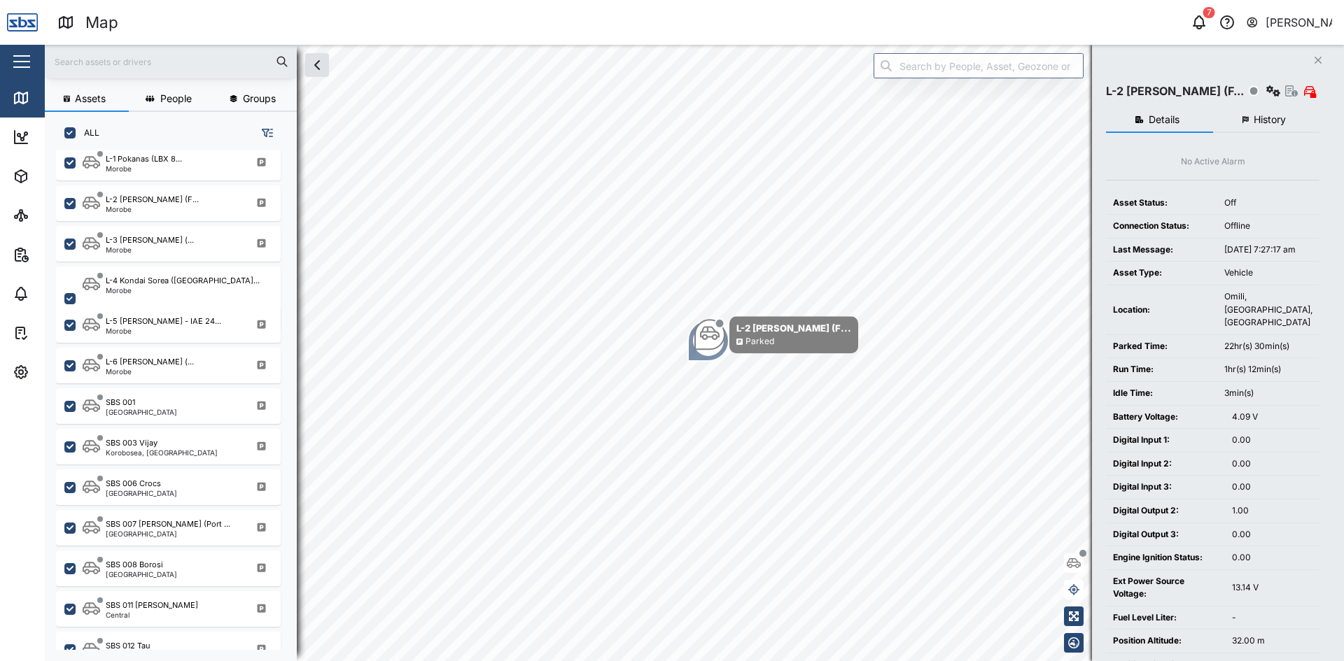
click at [1246, 113] on button "History" at bounding box center [1266, 120] width 107 height 25
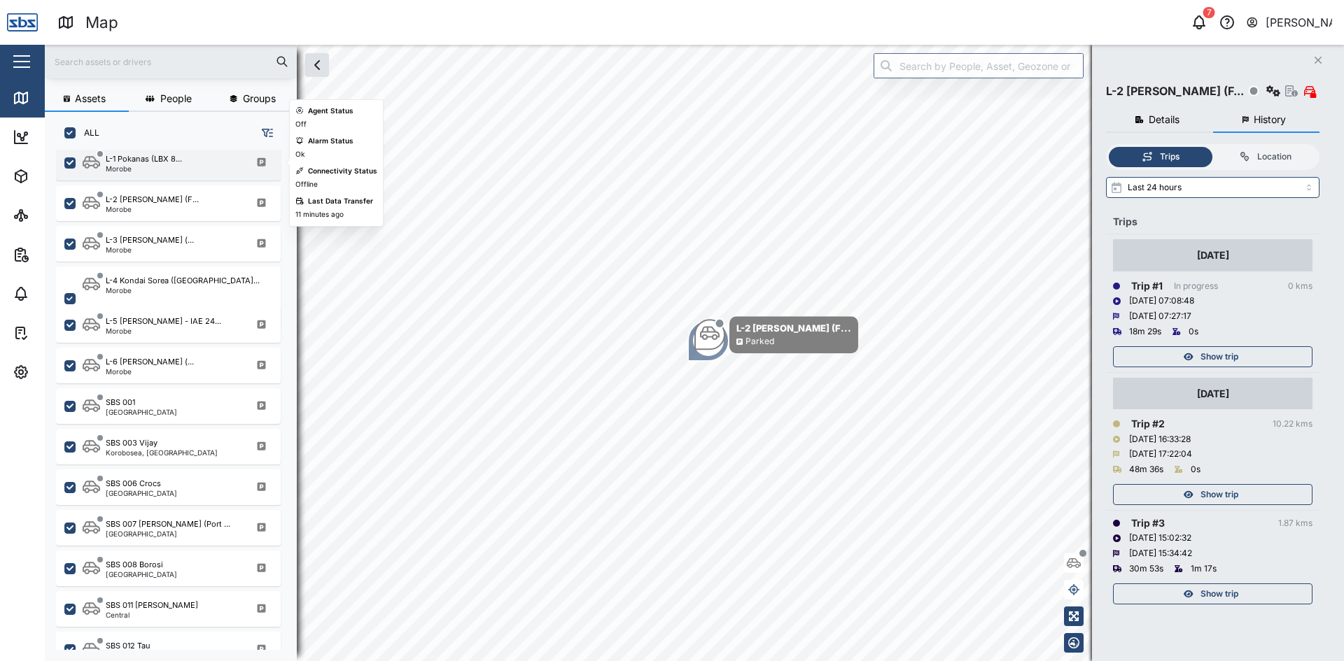
click at [140, 167] on div "Morobe" at bounding box center [144, 168] width 76 height 7
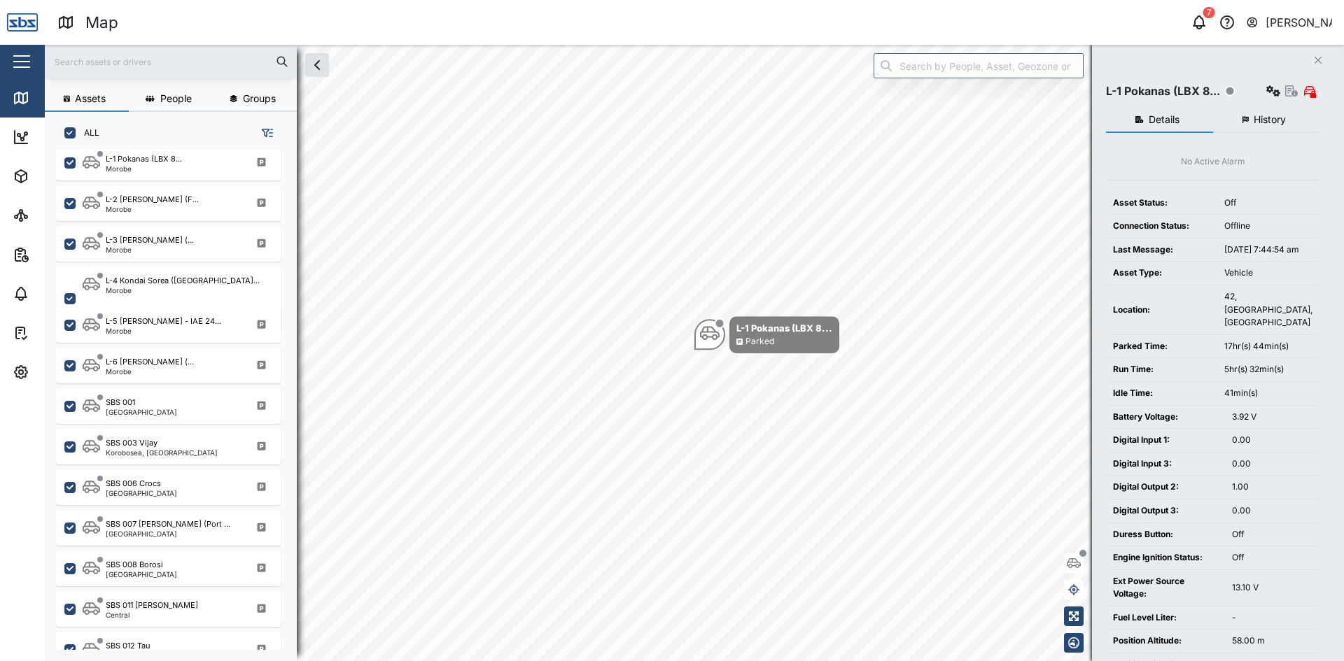
click at [1260, 115] on span "History" at bounding box center [1269, 120] width 32 height 10
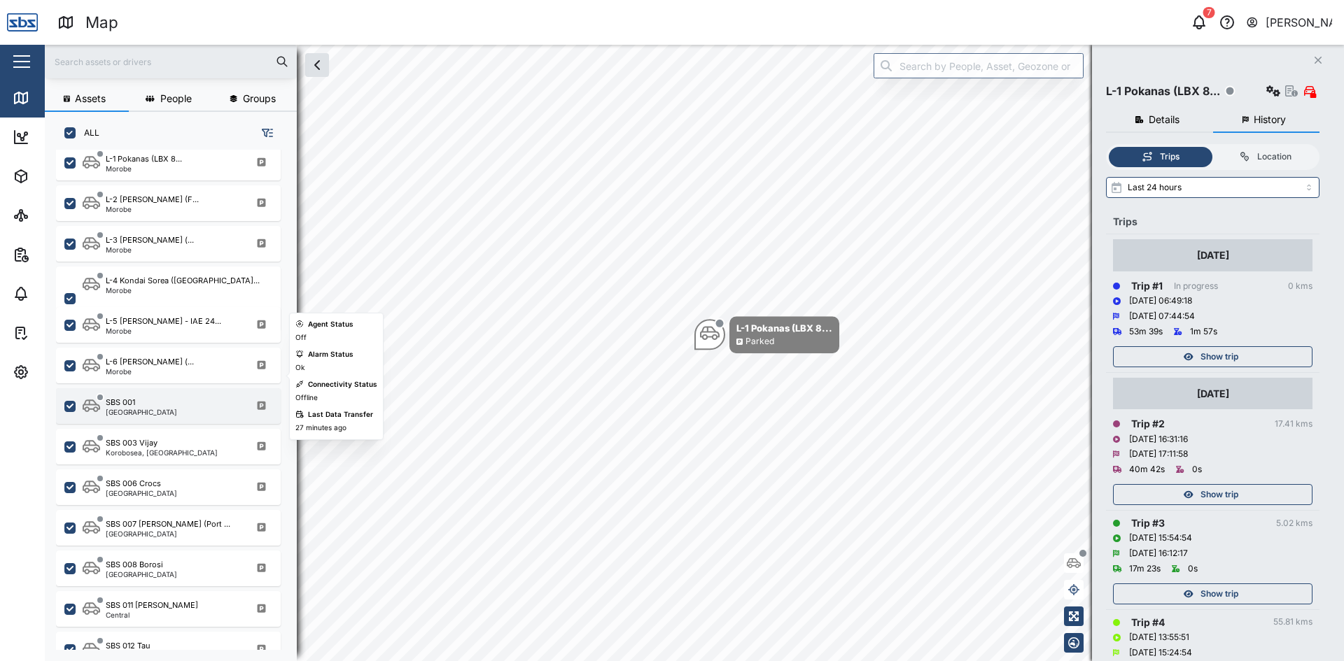
scroll to position [840, 0]
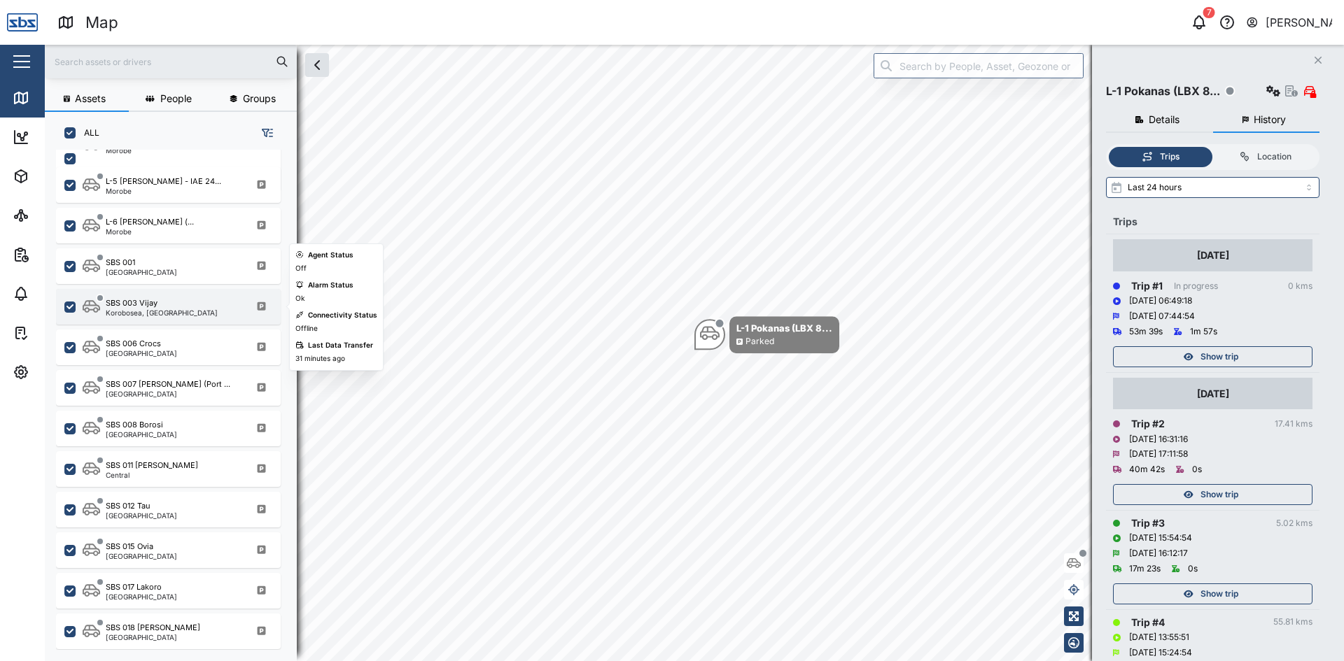
click at [154, 304] on div "SBS 003 Vijay" at bounding box center [132, 303] width 52 height 12
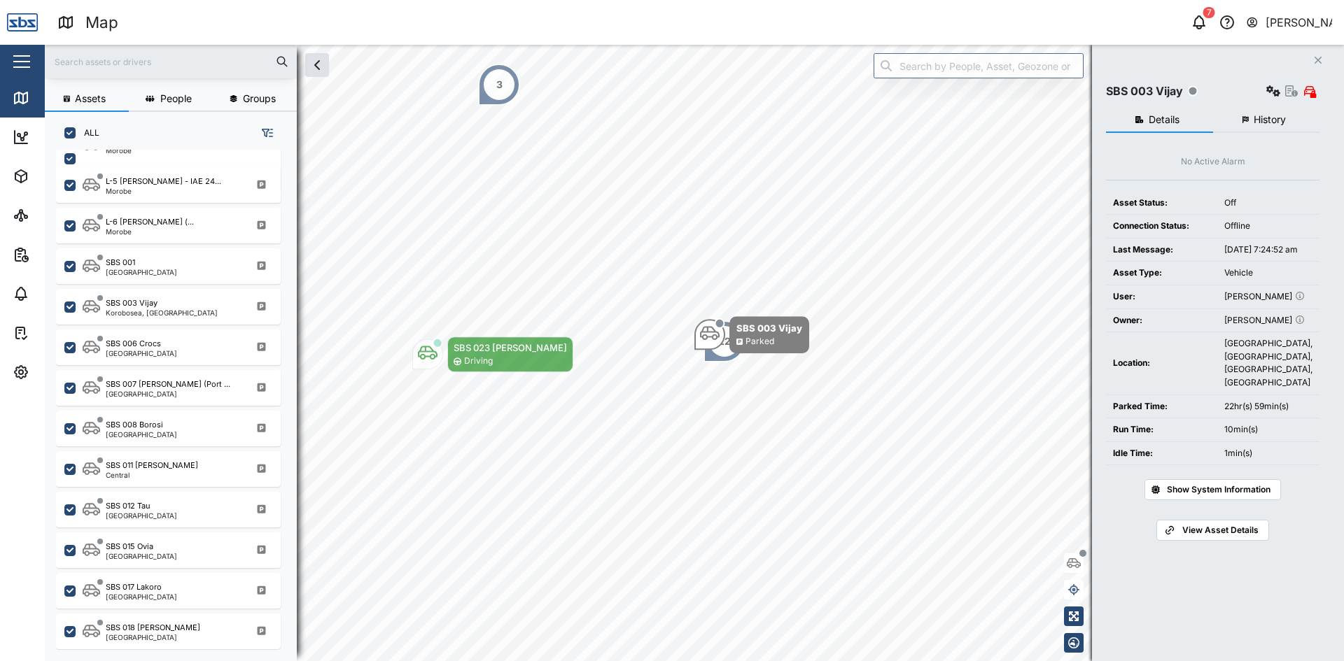
click at [1280, 122] on span "History" at bounding box center [1269, 120] width 32 height 10
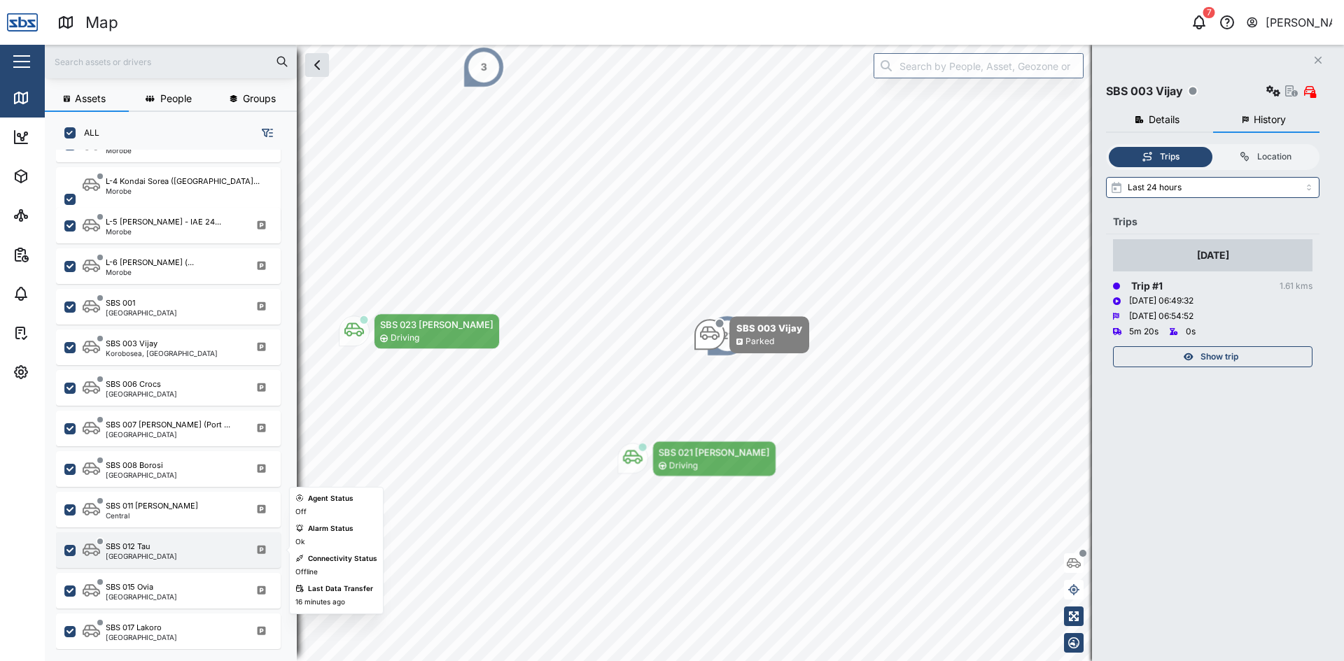
click at [144, 554] on div "[GEOGRAPHIC_DATA]" at bounding box center [141, 556] width 71 height 7
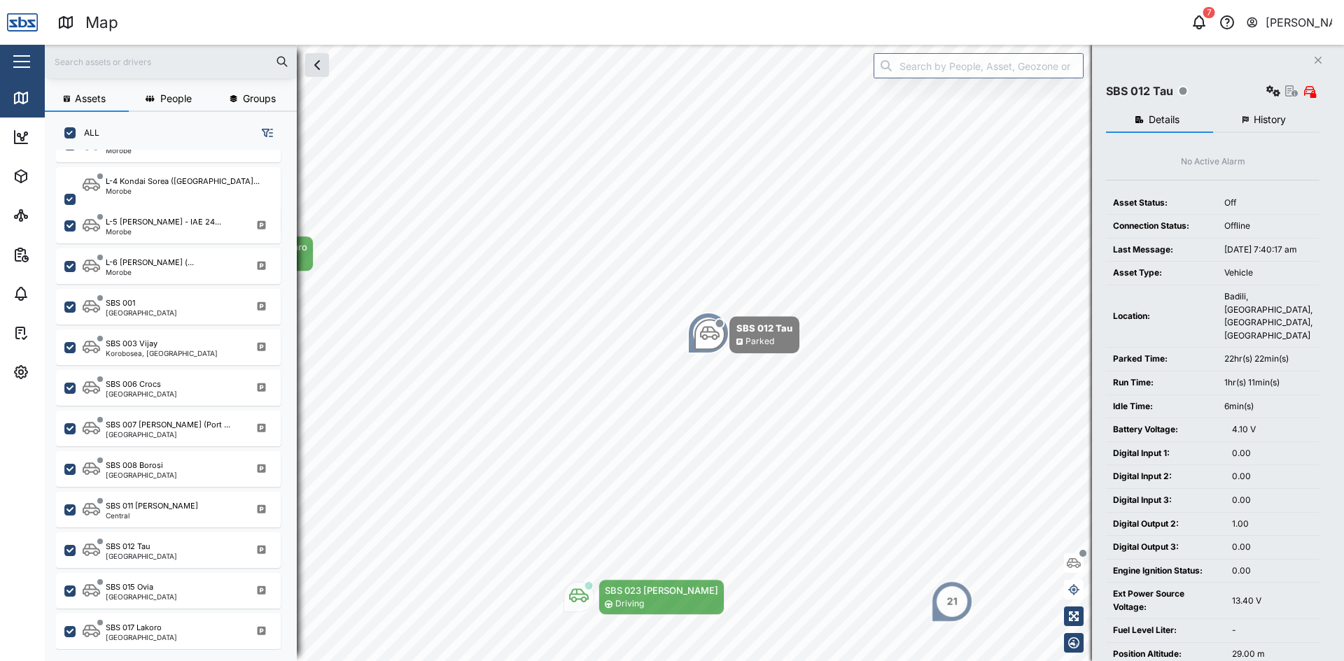
click at [1280, 112] on button "History" at bounding box center [1266, 120] width 107 height 25
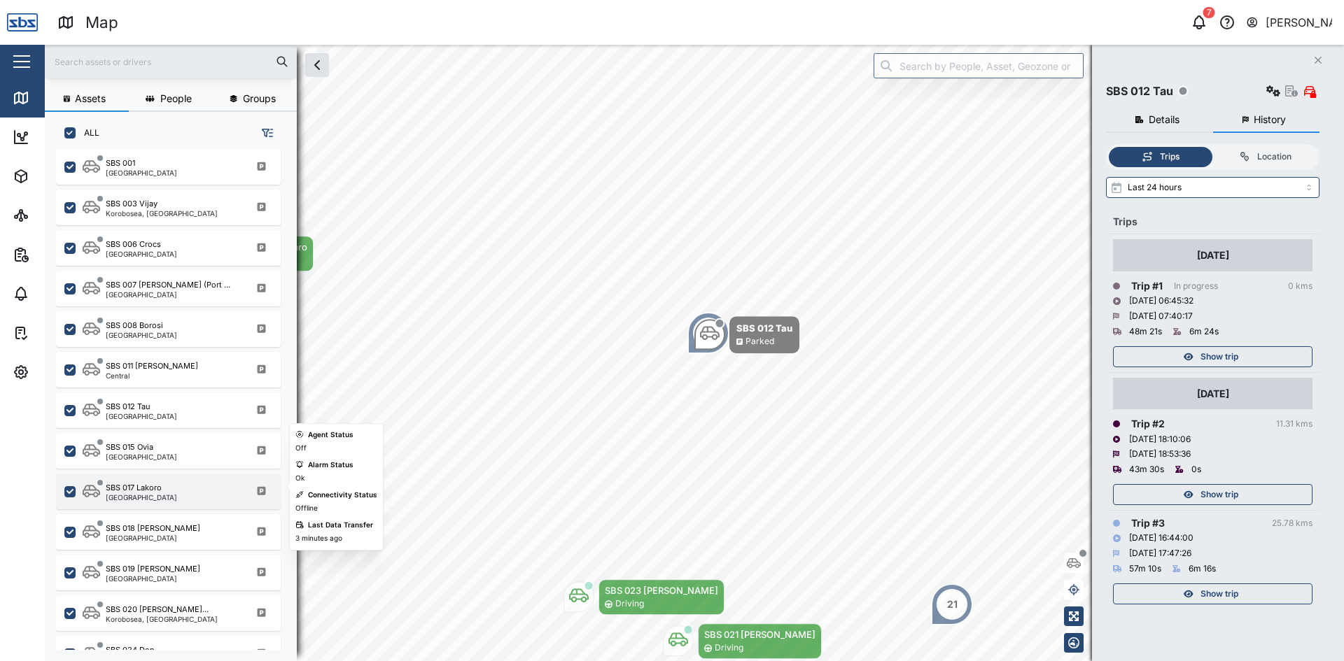
scroll to position [1050, 0]
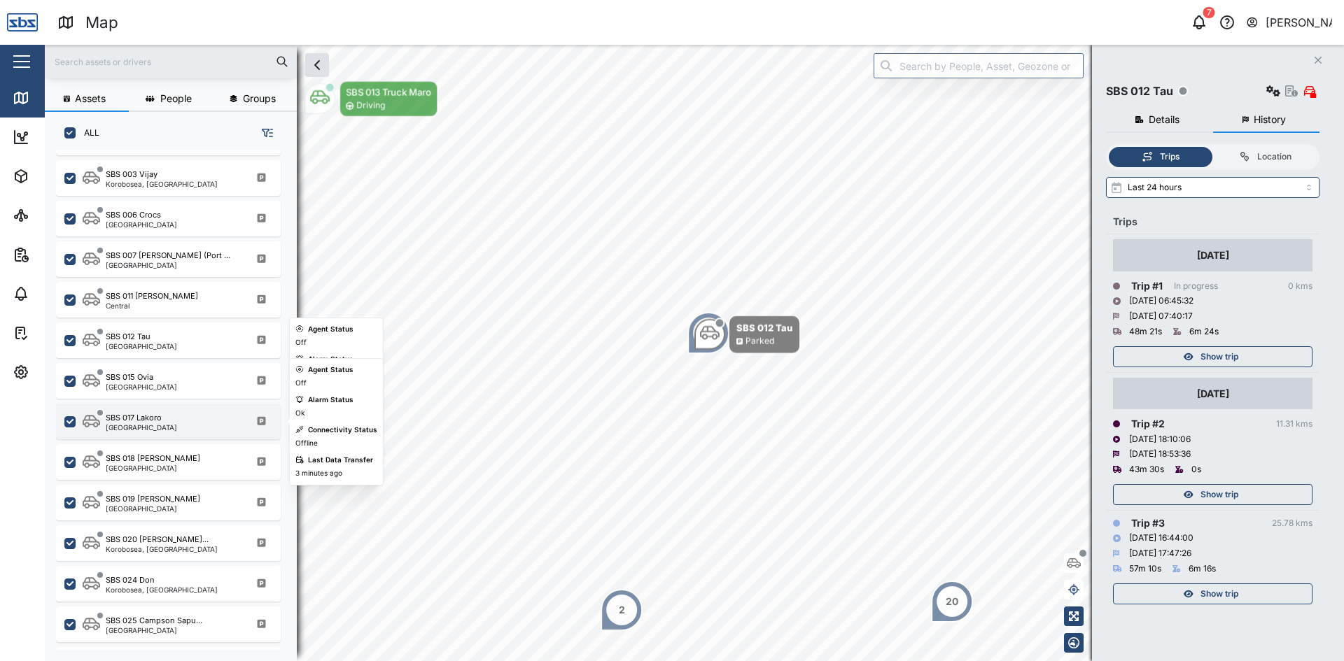
click at [166, 426] on div "SBS 017 [GEOGRAPHIC_DATA]" at bounding box center [178, 421] width 190 height 19
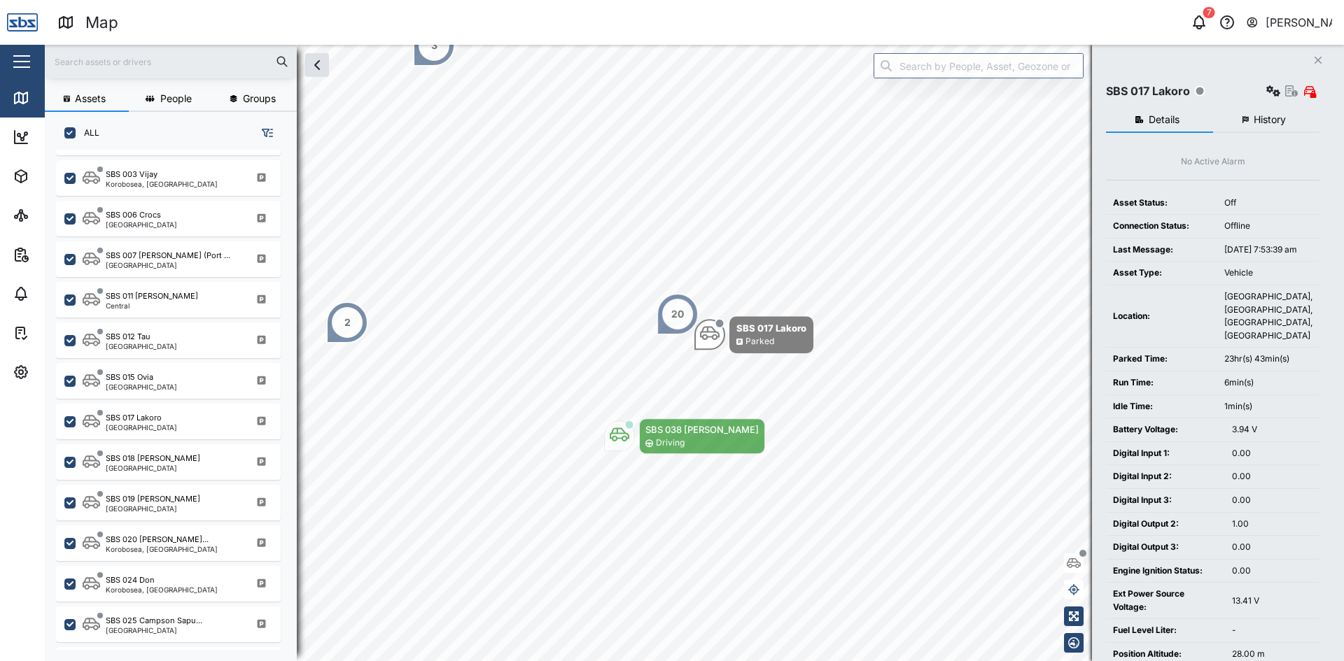
click at [1260, 122] on span "History" at bounding box center [1269, 120] width 32 height 10
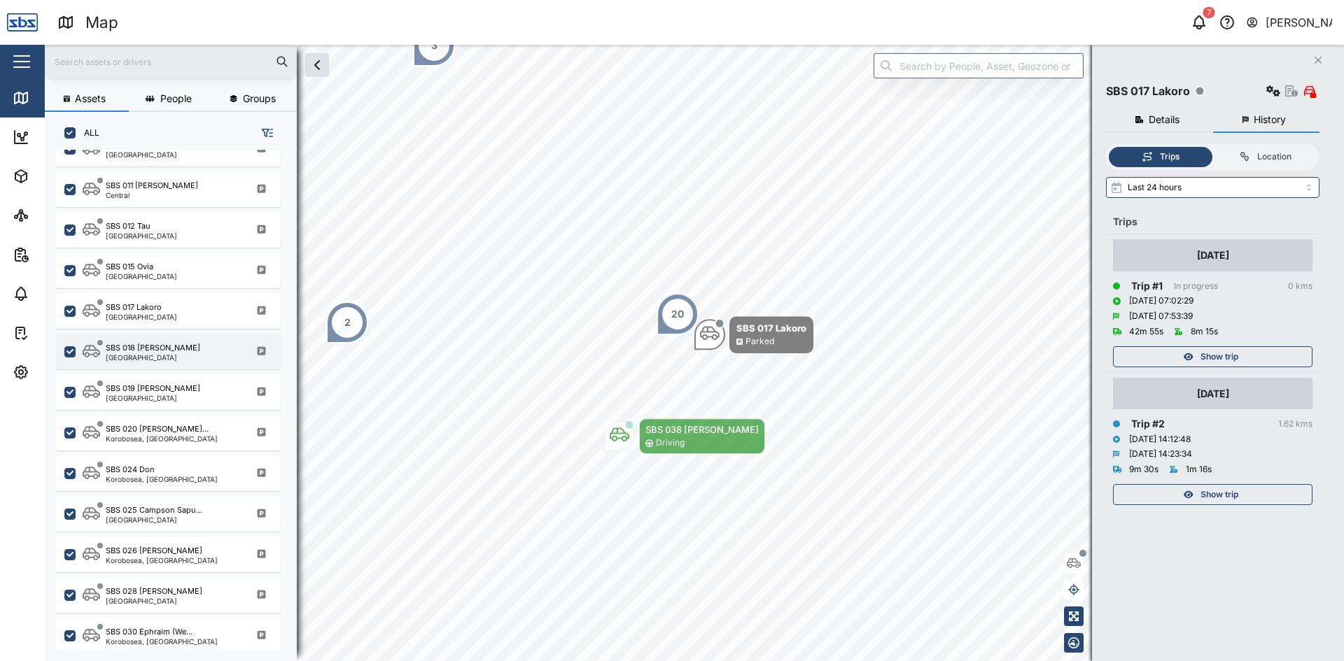
scroll to position [1190, 0]
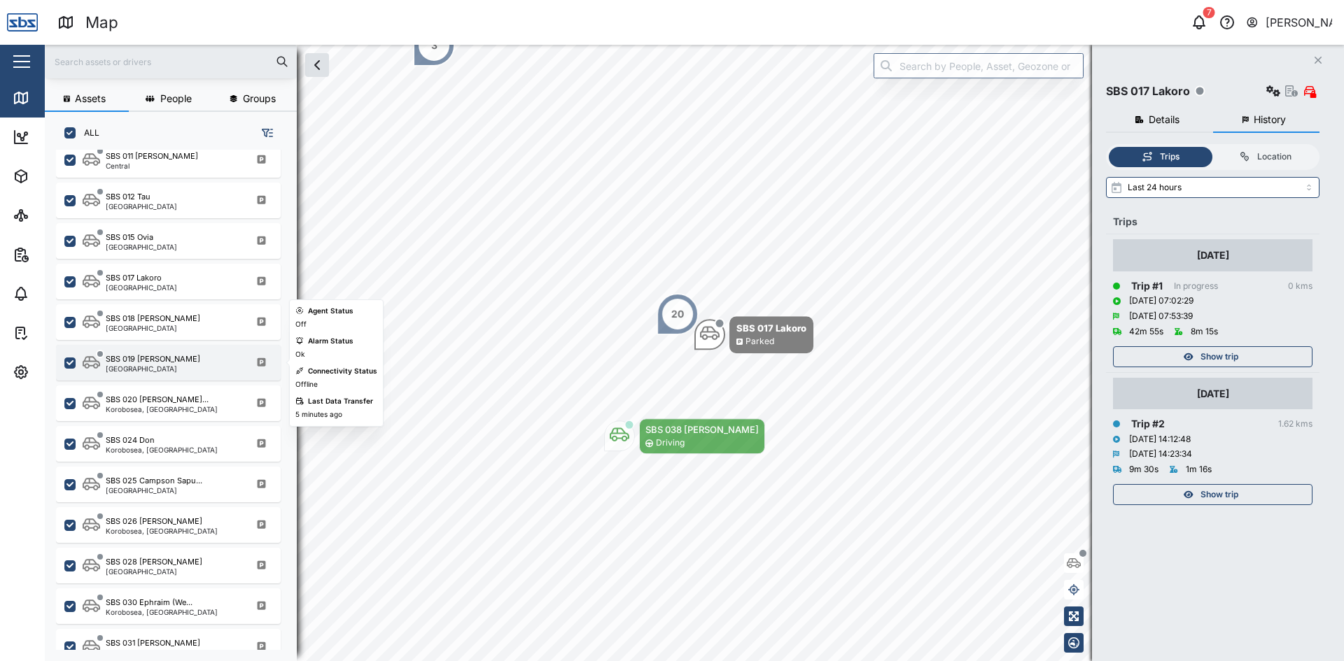
click at [145, 357] on div "SBS 019 [PERSON_NAME]" at bounding box center [153, 359] width 94 height 12
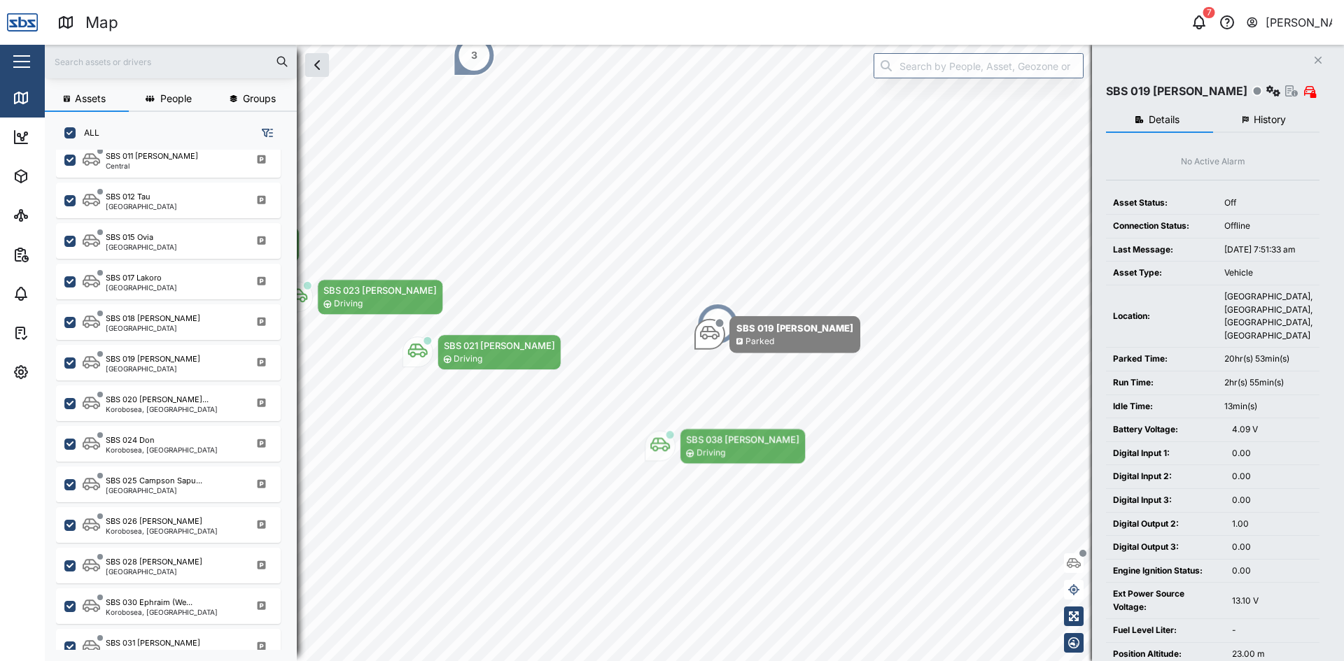
click at [1279, 120] on span "History" at bounding box center [1269, 120] width 32 height 10
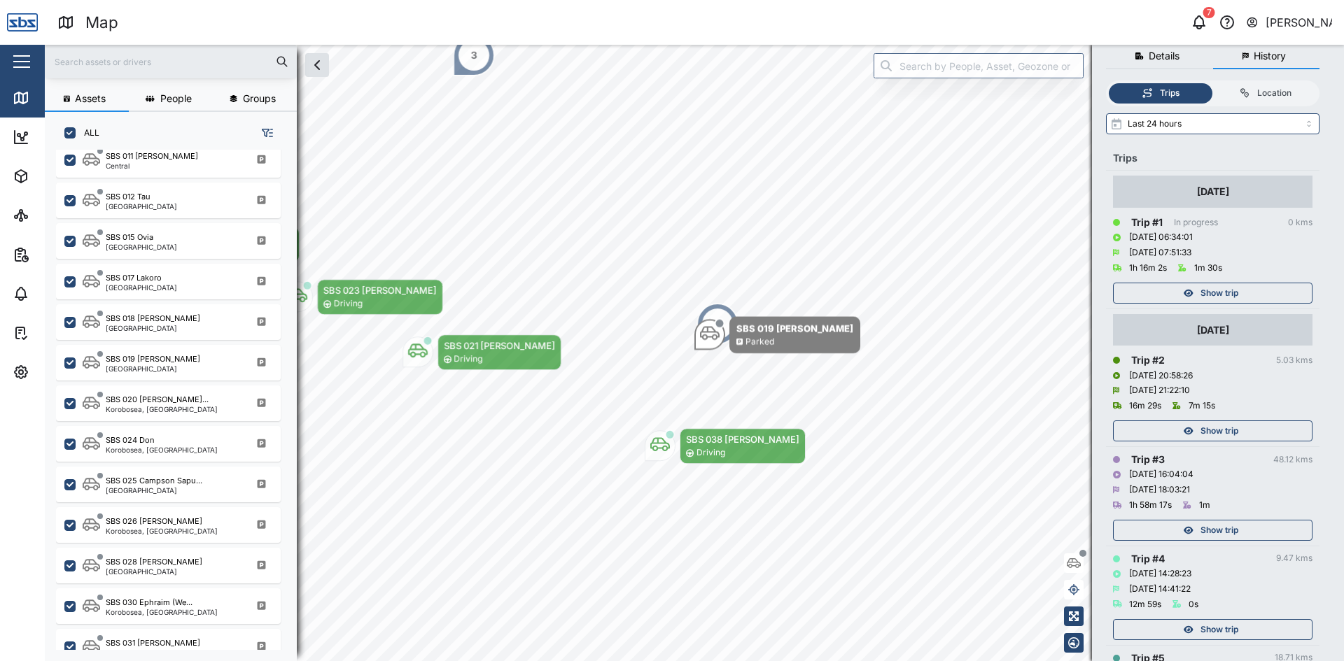
scroll to position [274, 0]
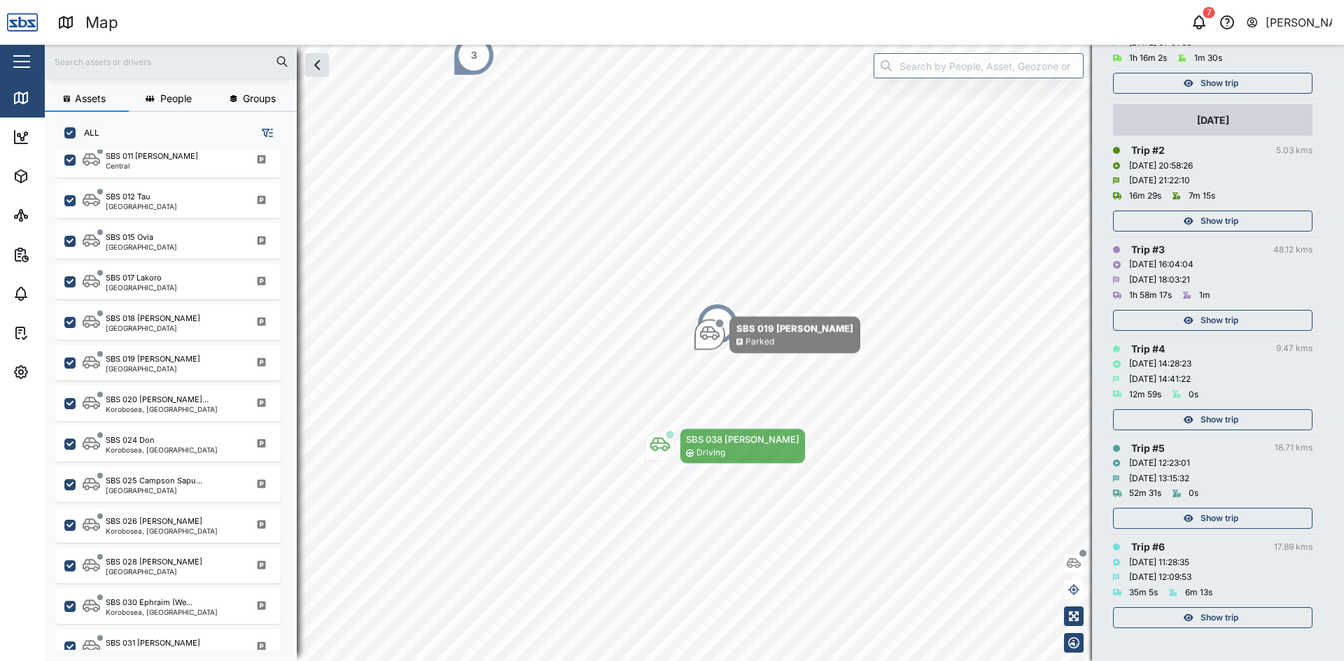
click at [1246, 223] on div "Show trip" at bounding box center [1211, 221] width 182 height 20
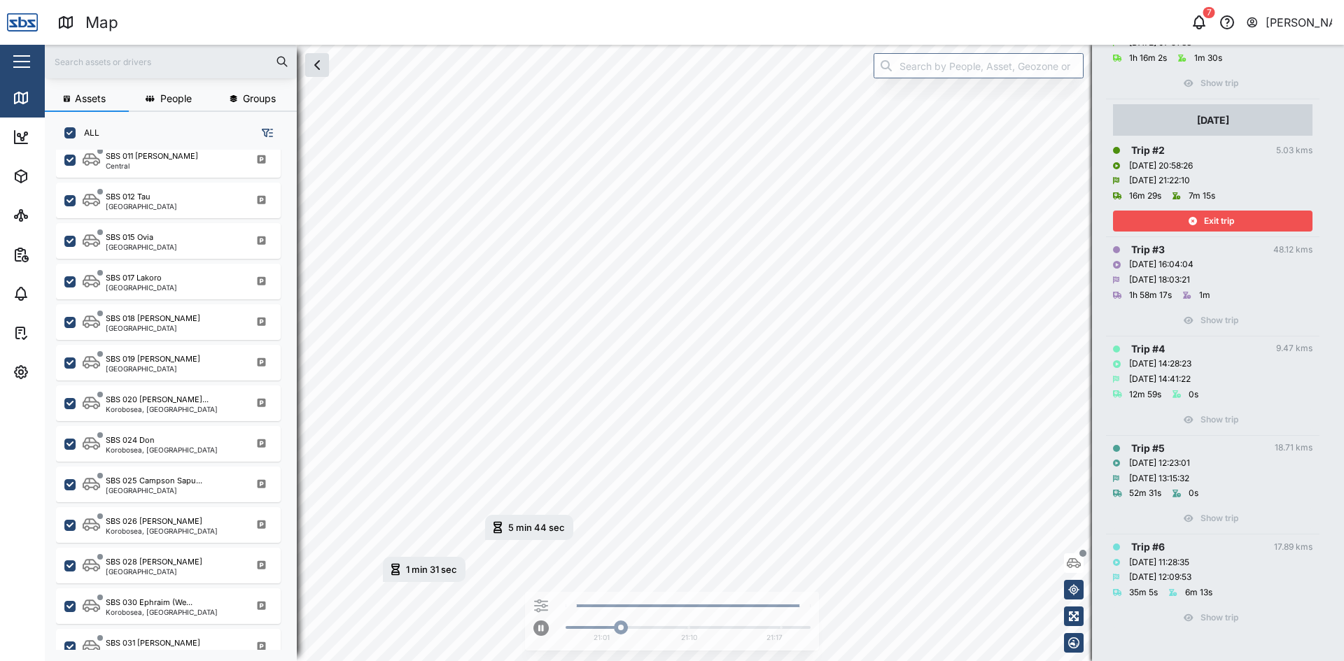
click at [1246, 223] on div "Exit trip" at bounding box center [1211, 221] width 182 height 20
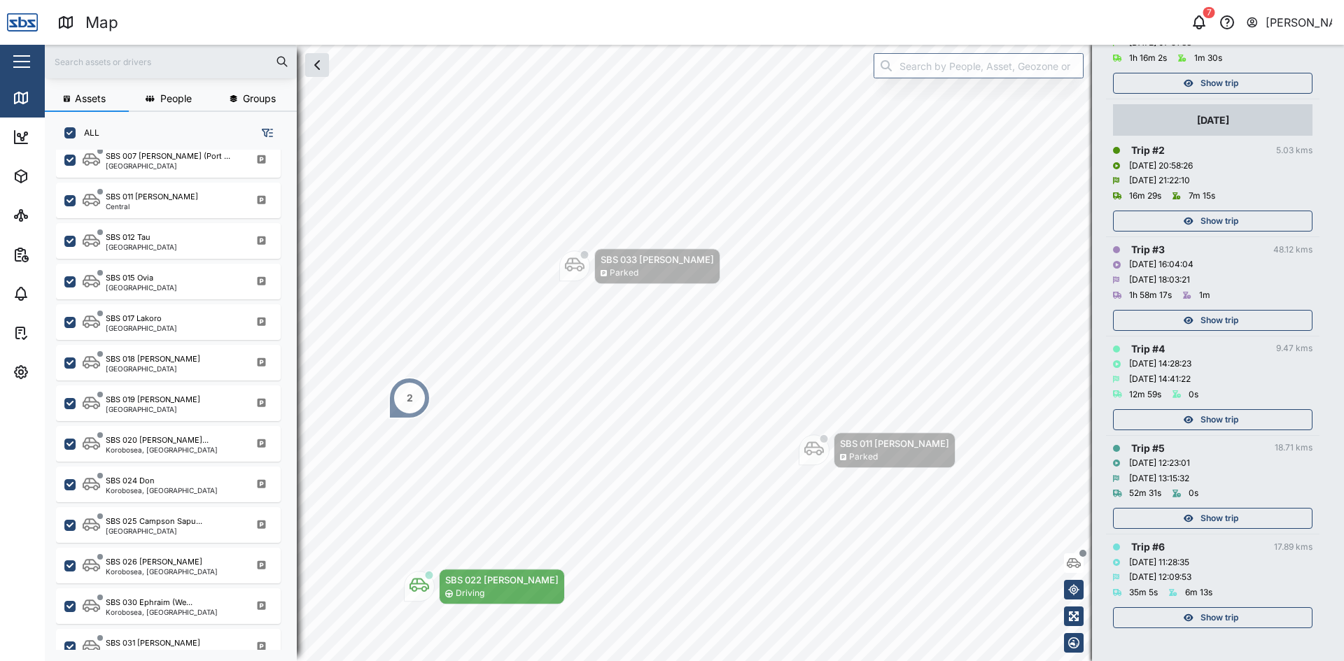
click at [1220, 316] on span "Show trip" at bounding box center [1219, 321] width 38 height 20
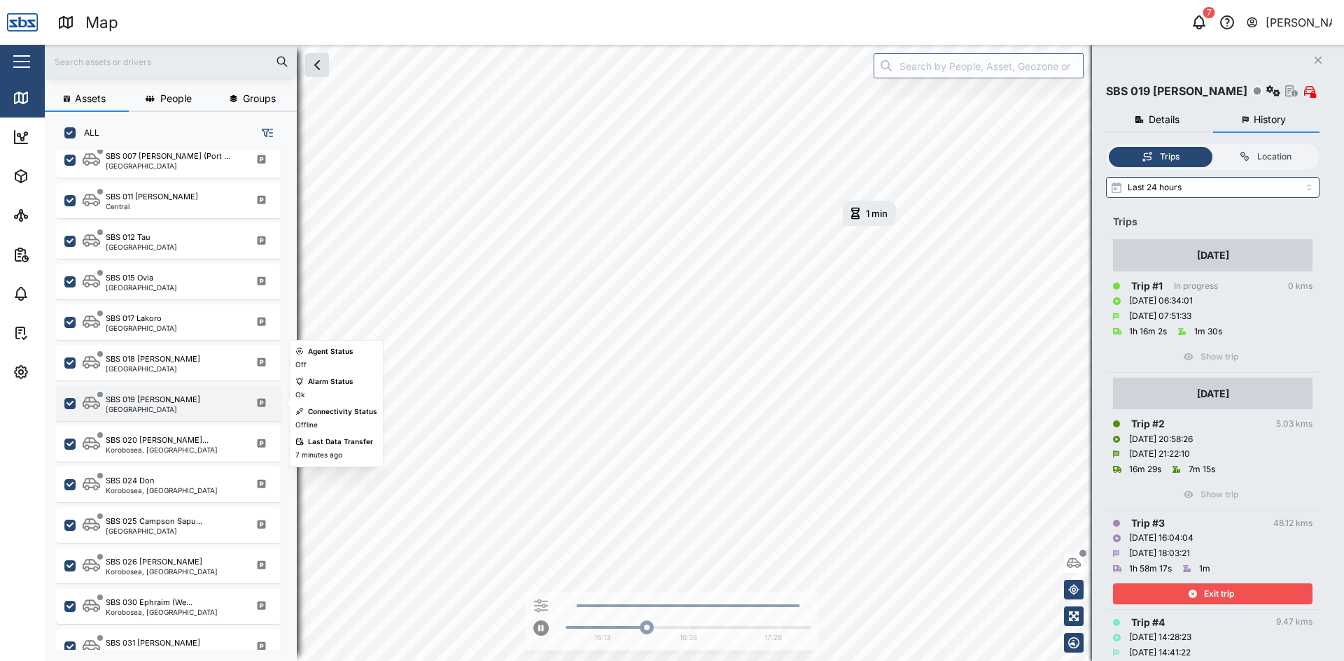
click at [144, 405] on div "SBS 019 [PERSON_NAME]" at bounding box center [153, 400] width 94 height 12
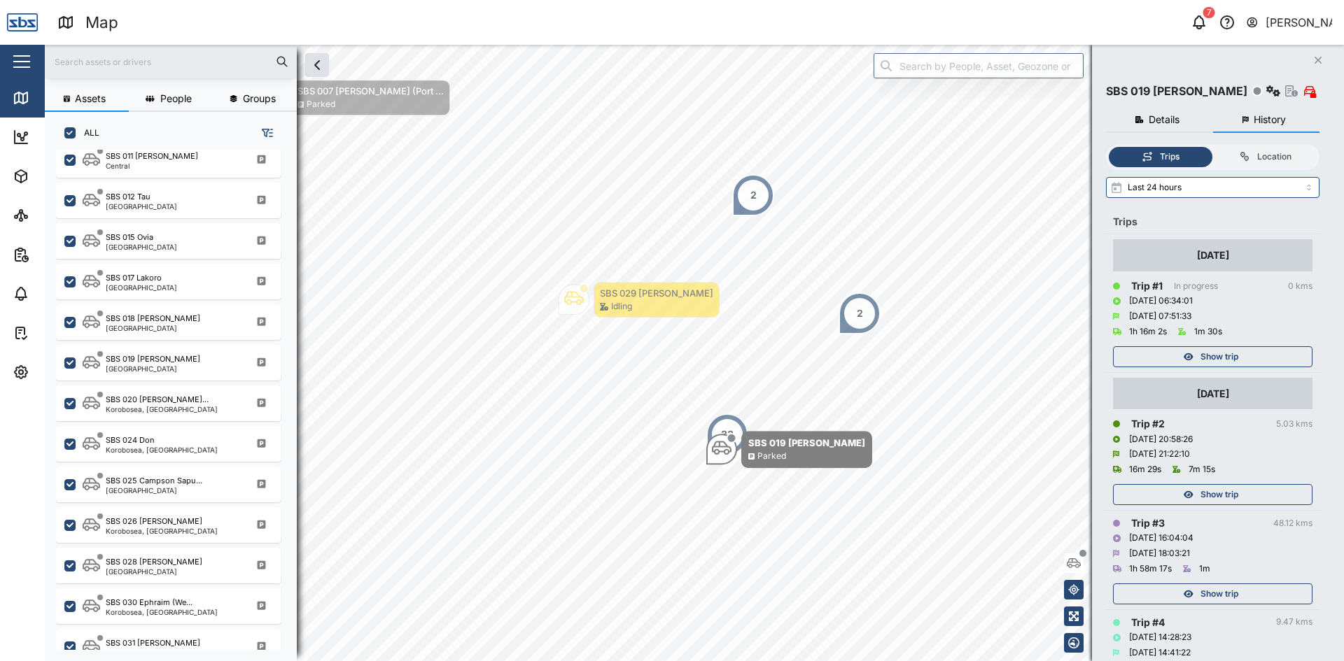
click at [1319, 59] on icon "button" at bounding box center [1317, 60] width 7 height 7
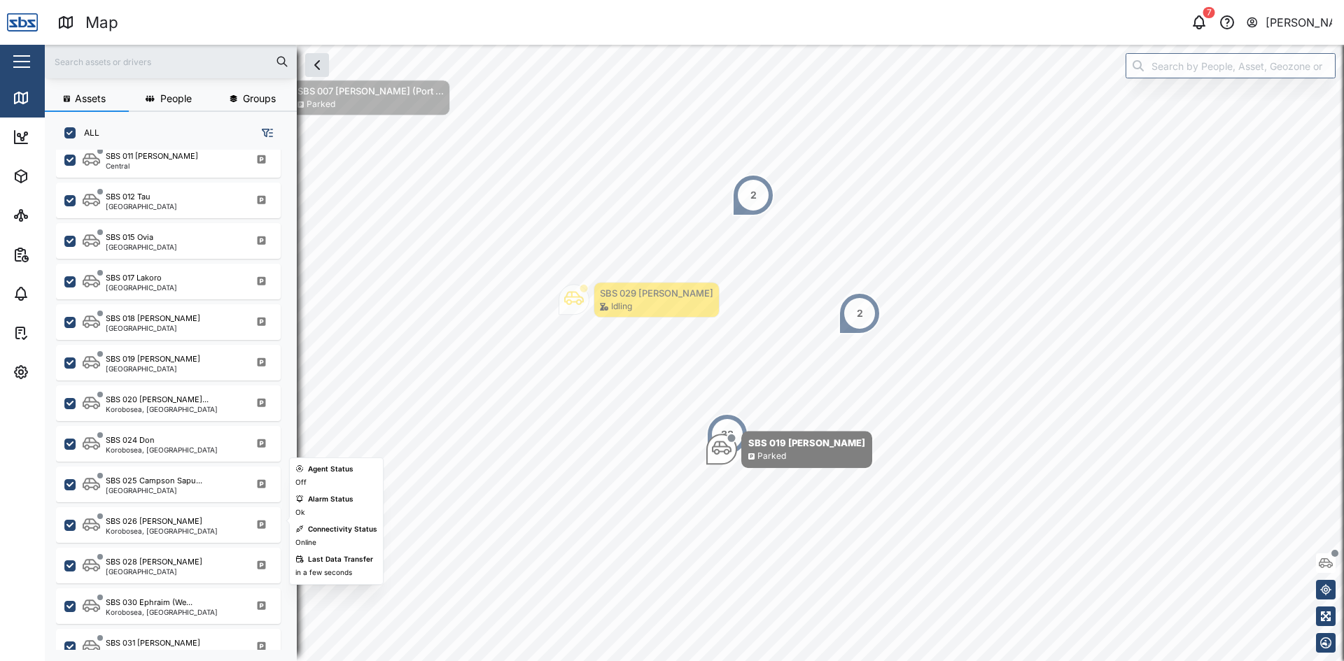
scroll to position [1260, 0]
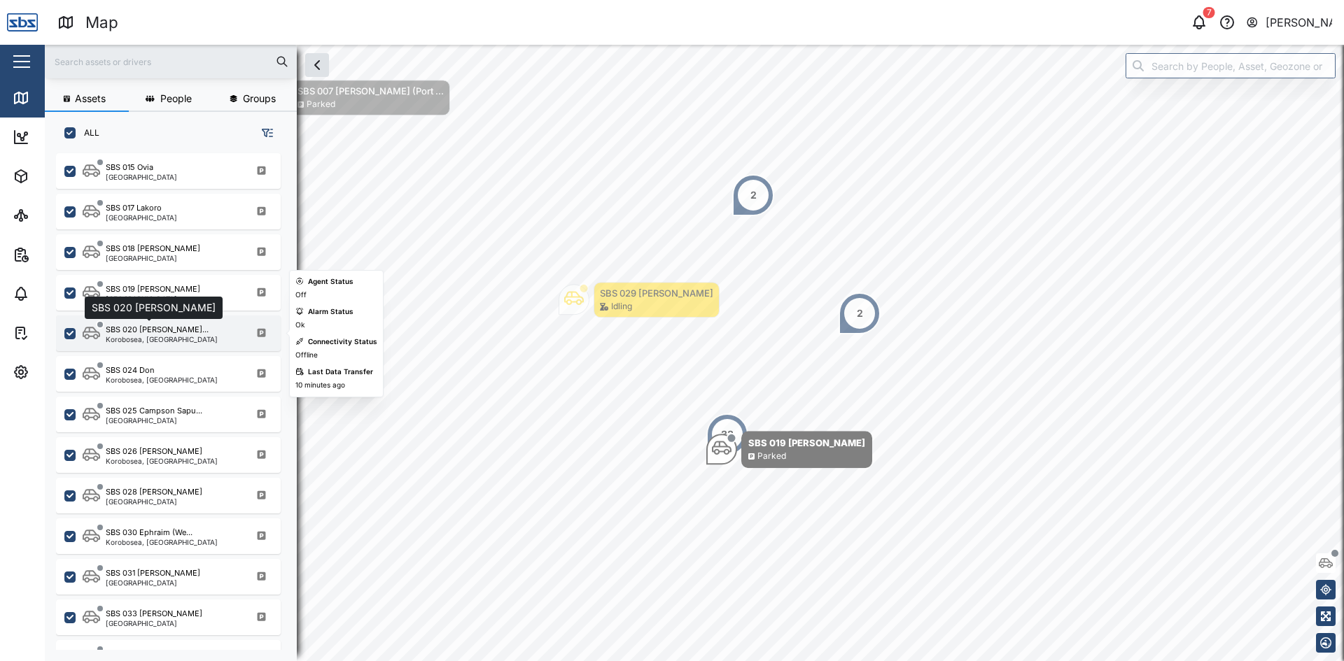
click at [177, 333] on div "SBS 020 [PERSON_NAME]..." at bounding box center [157, 330] width 103 height 12
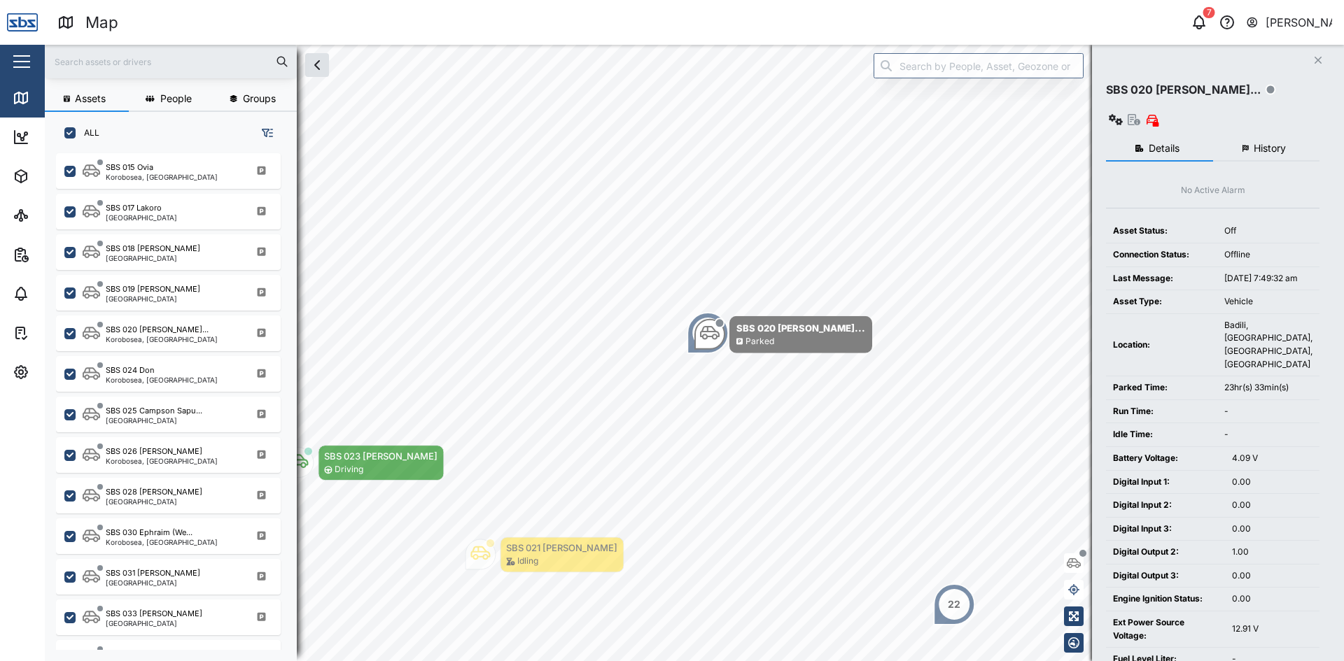
click at [1269, 136] on button "History" at bounding box center [1266, 148] width 107 height 25
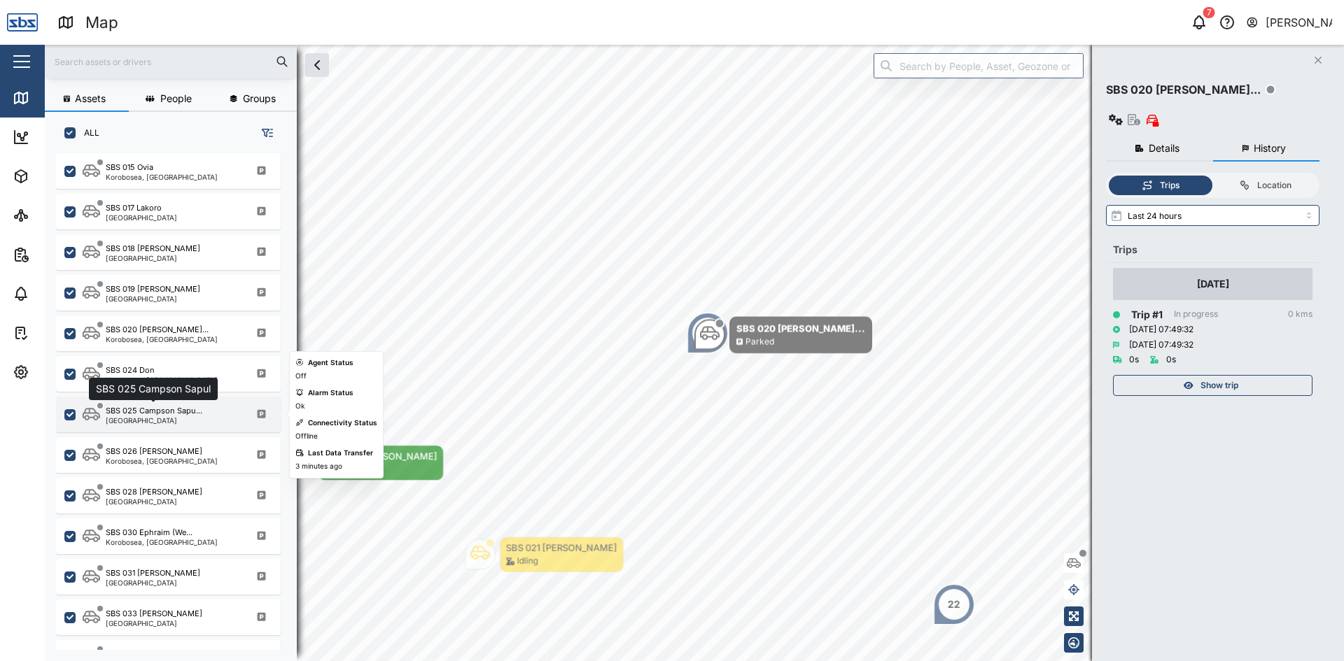
click at [143, 415] on div "SBS 025 Campson Sapu..." at bounding box center [154, 411] width 97 height 12
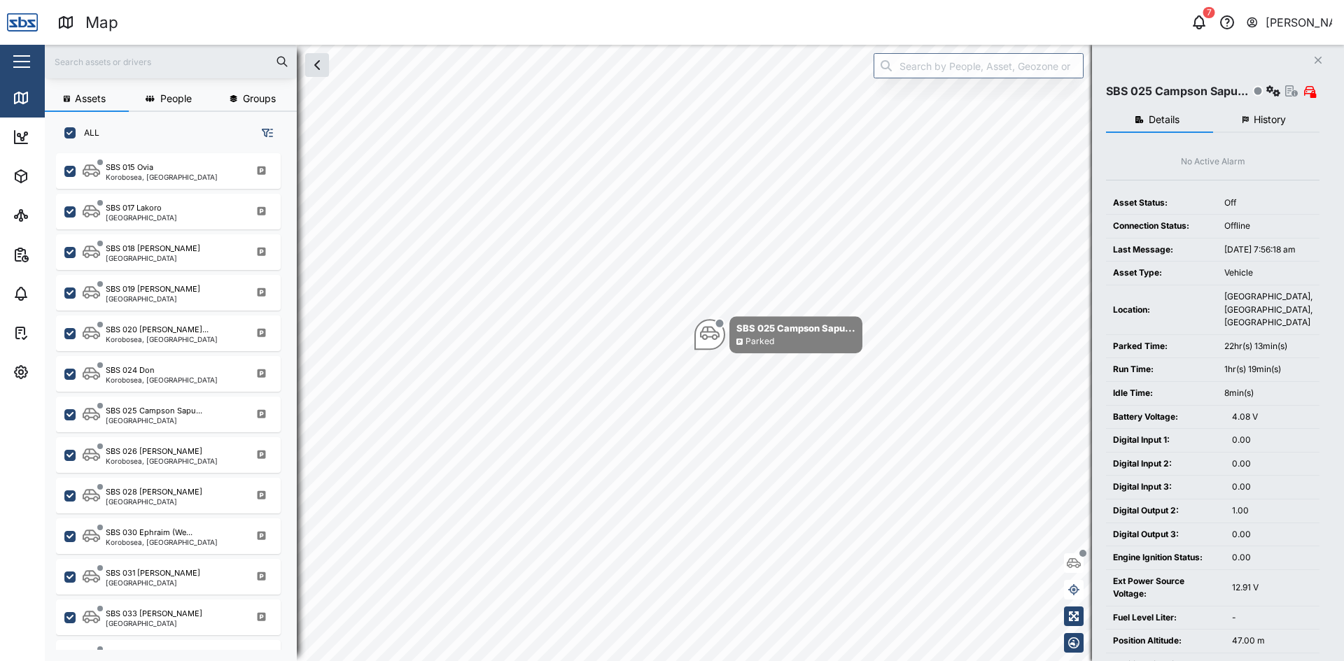
click at [1274, 120] on span "History" at bounding box center [1269, 120] width 32 height 10
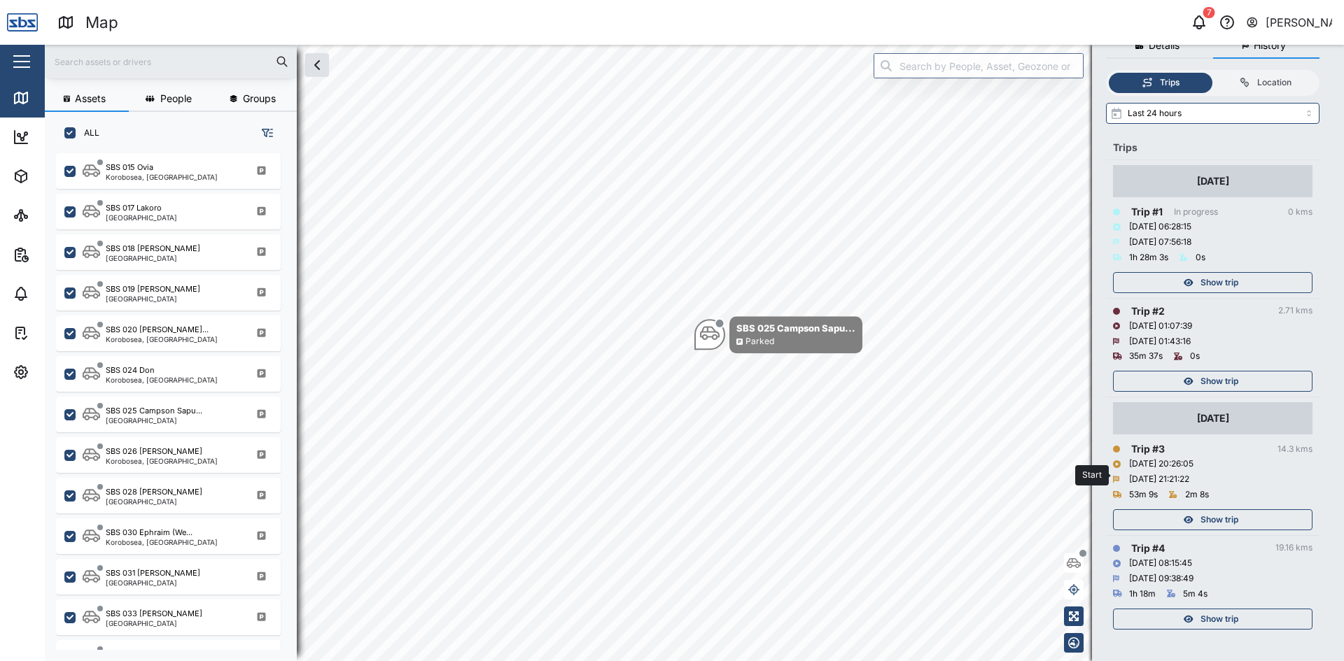
scroll to position [76, 0]
click at [1236, 609] on span "Show trip" at bounding box center [1219, 618] width 38 height 20
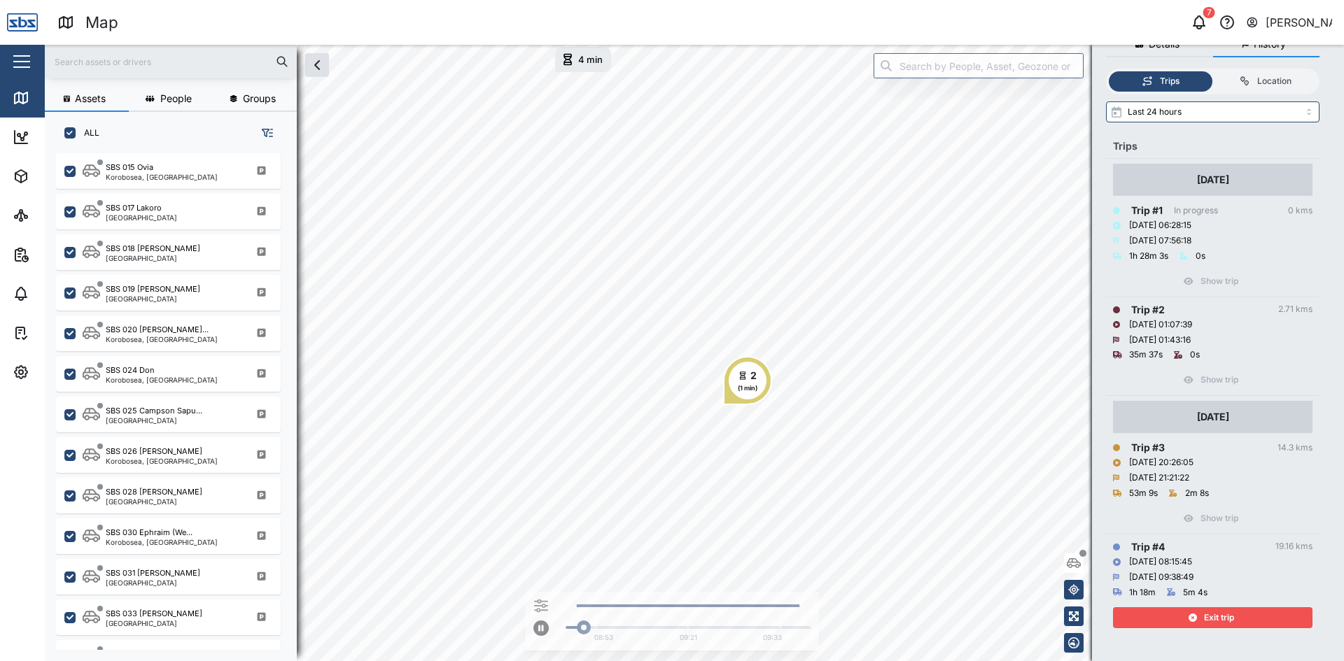
click at [1193, 613] on div "Exit trip" at bounding box center [1211, 618] width 182 height 20
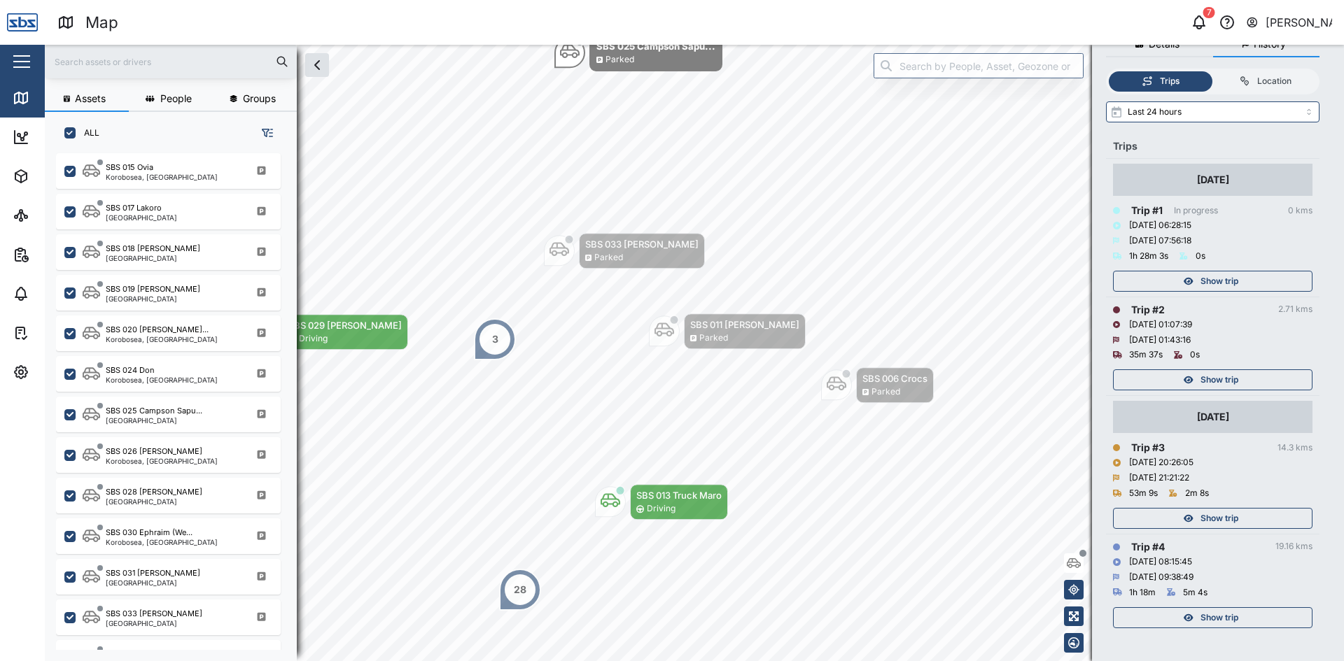
click at [1217, 516] on span "Show trip" at bounding box center [1219, 519] width 38 height 20
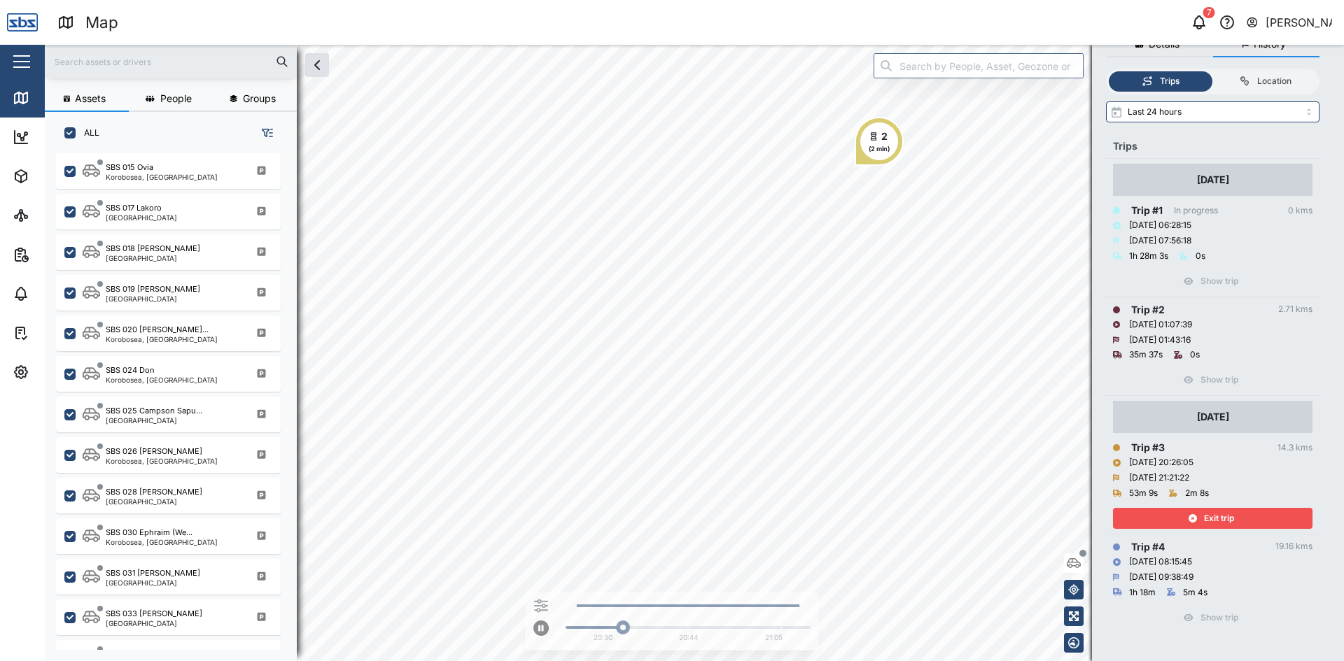
click at [1190, 518] on icon "button" at bounding box center [1192, 518] width 8 height 8
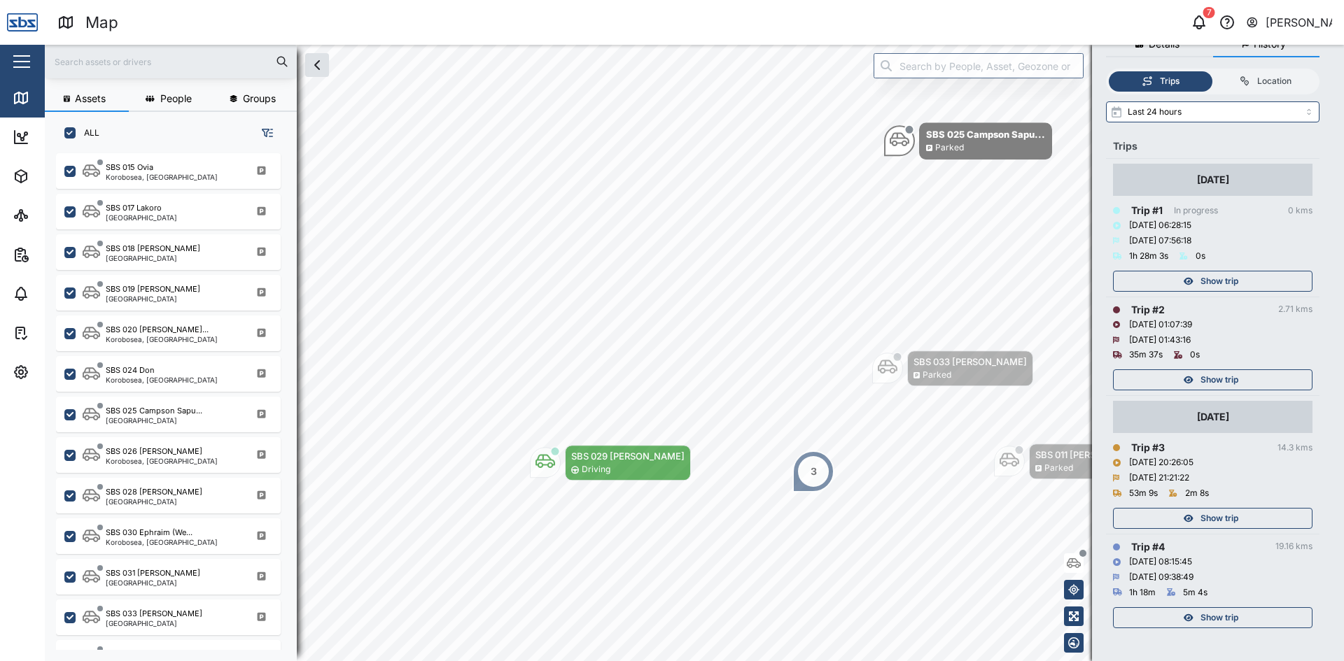
click at [1210, 378] on span "Show trip" at bounding box center [1219, 380] width 38 height 20
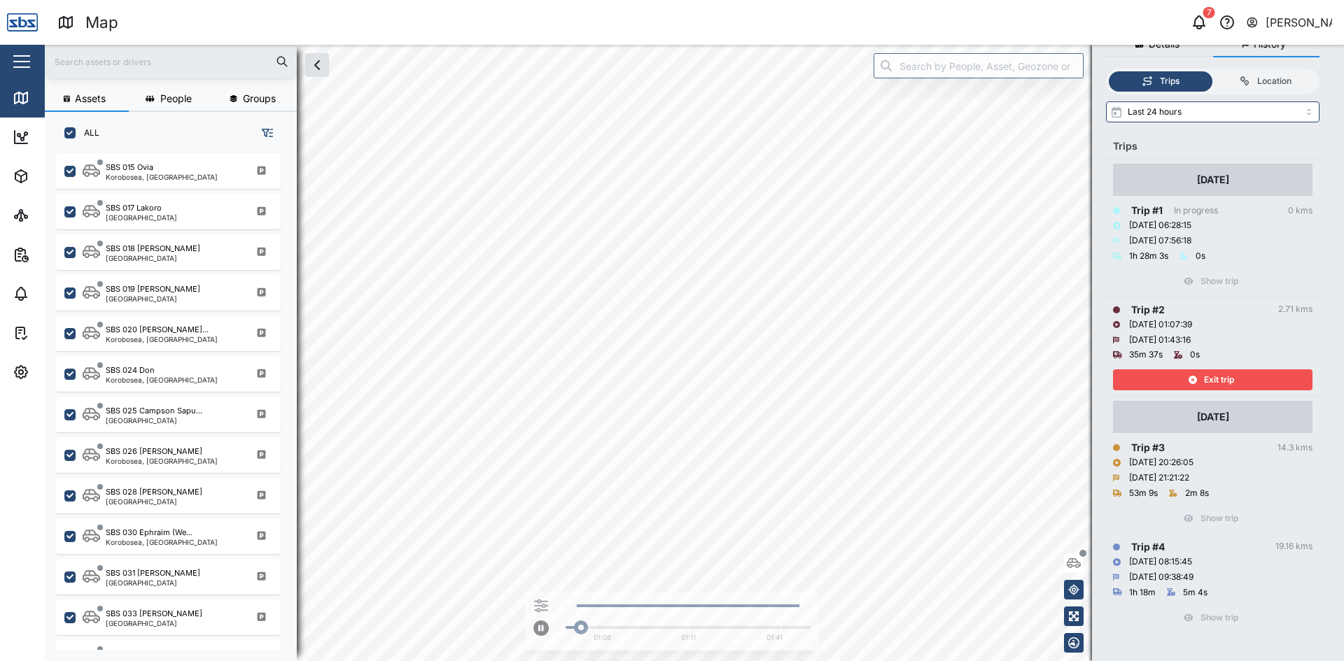
click at [1210, 378] on span "Exit trip" at bounding box center [1219, 380] width 30 height 20
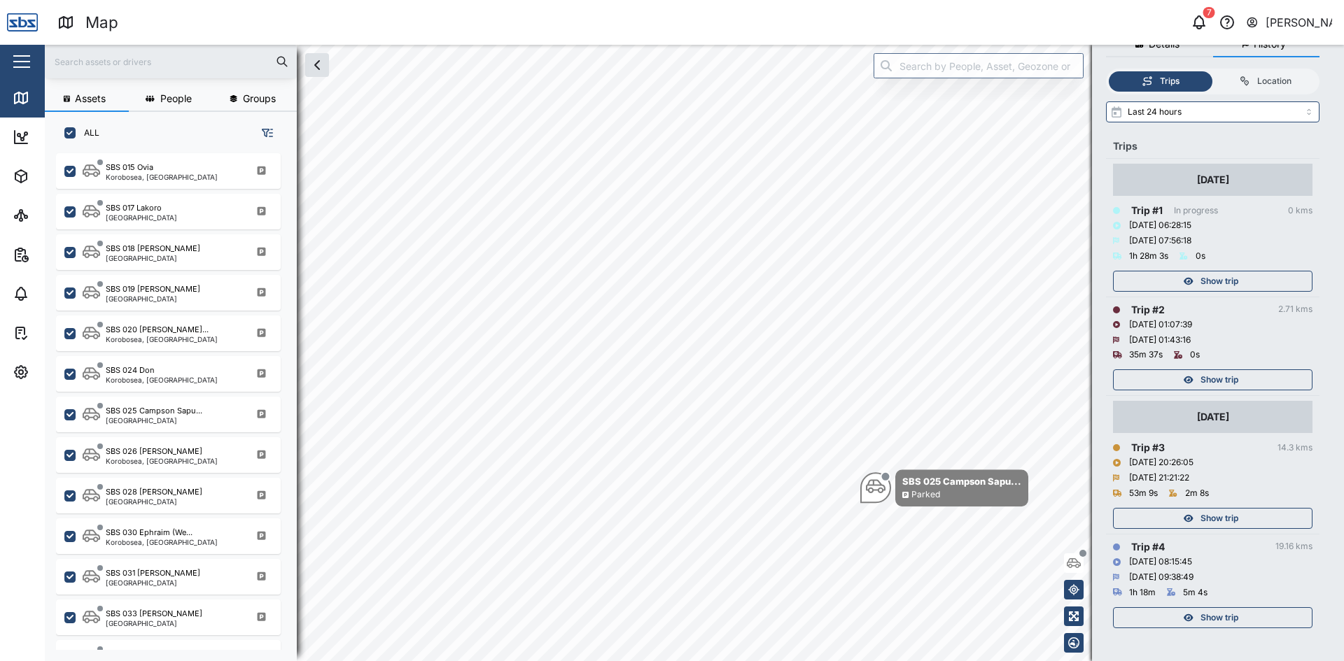
click at [1227, 271] on button "Show trip" at bounding box center [1212, 281] width 199 height 21
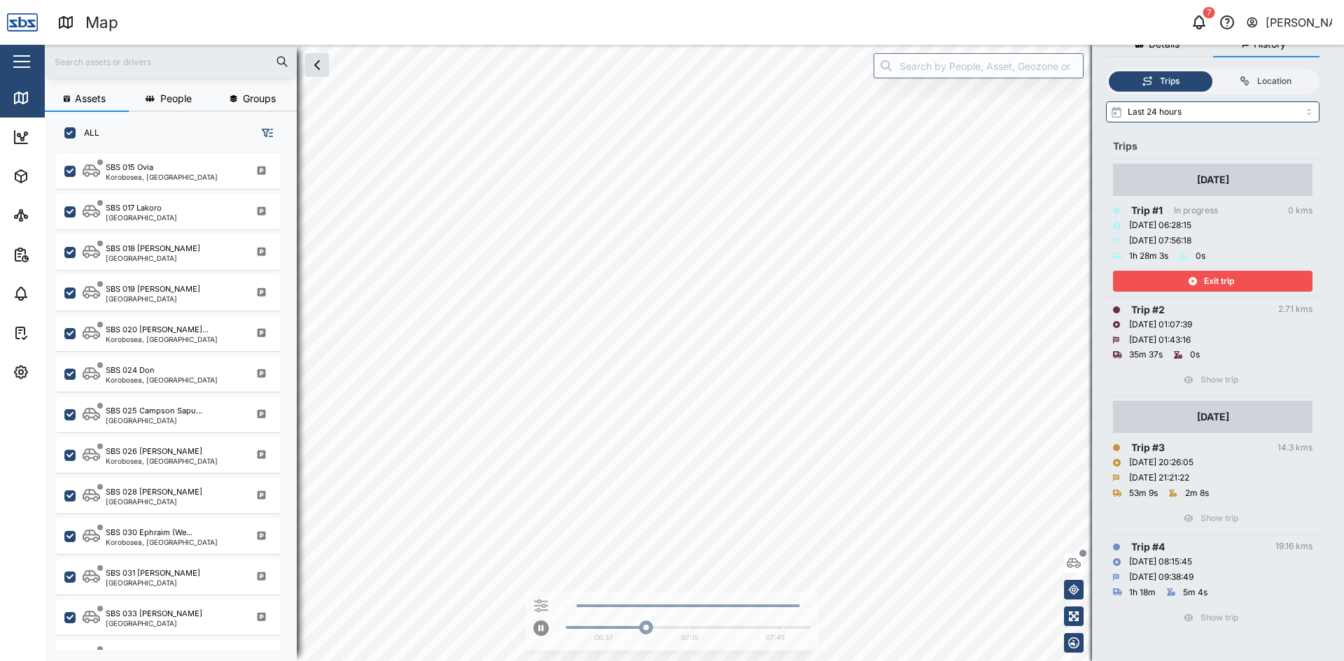
click at [1171, 274] on div "Exit trip" at bounding box center [1211, 282] width 182 height 20
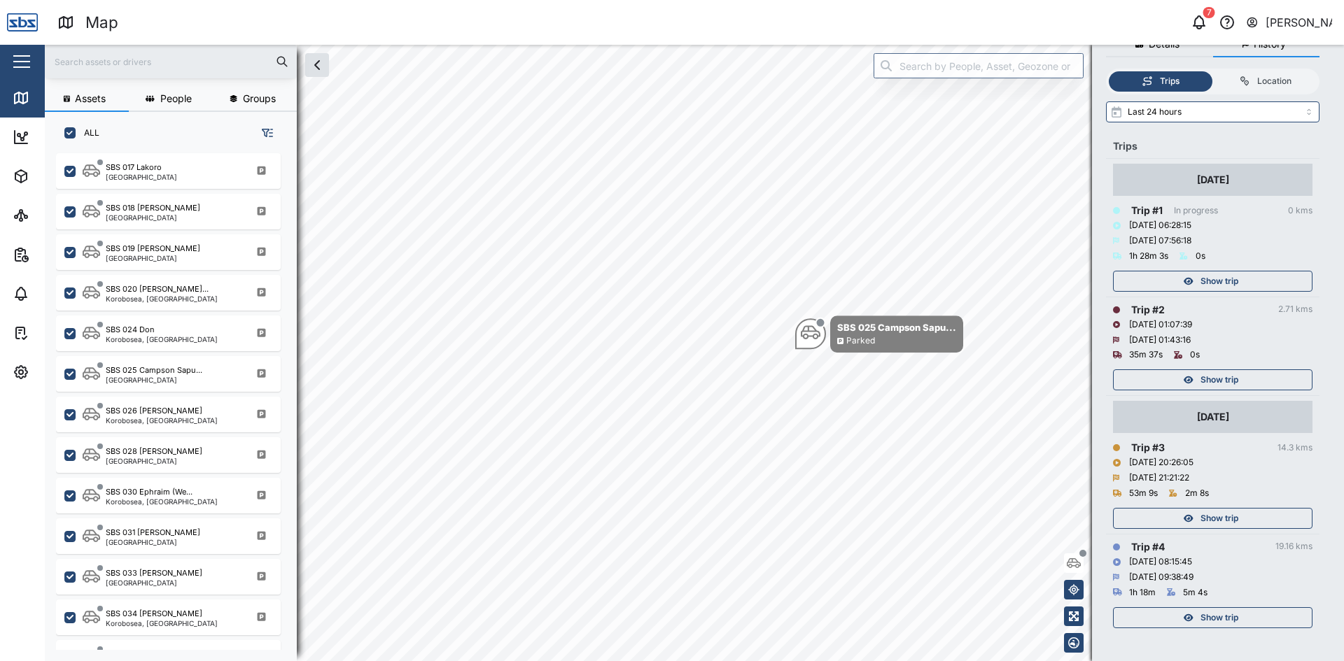
click at [181, 57] on input "text" at bounding box center [170, 61] width 235 height 21
click at [17, 97] on icon at bounding box center [21, 98] width 17 height 17
click at [1213, 379] on span "Show trip" at bounding box center [1219, 380] width 38 height 20
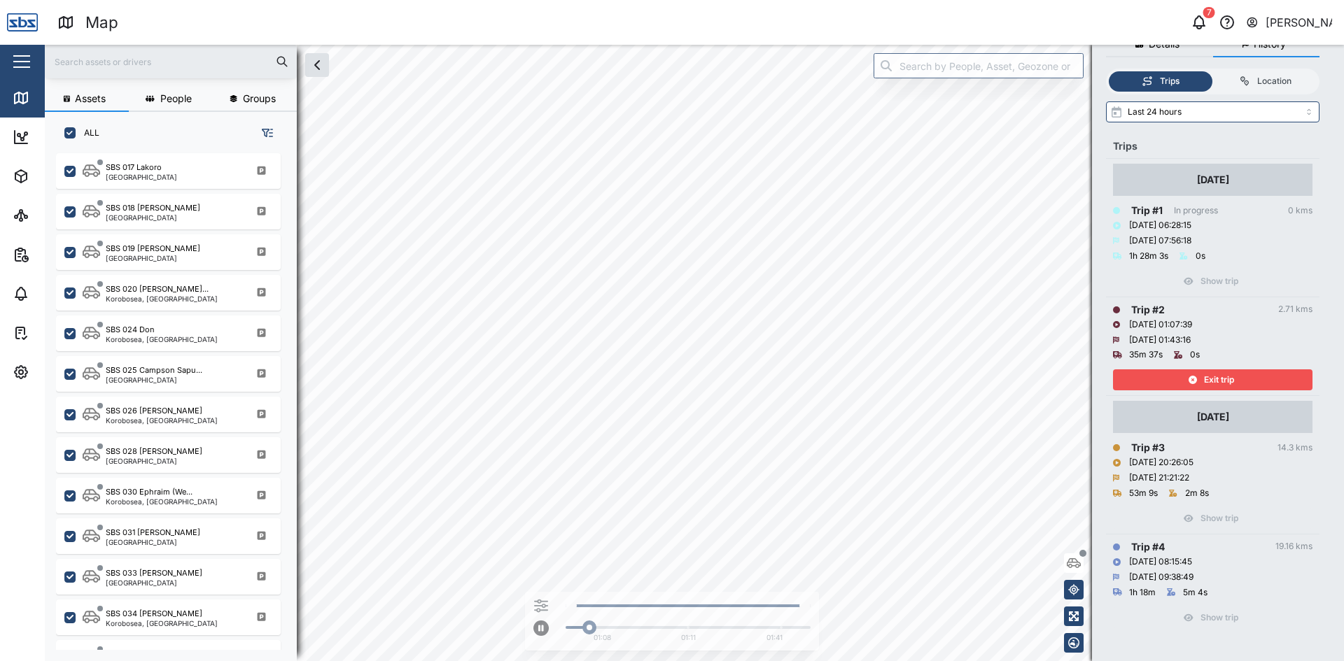
click at [1197, 379] on div "Exit trip" at bounding box center [1211, 380] width 182 height 20
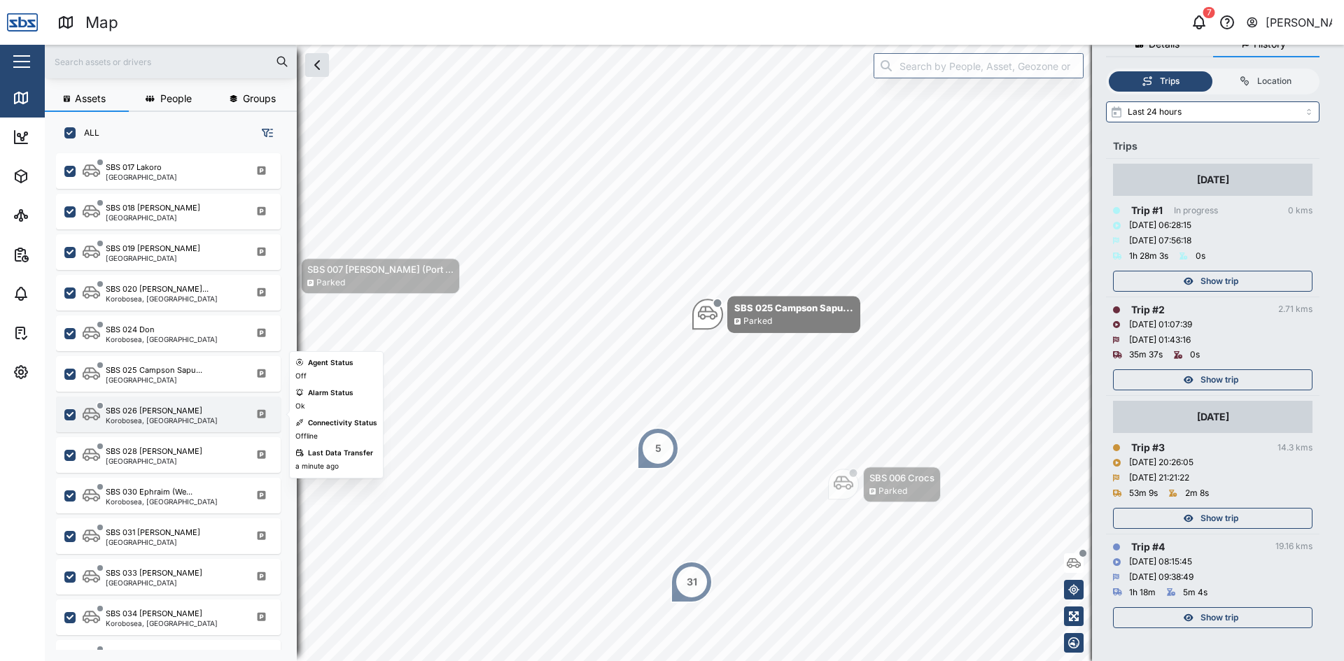
click at [143, 412] on div "SBS 026 [PERSON_NAME]" at bounding box center [154, 411] width 97 height 12
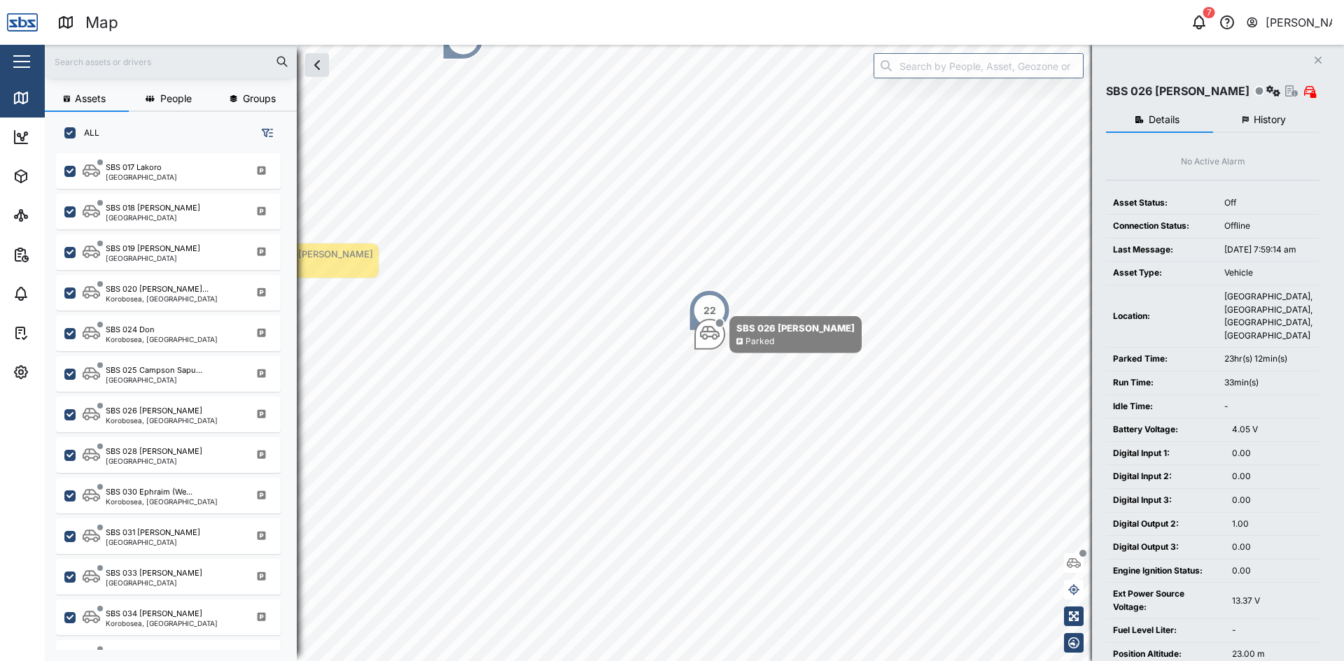
click at [1258, 122] on span "History" at bounding box center [1269, 120] width 32 height 10
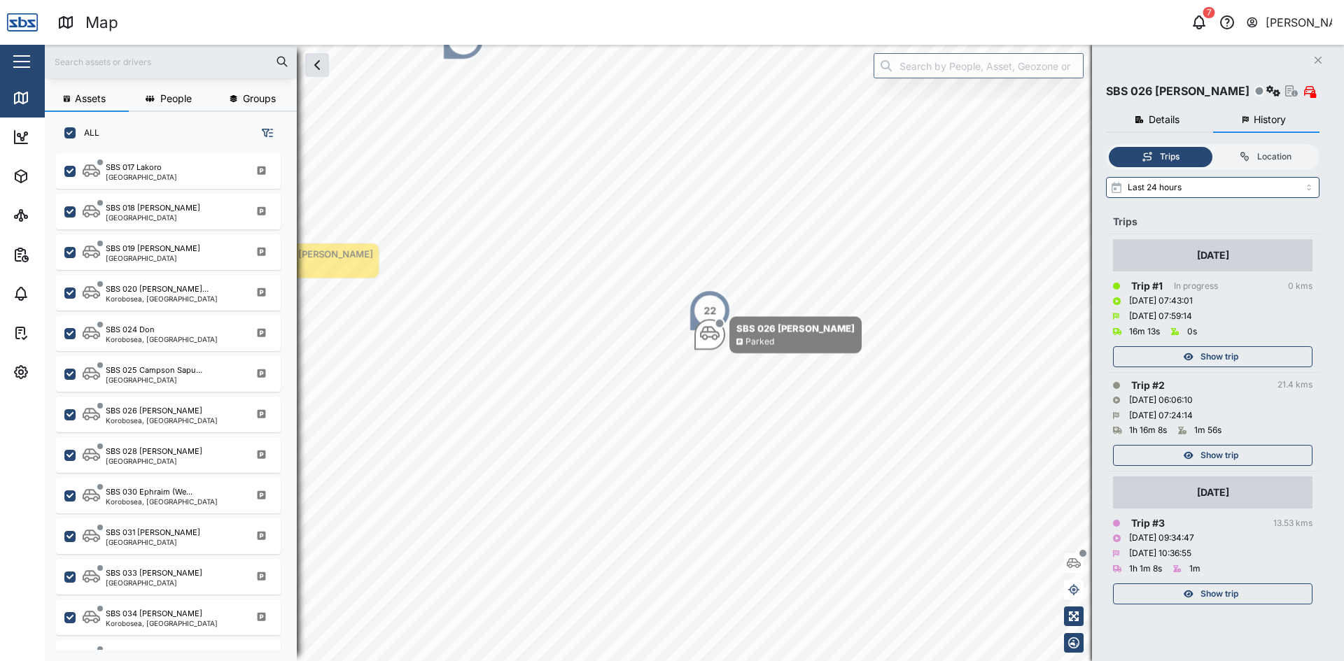
click at [1321, 64] on icon "Close" at bounding box center [1318, 60] width 8 height 11
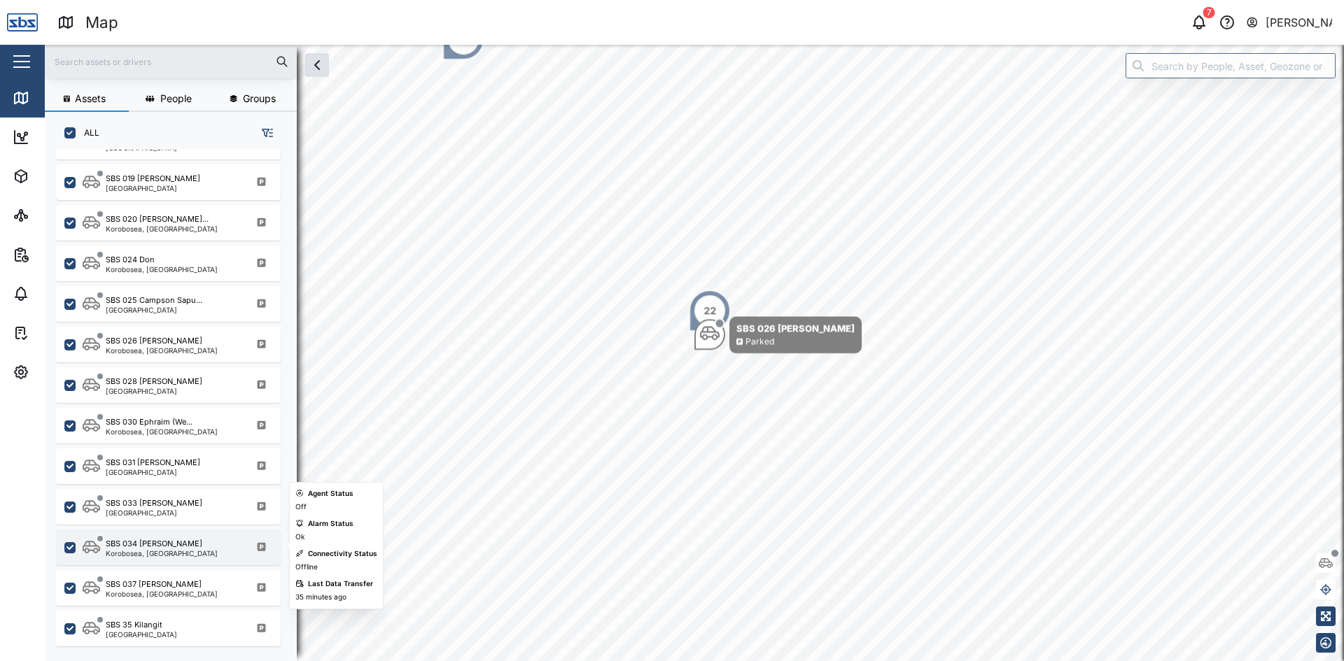
scroll to position [1367, 0]
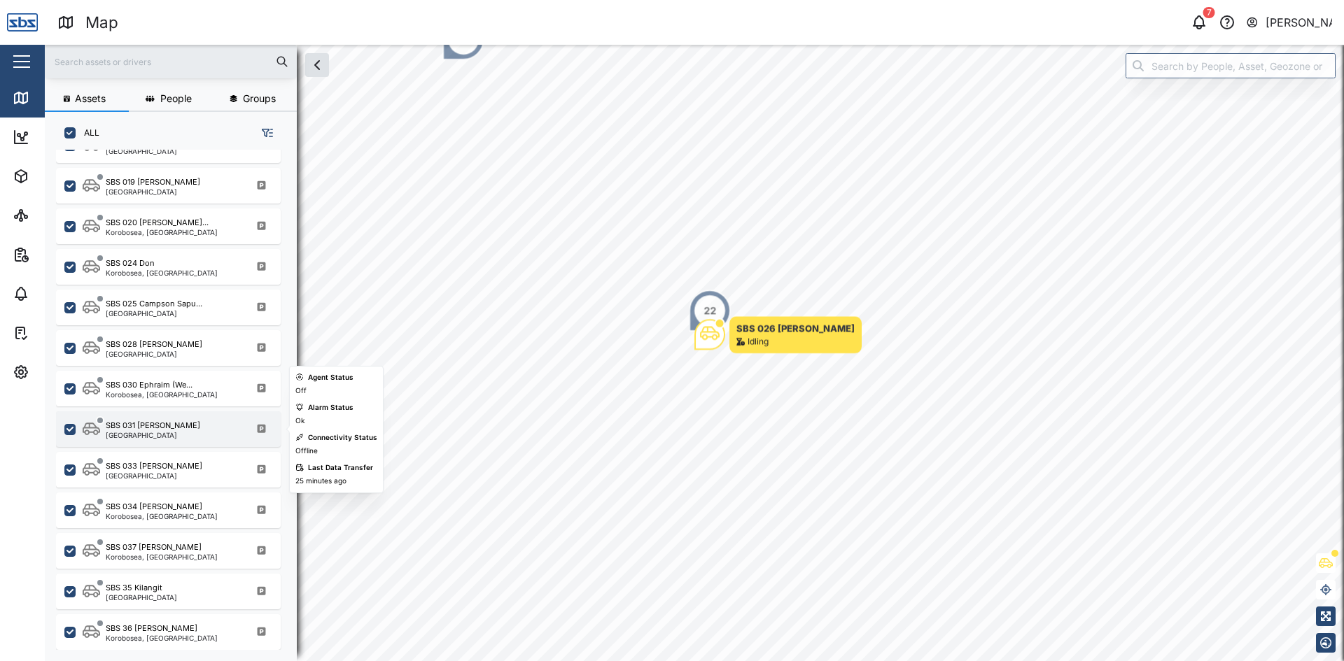
click at [169, 427] on div "SBS 031 [PERSON_NAME][GEOGRAPHIC_DATA]" at bounding box center [178, 429] width 190 height 19
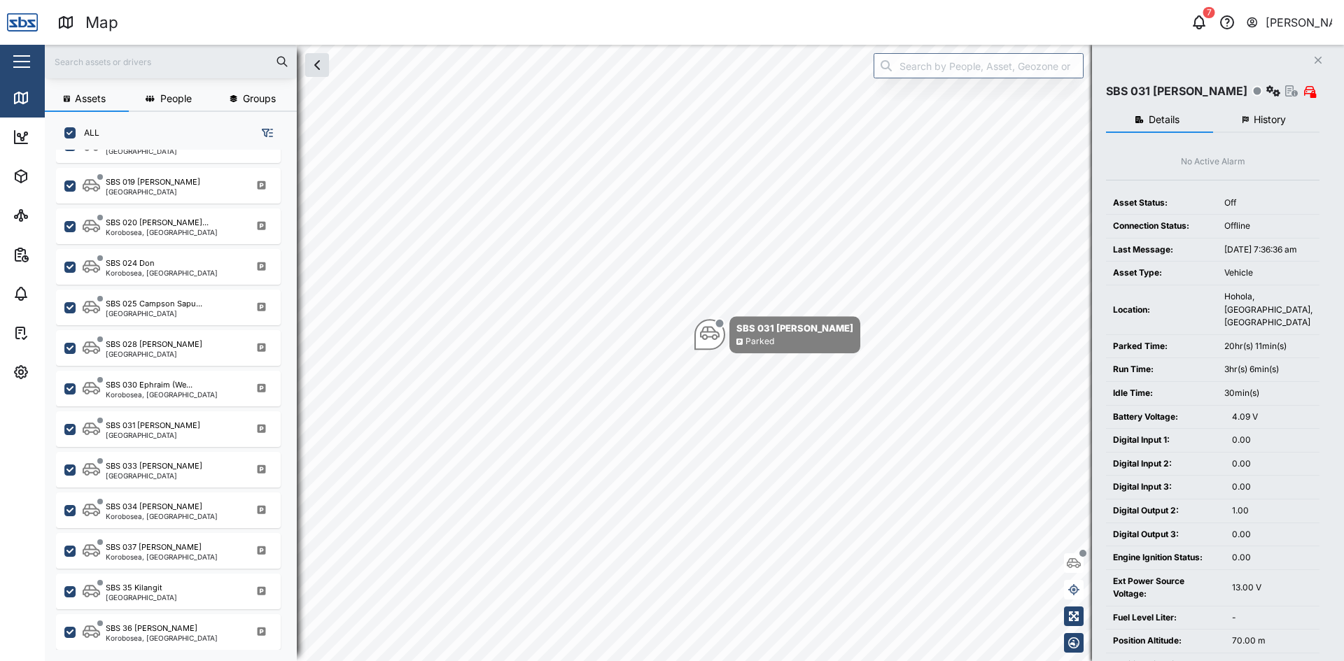
click at [1258, 115] on span "History" at bounding box center [1269, 120] width 32 height 10
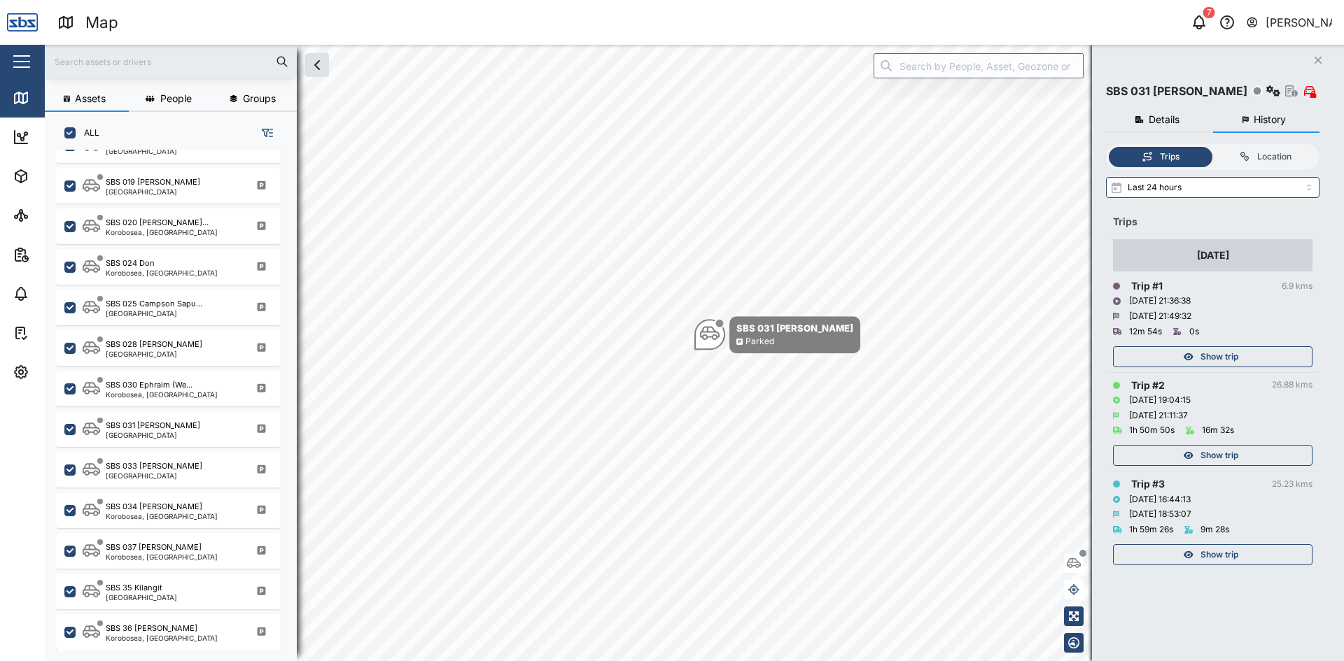
click at [92, 68] on input "text" at bounding box center [170, 61] width 235 height 21
type input "s"
click at [110, 61] on input "text" at bounding box center [170, 61] width 235 height 21
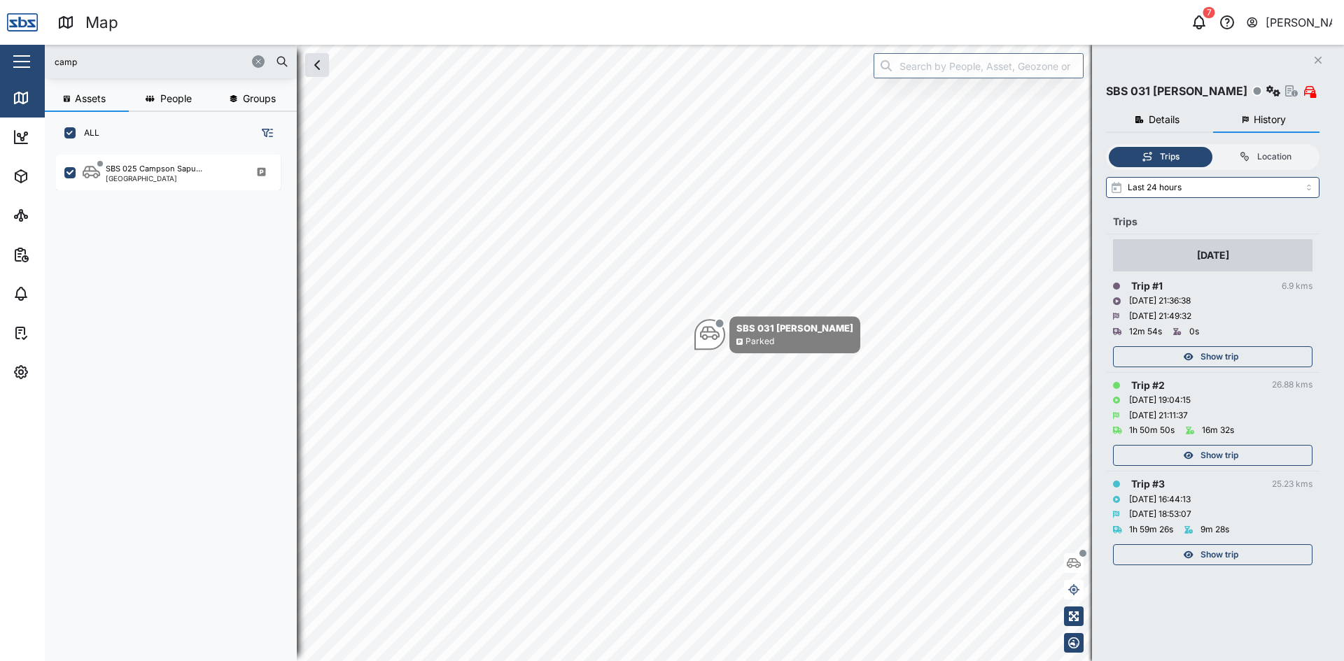
scroll to position [0, 0]
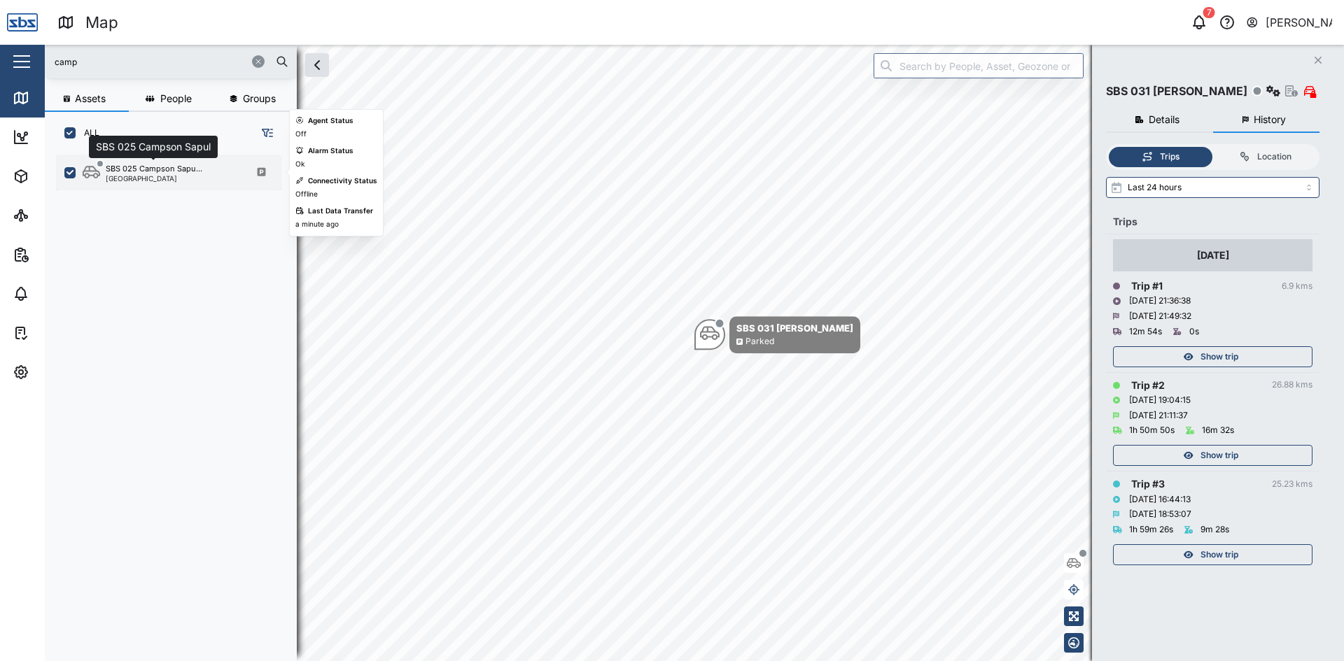
type input "camp"
click at [141, 167] on div "SBS 025 Campson Sapu..." at bounding box center [154, 169] width 97 height 12
